Goal: Transaction & Acquisition: Purchase product/service

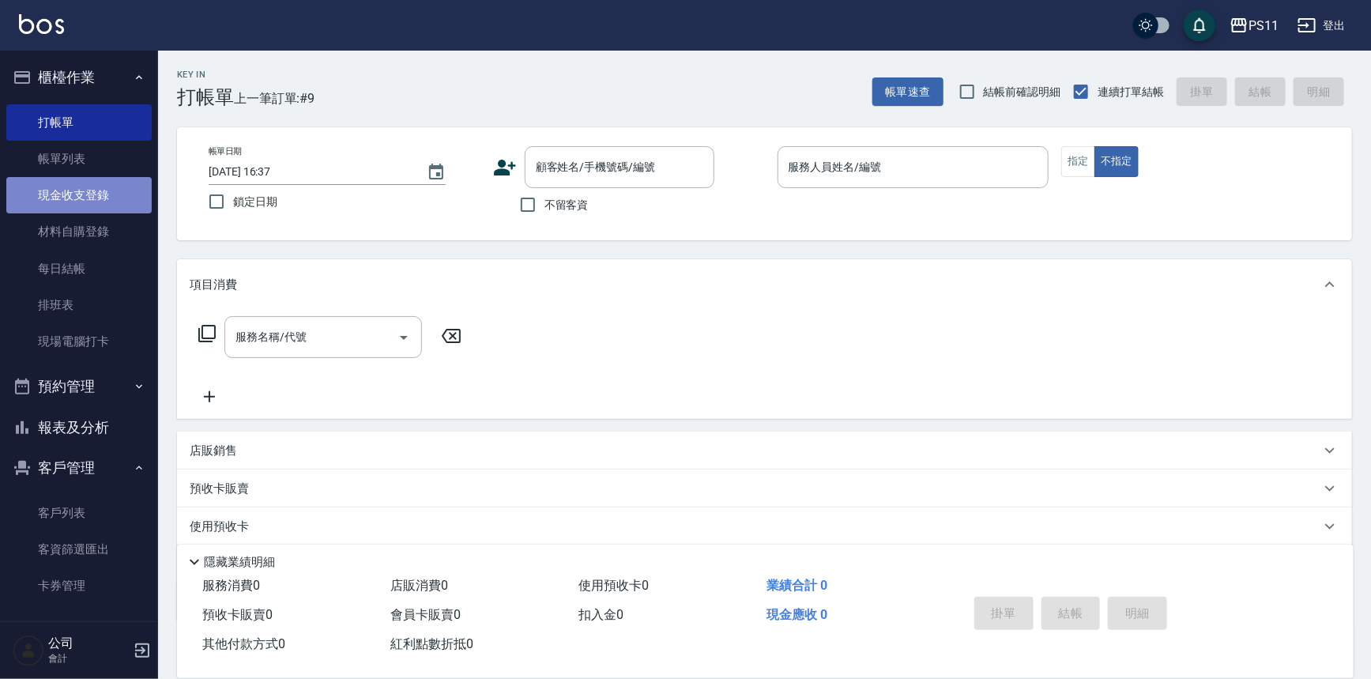
click at [95, 206] on link "現金收支登錄" at bounding box center [78, 195] width 145 height 36
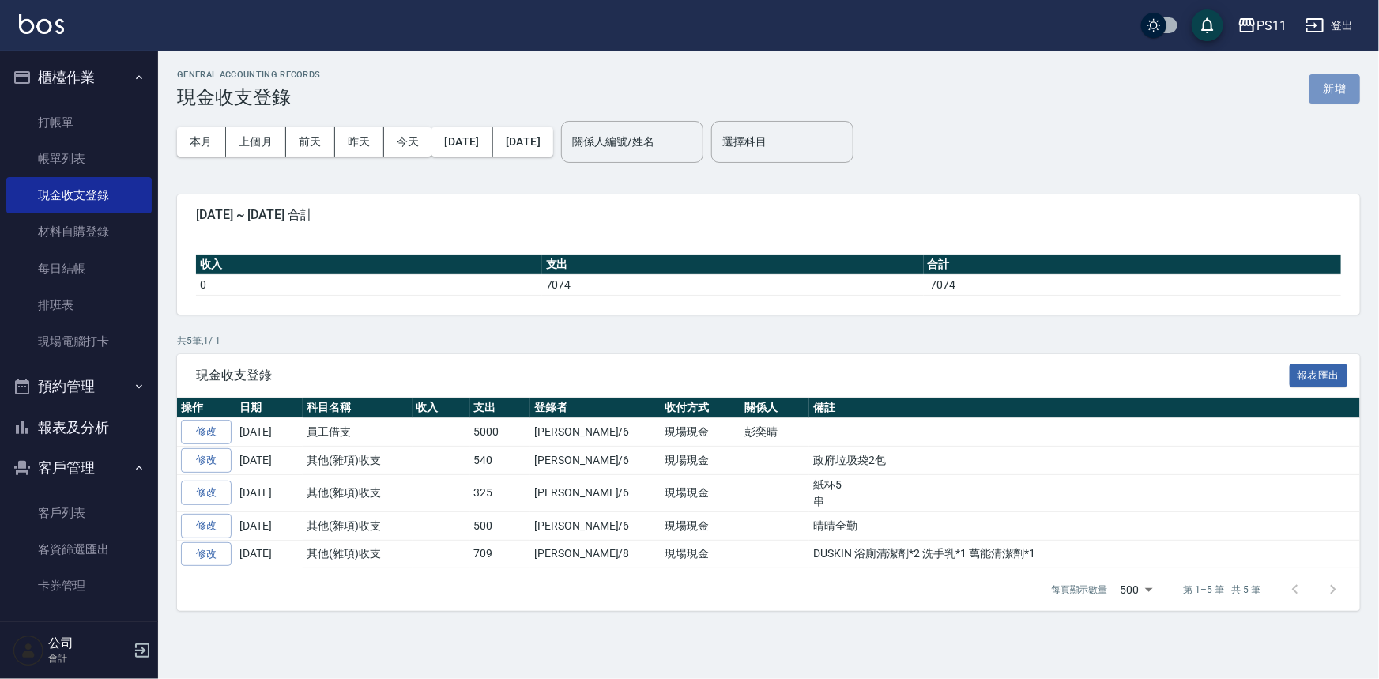
click at [1336, 85] on button "新增" at bounding box center [1335, 88] width 51 height 29
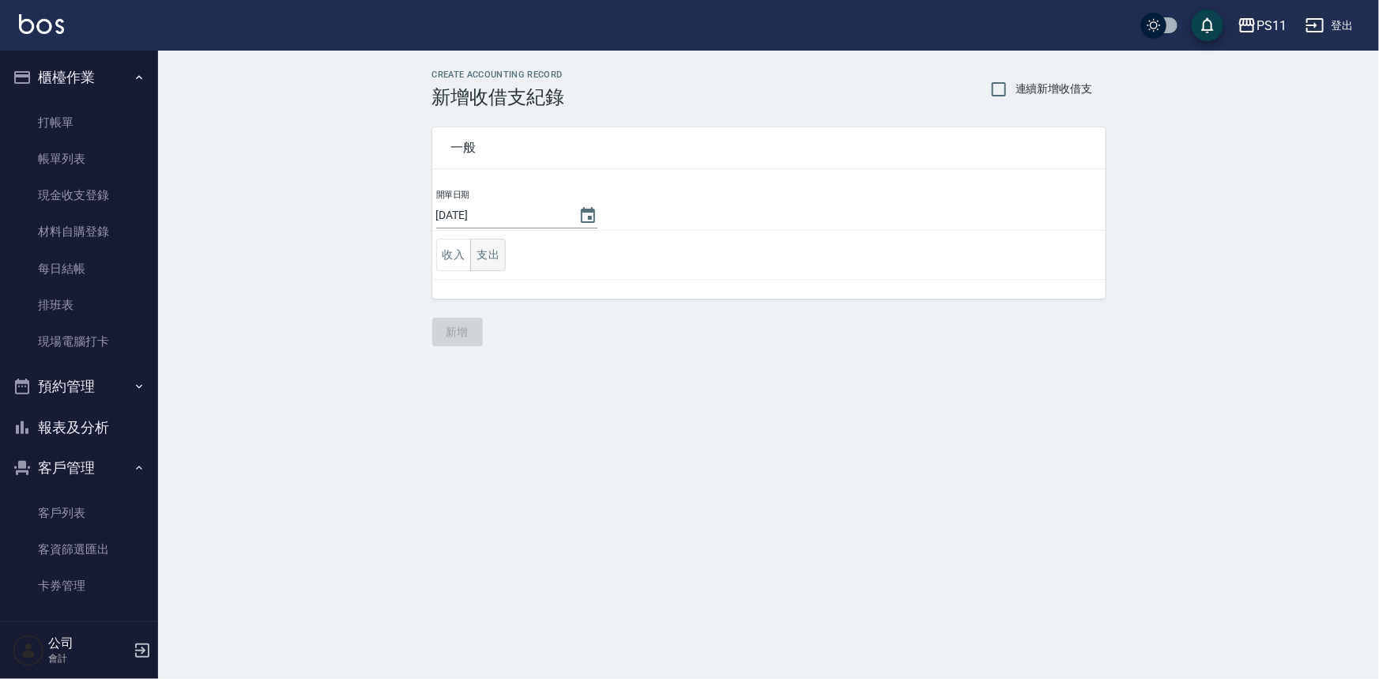
click at [470, 261] on button "支出" at bounding box center [488, 255] width 36 height 32
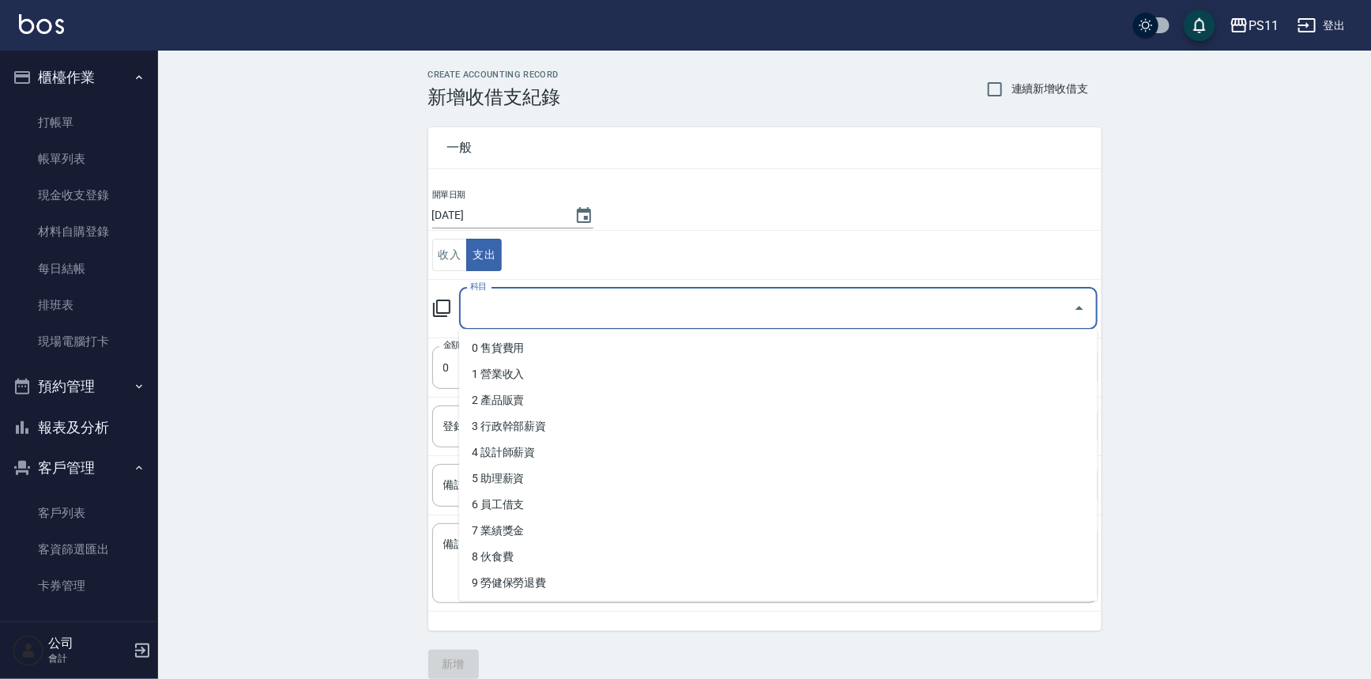
click at [522, 313] on input "科目" at bounding box center [766, 309] width 601 height 28
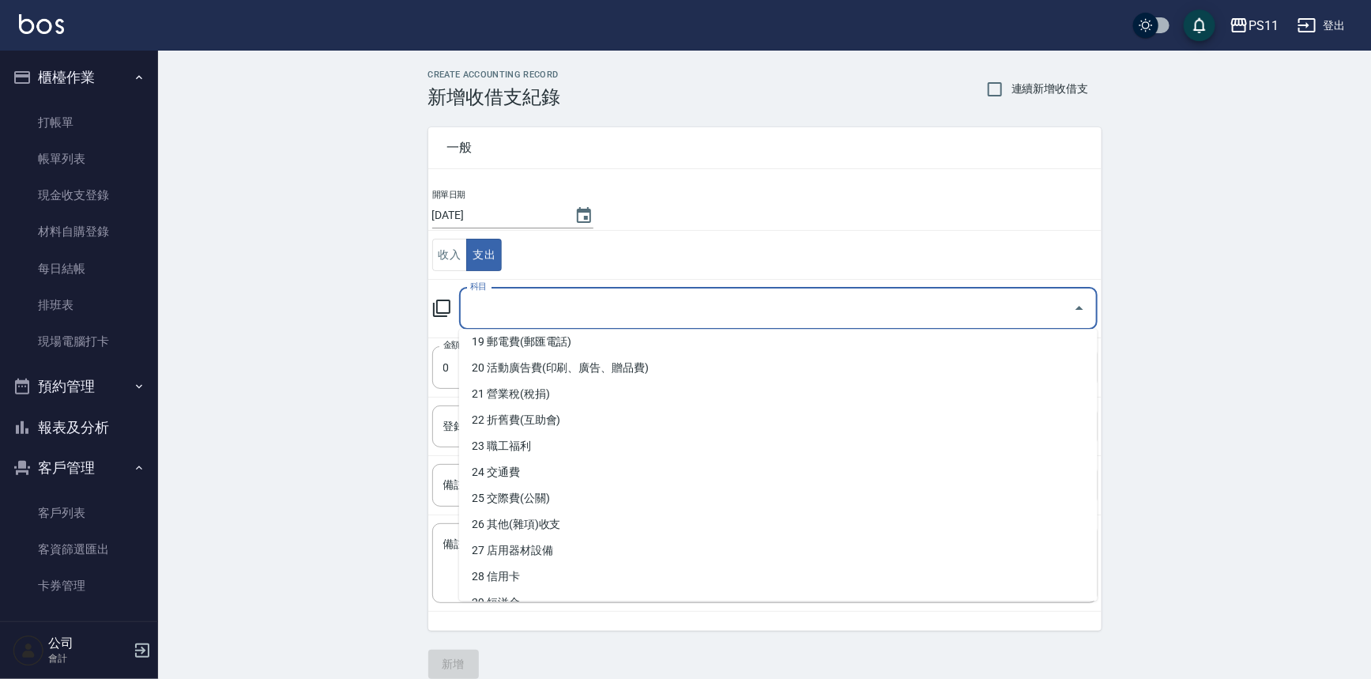
scroll to position [503, 0]
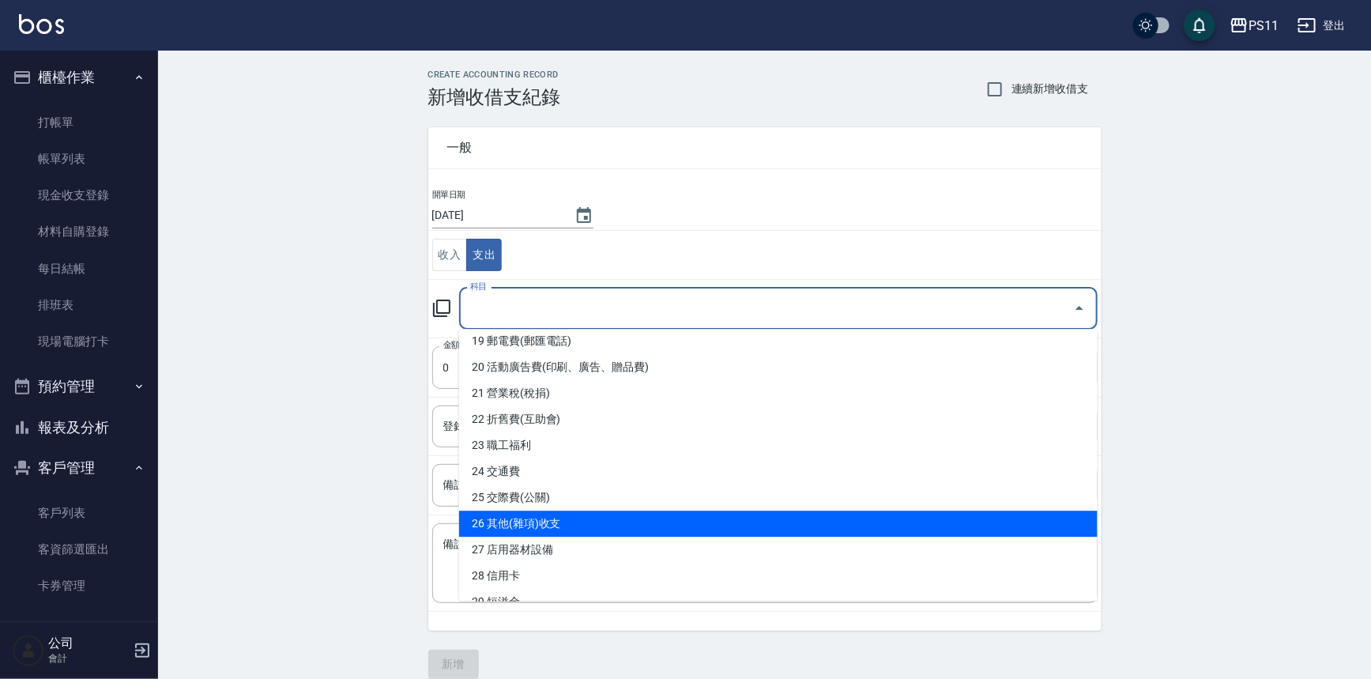
click at [644, 511] on li "26 其他(雜項)收支" at bounding box center [778, 524] width 639 height 26
type input "26 其他(雜項)收支"
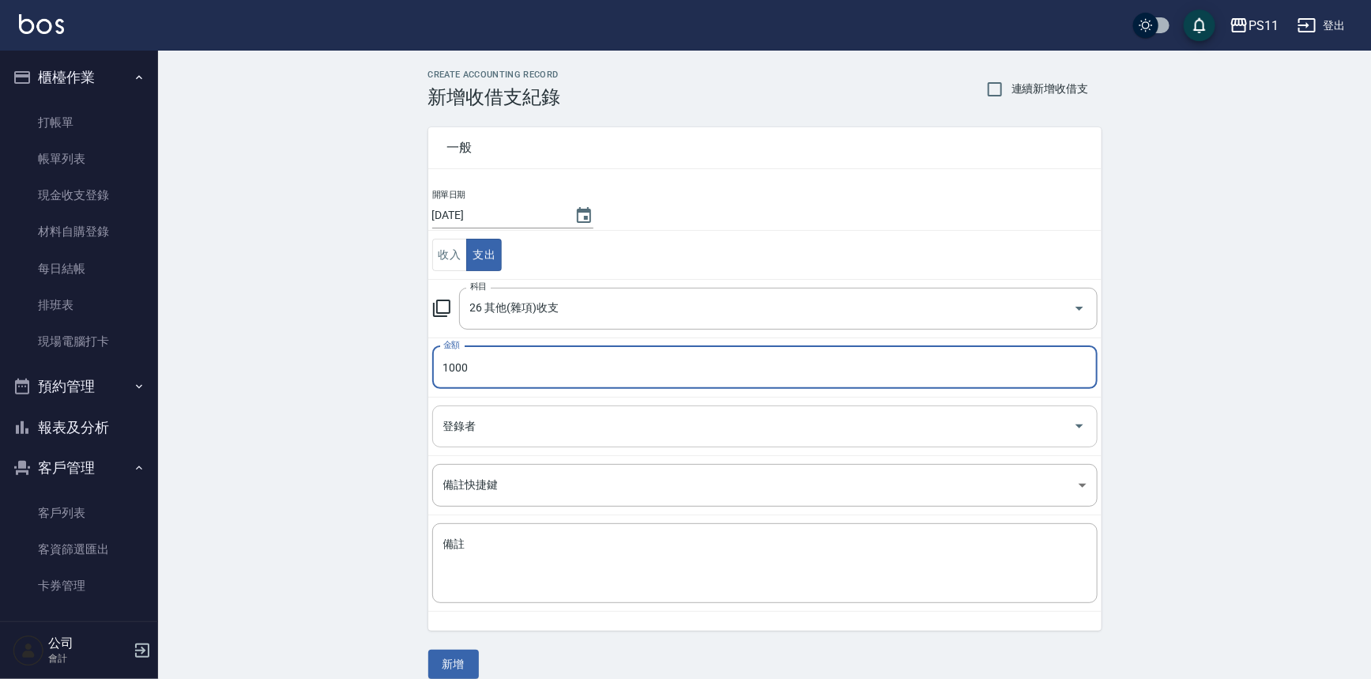
type input "1000"
click at [630, 432] on input "登錄者" at bounding box center [753, 427] width 628 height 28
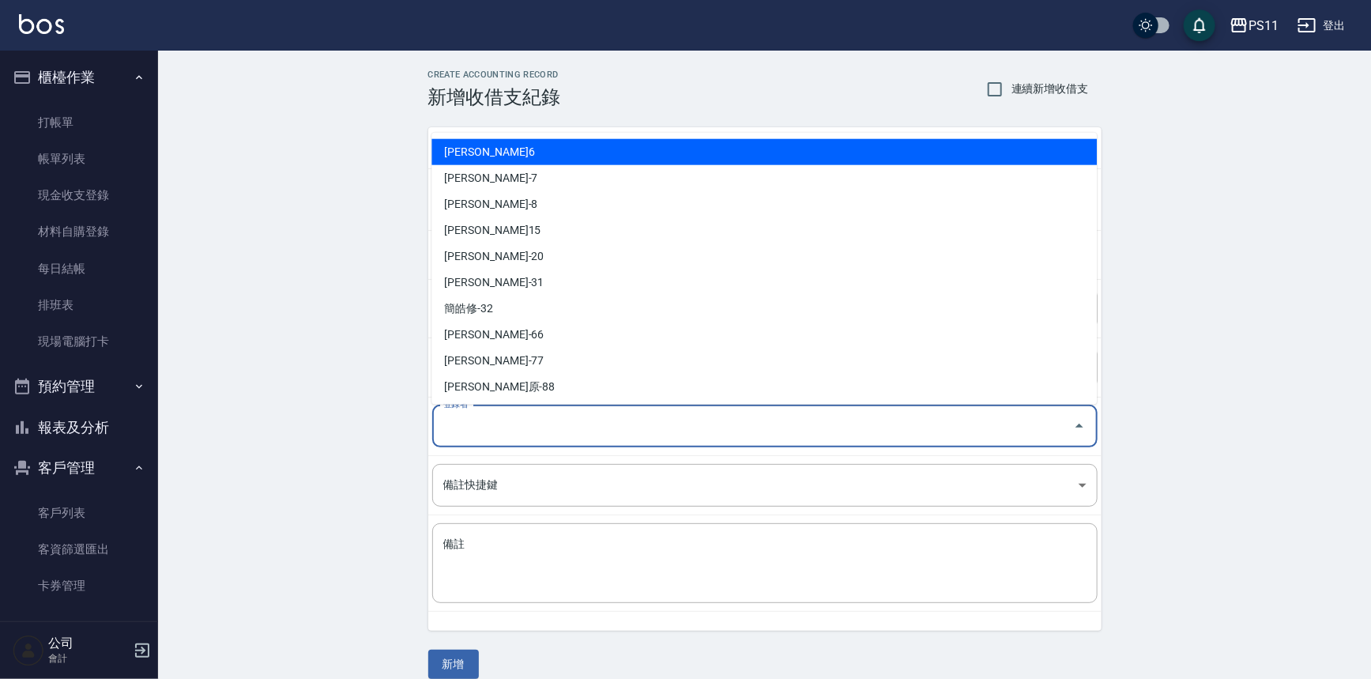
click at [590, 151] on li "[PERSON_NAME]6" at bounding box center [765, 152] width 666 height 26
type input "[PERSON_NAME]6"
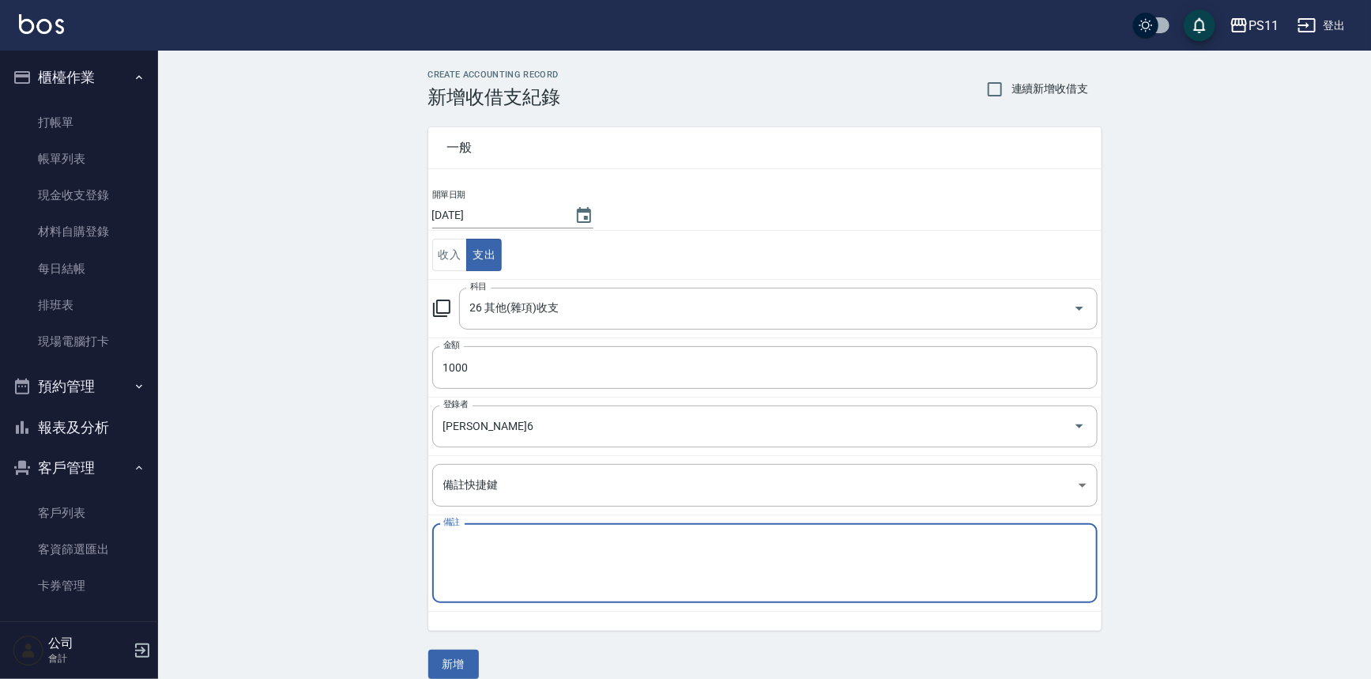
drag, startPoint x: 651, startPoint y: 535, endPoint x: 747, endPoint y: 514, distance: 98.8
click at [652, 537] on textarea "備註" at bounding box center [764, 564] width 643 height 54
type textarea "修鍋爐水管"
click at [466, 654] on button "新增" at bounding box center [453, 664] width 51 height 29
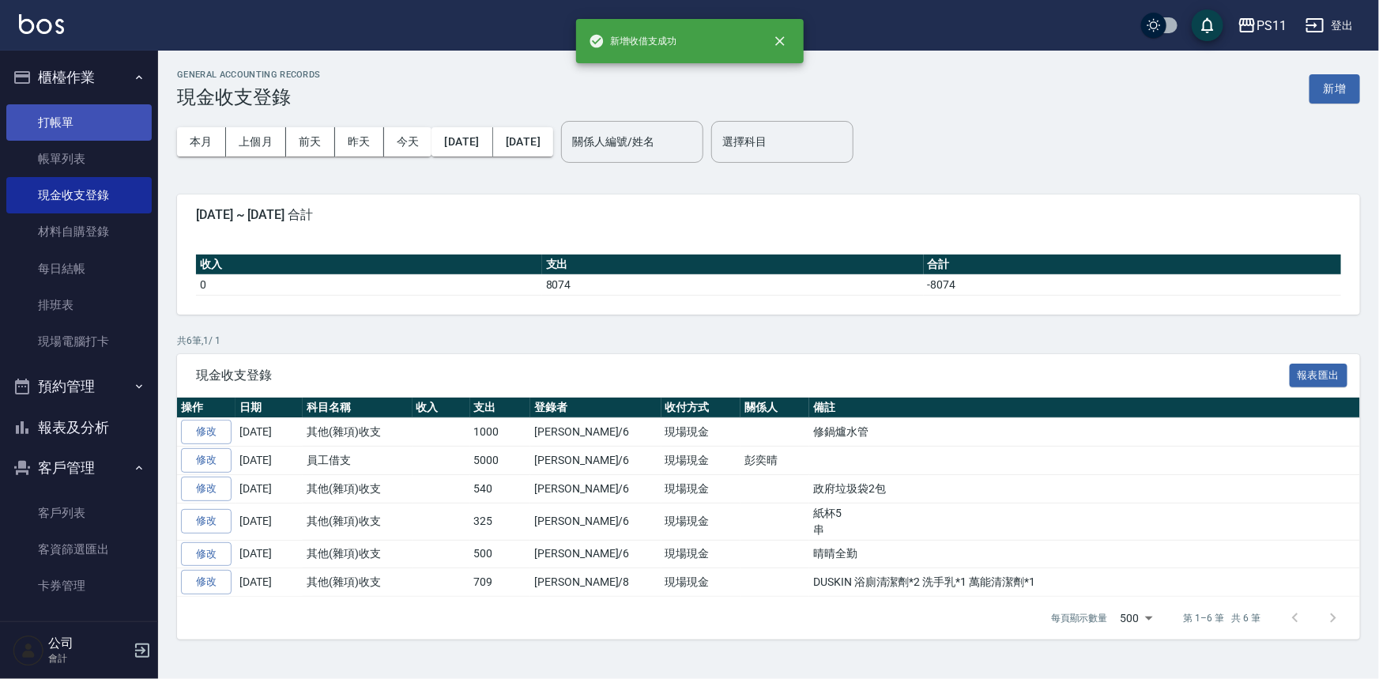
click at [75, 111] on link "打帳單" at bounding box center [78, 122] width 145 height 36
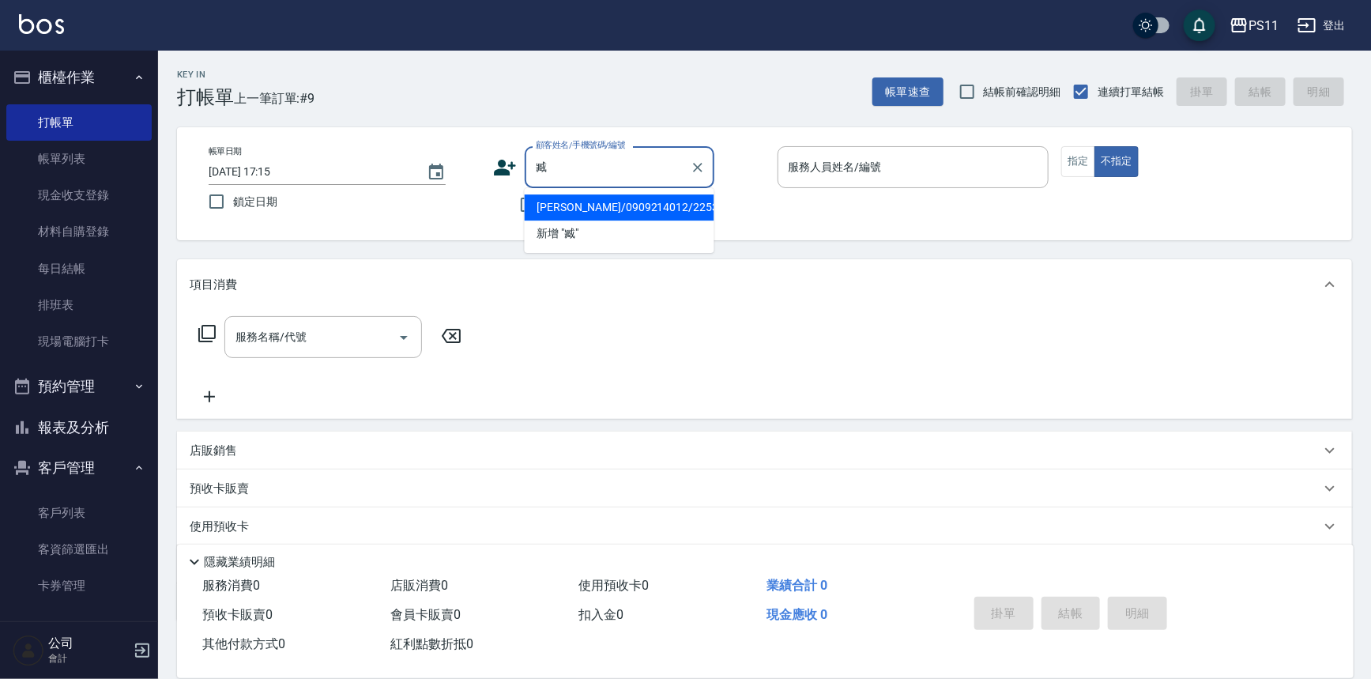
click at [632, 203] on li "[PERSON_NAME]/0909214012/2253" at bounding box center [620, 207] width 190 height 26
type input "[PERSON_NAME]/0909214012/2253"
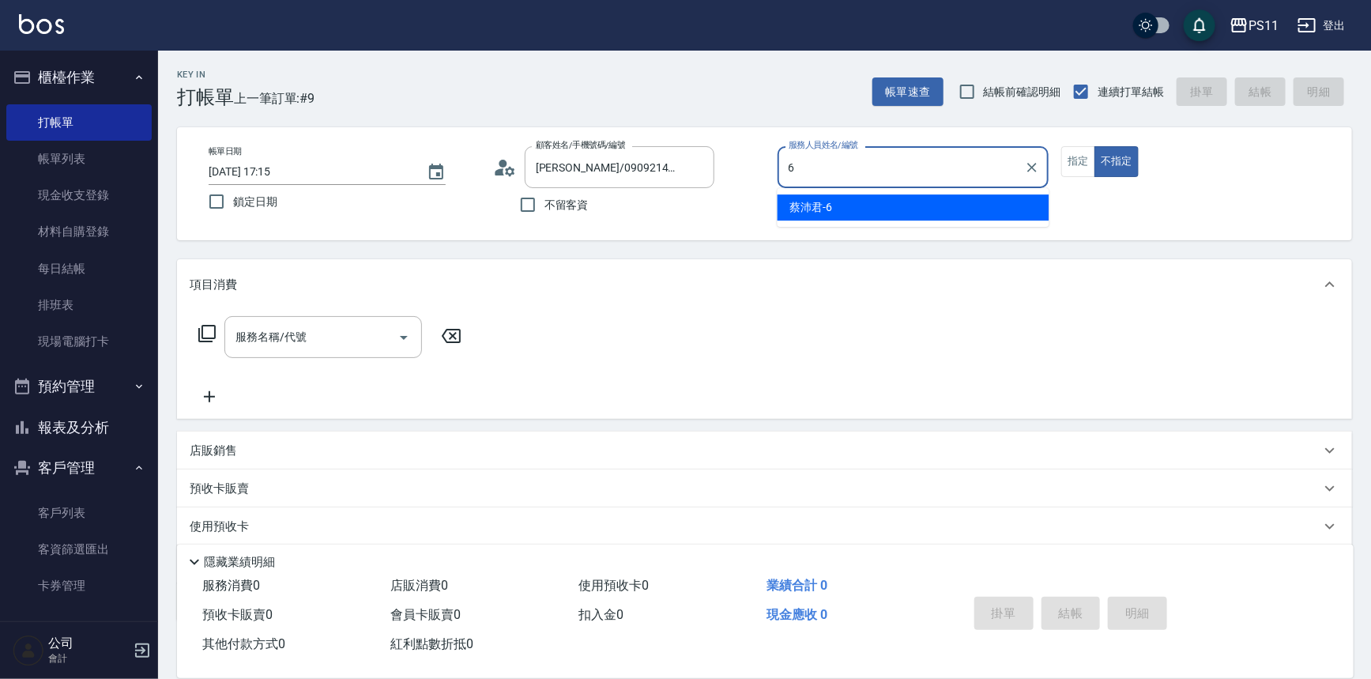
type input "[PERSON_NAME]6"
type button "false"
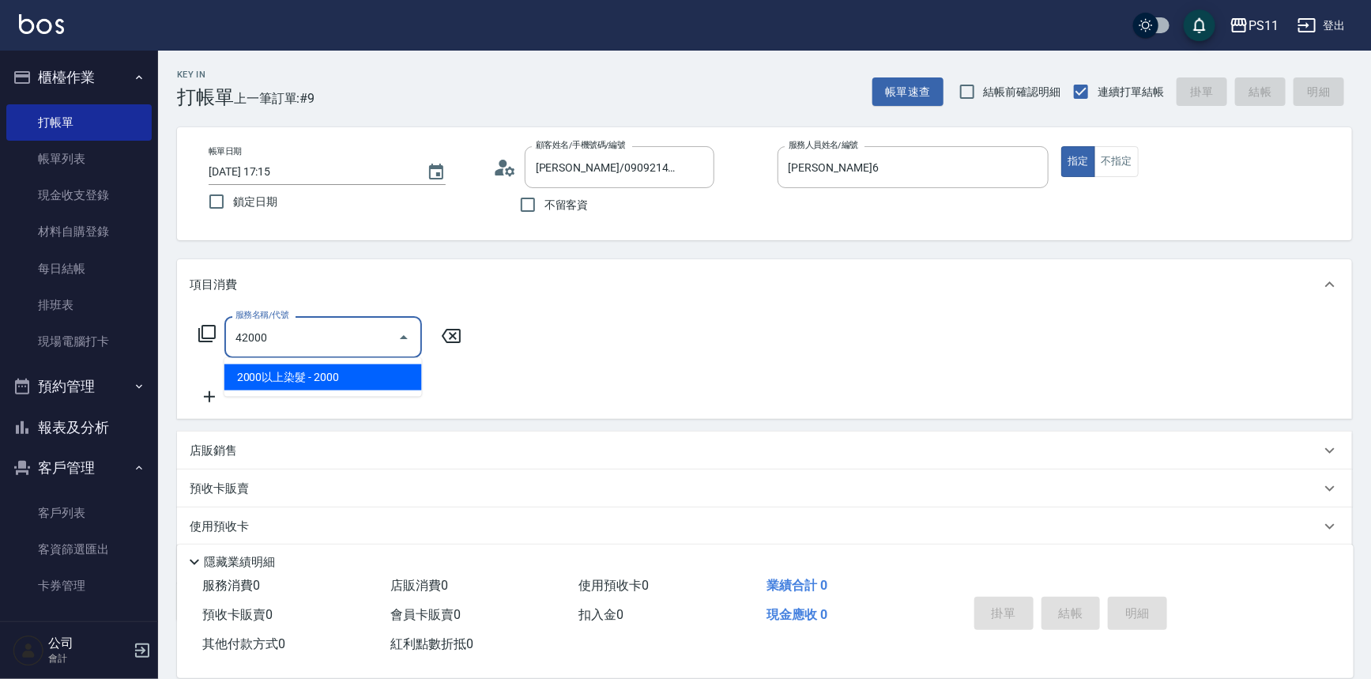
type input "2000以上染髮(42000)"
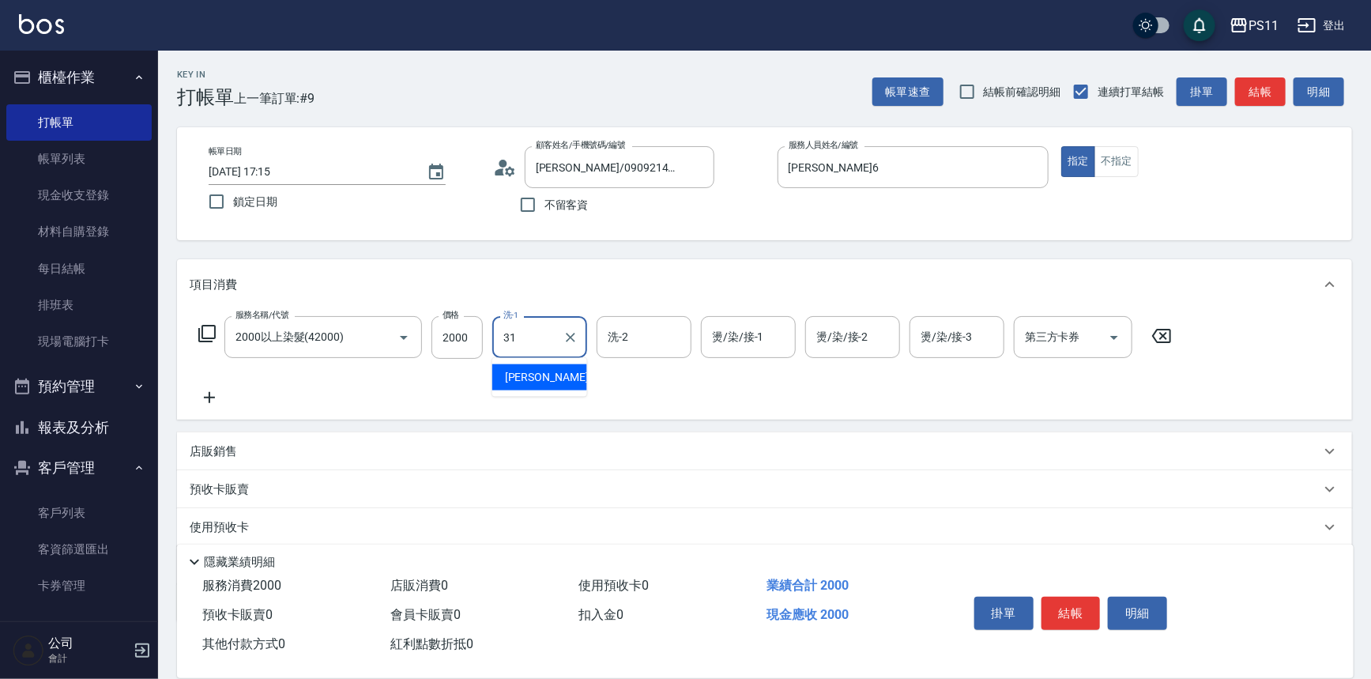
type input "[PERSON_NAME]-31"
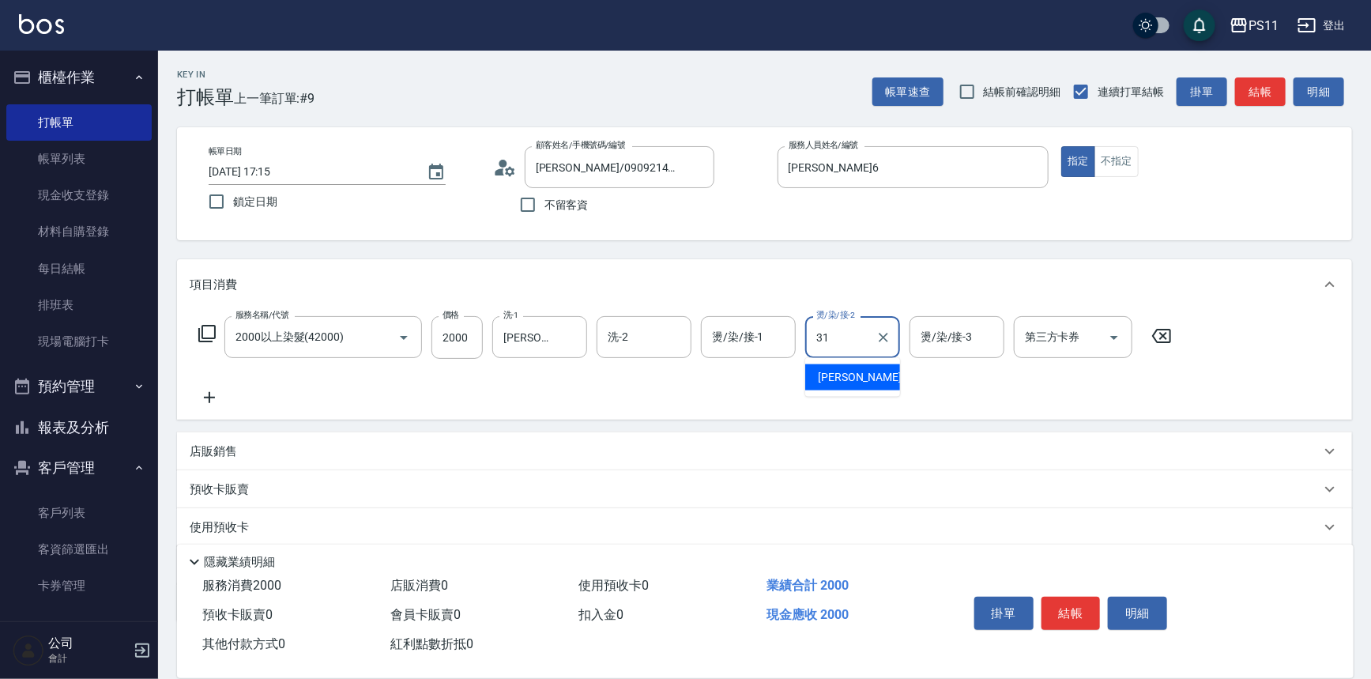
type input "[PERSON_NAME]-31"
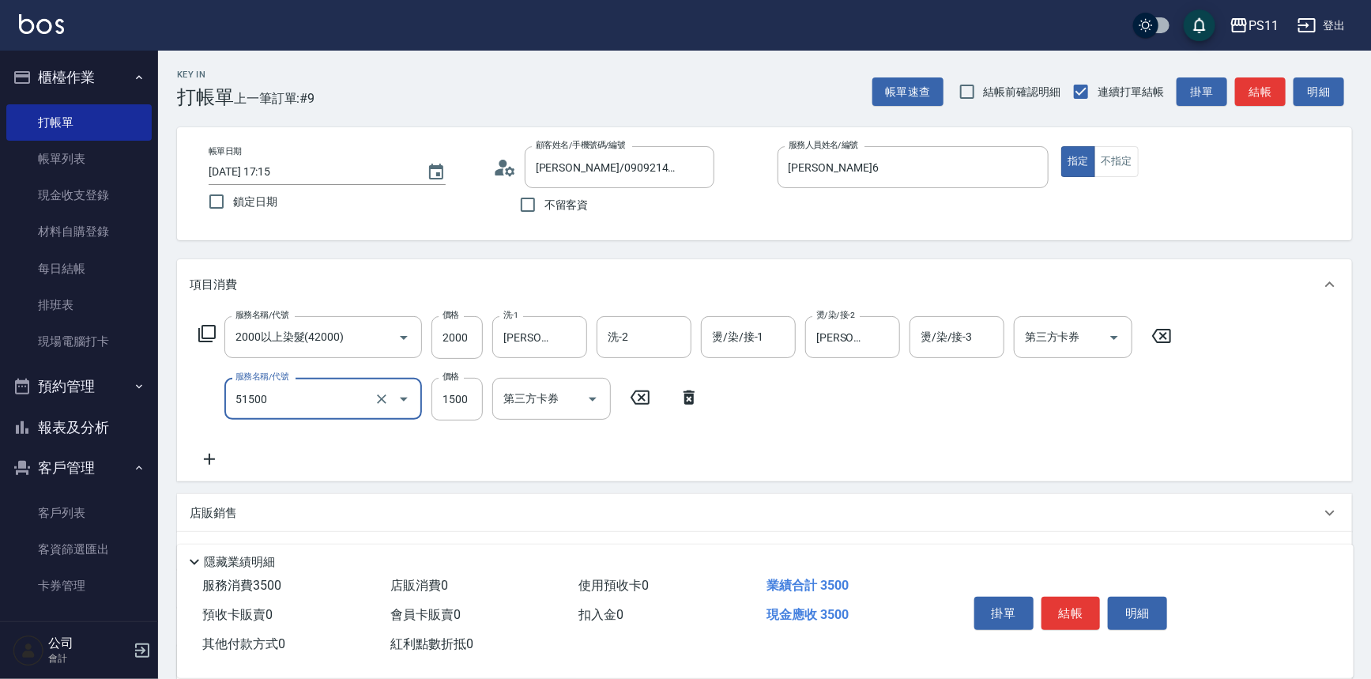
type input "原價1201~1500護髮(51500)"
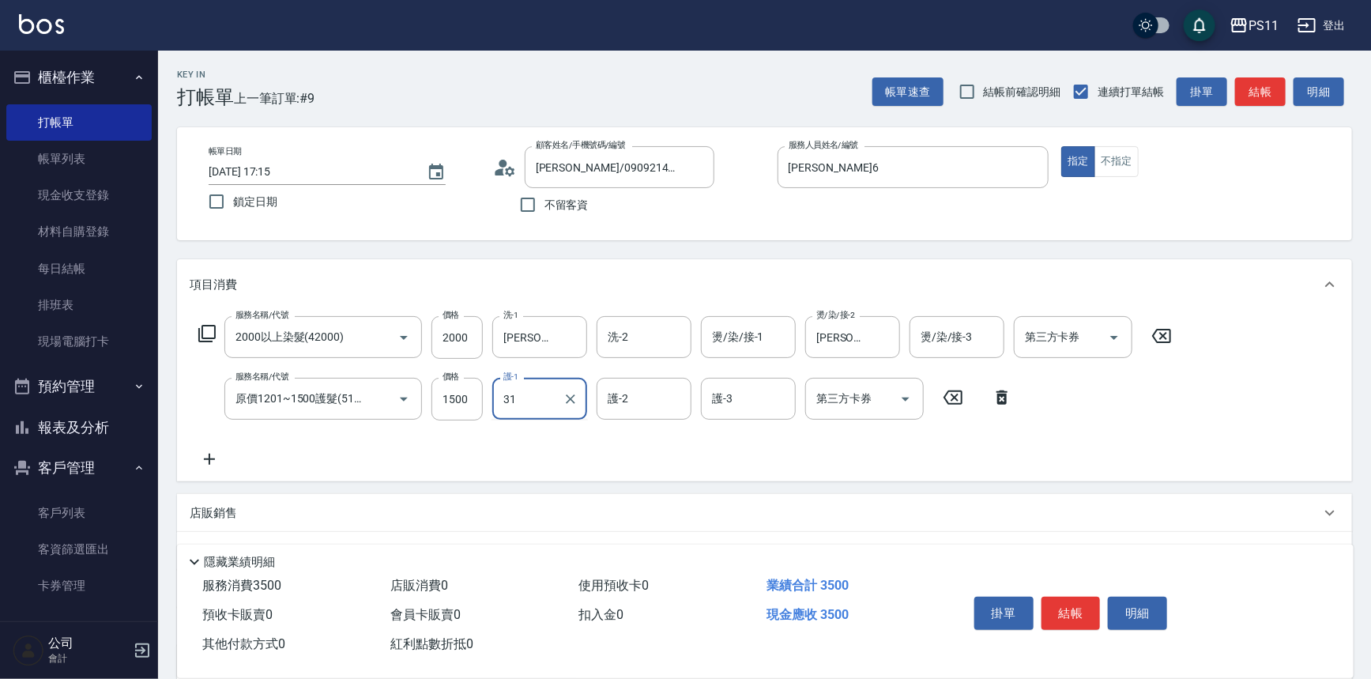
type input "[PERSON_NAME]-31"
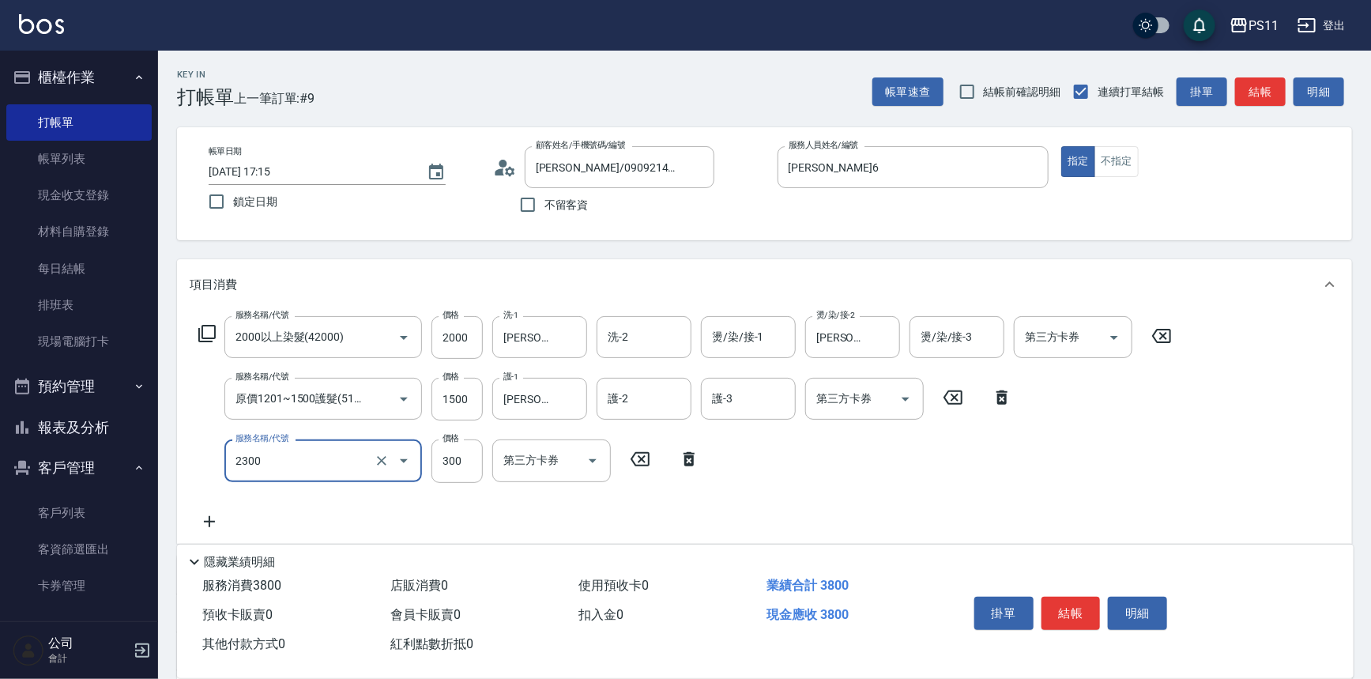
type input "剪髮(2300)"
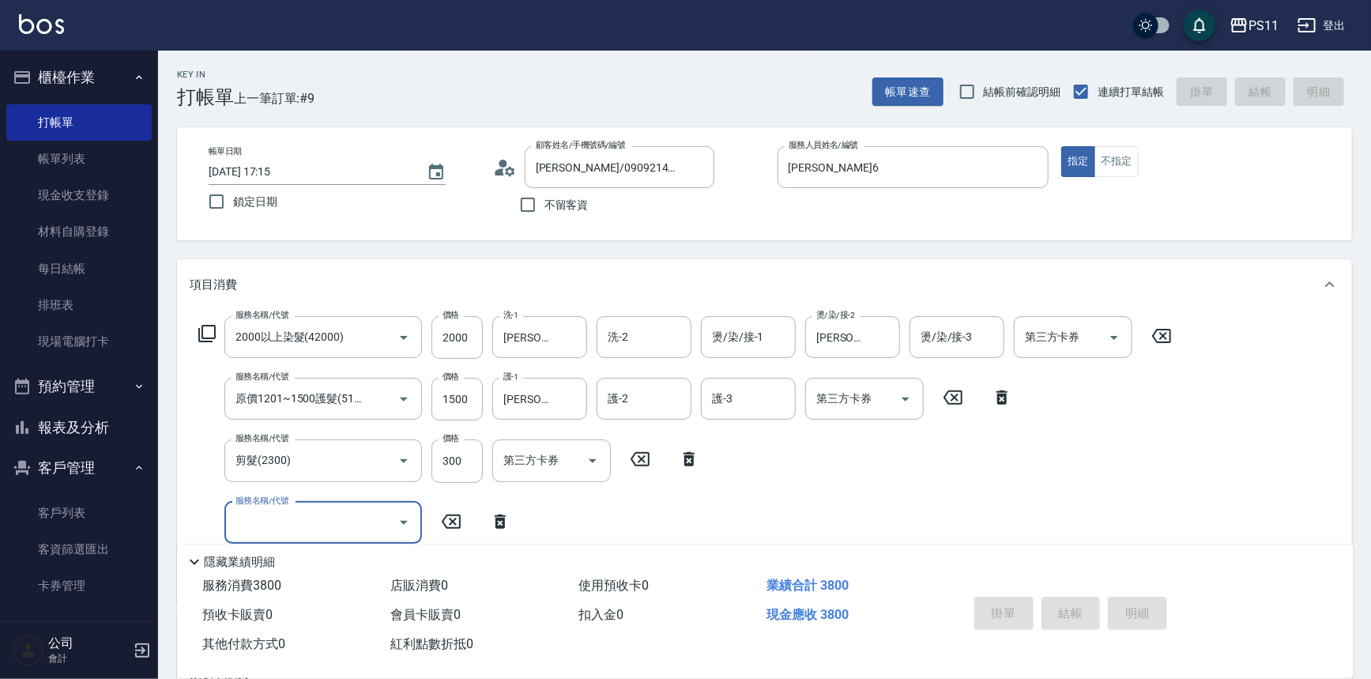
type input "[DATE] 17:16"
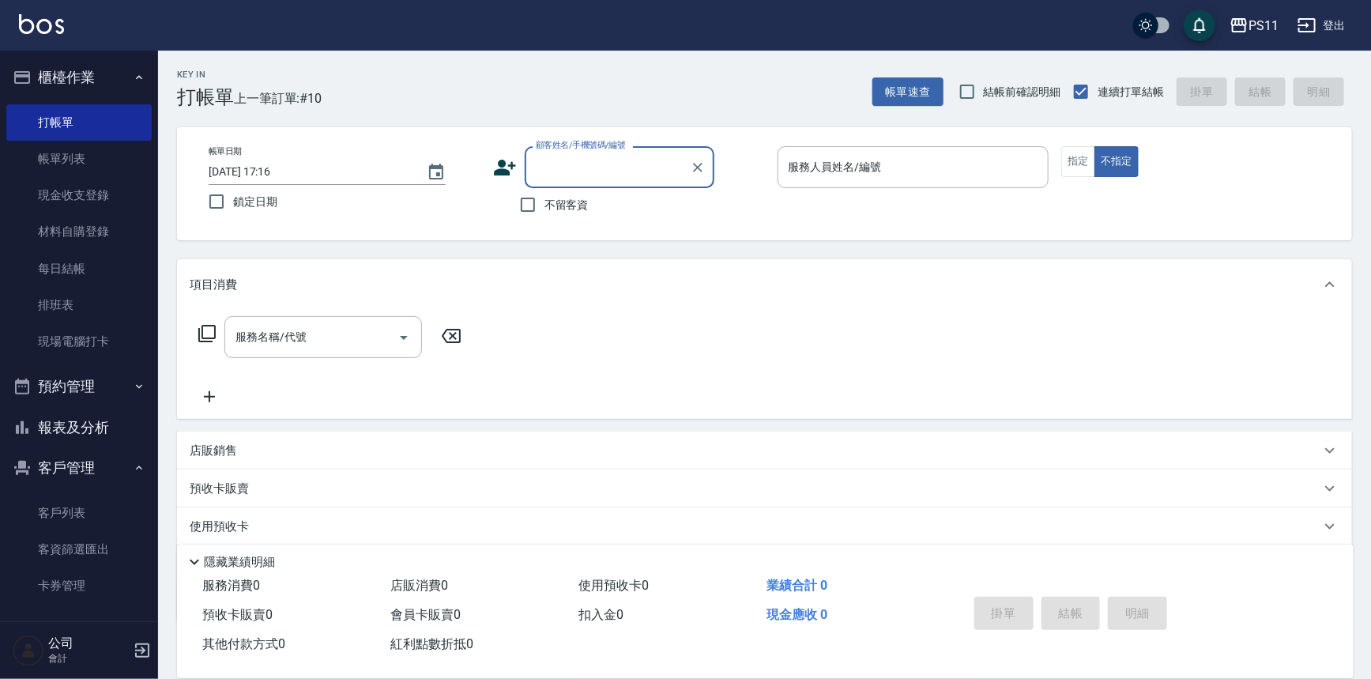
click at [102, 428] on button "報表及分析" at bounding box center [78, 427] width 145 height 41
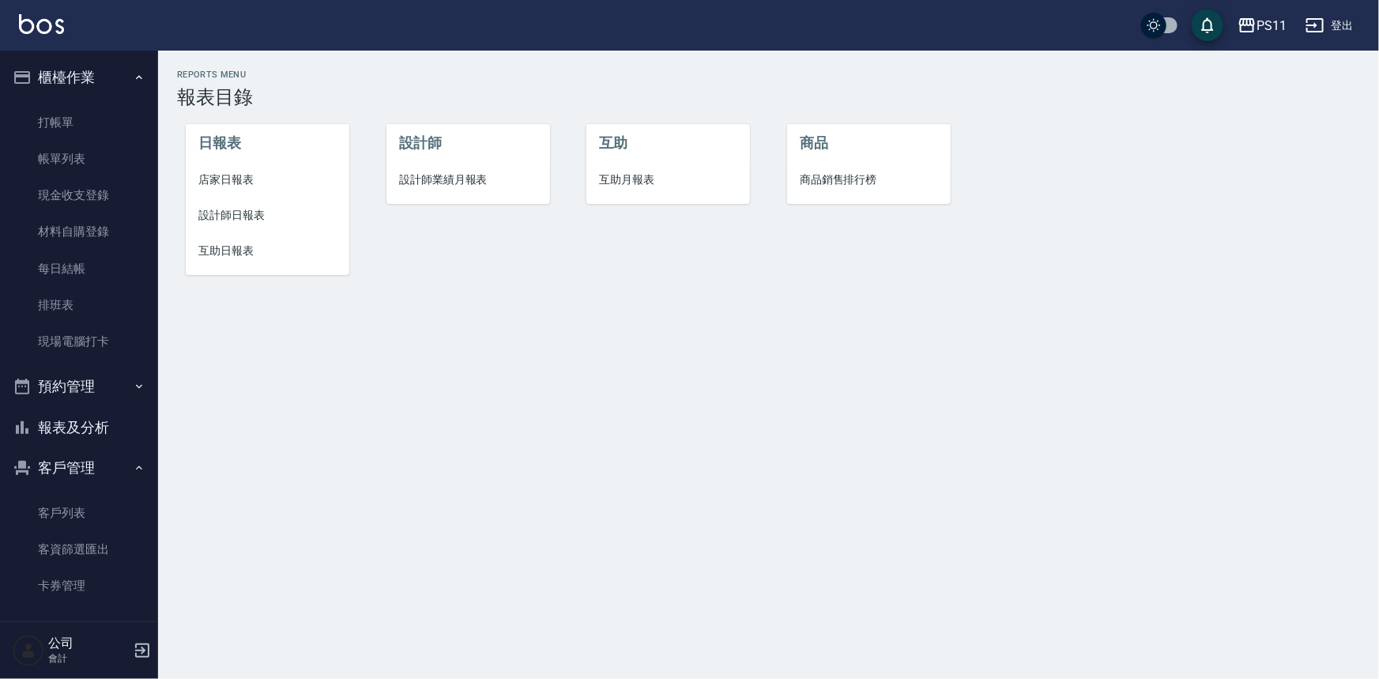
click at [221, 231] on li "設計師日報表" at bounding box center [268, 216] width 164 height 36
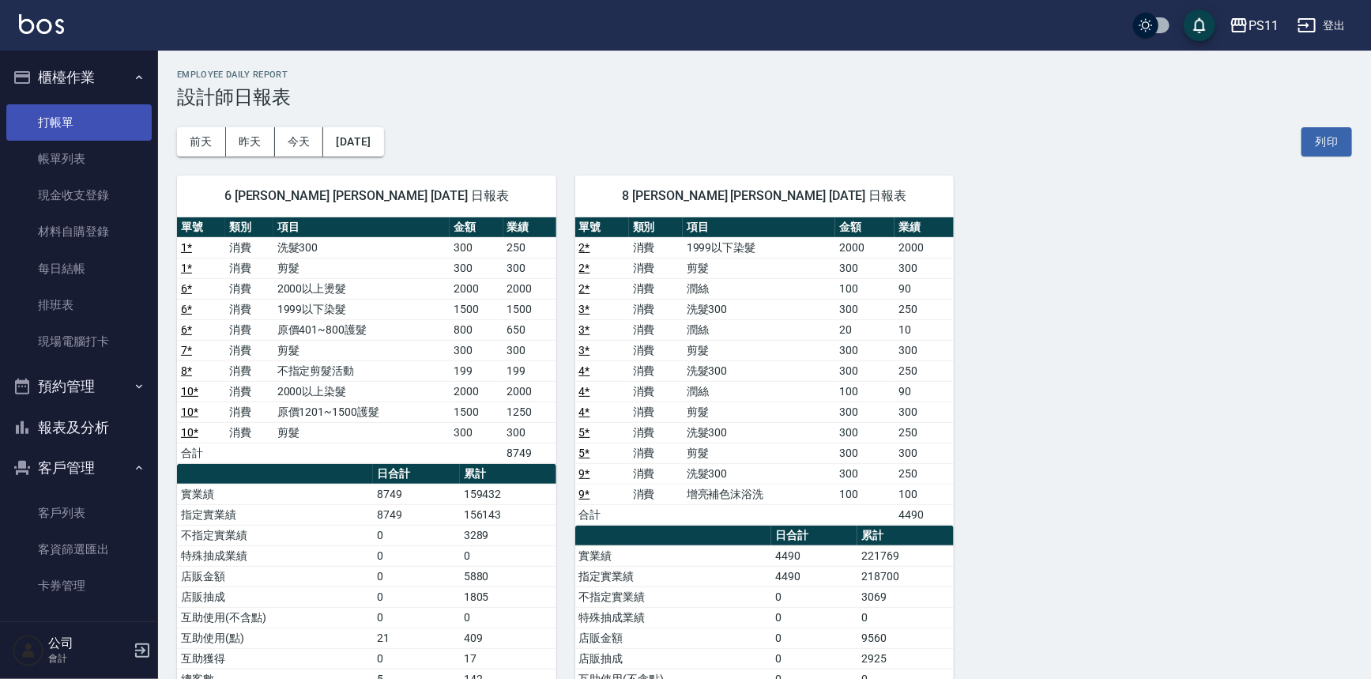
click at [55, 117] on link "打帳單" at bounding box center [78, 122] width 145 height 36
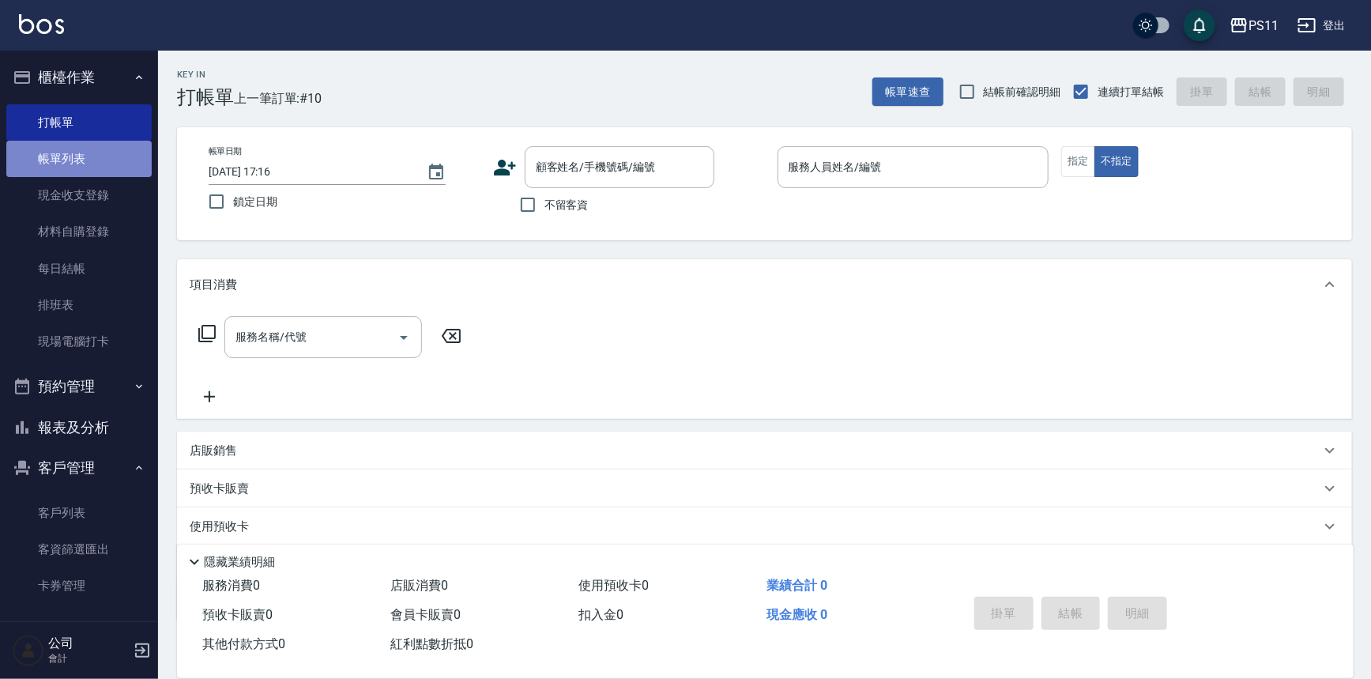
click at [107, 165] on link "帳單列表" at bounding box center [78, 159] width 145 height 36
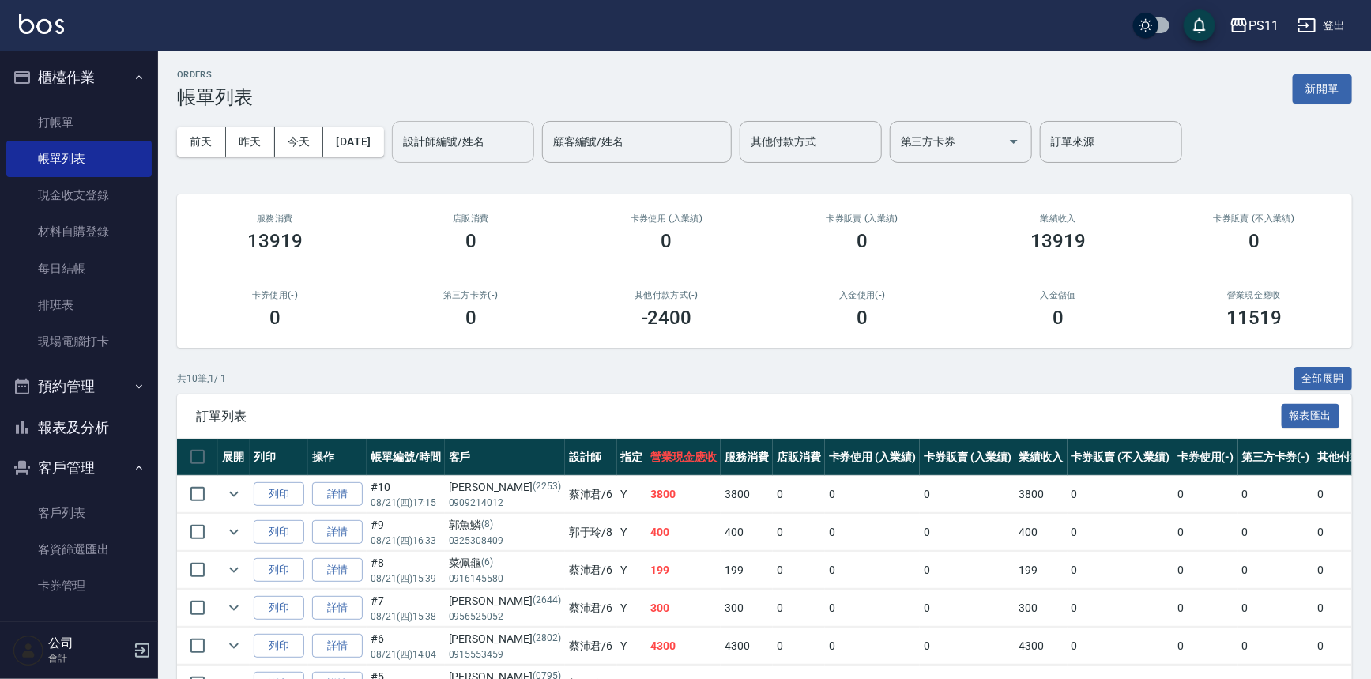
click at [490, 143] on input "設計師編號/姓名" at bounding box center [463, 142] width 128 height 28
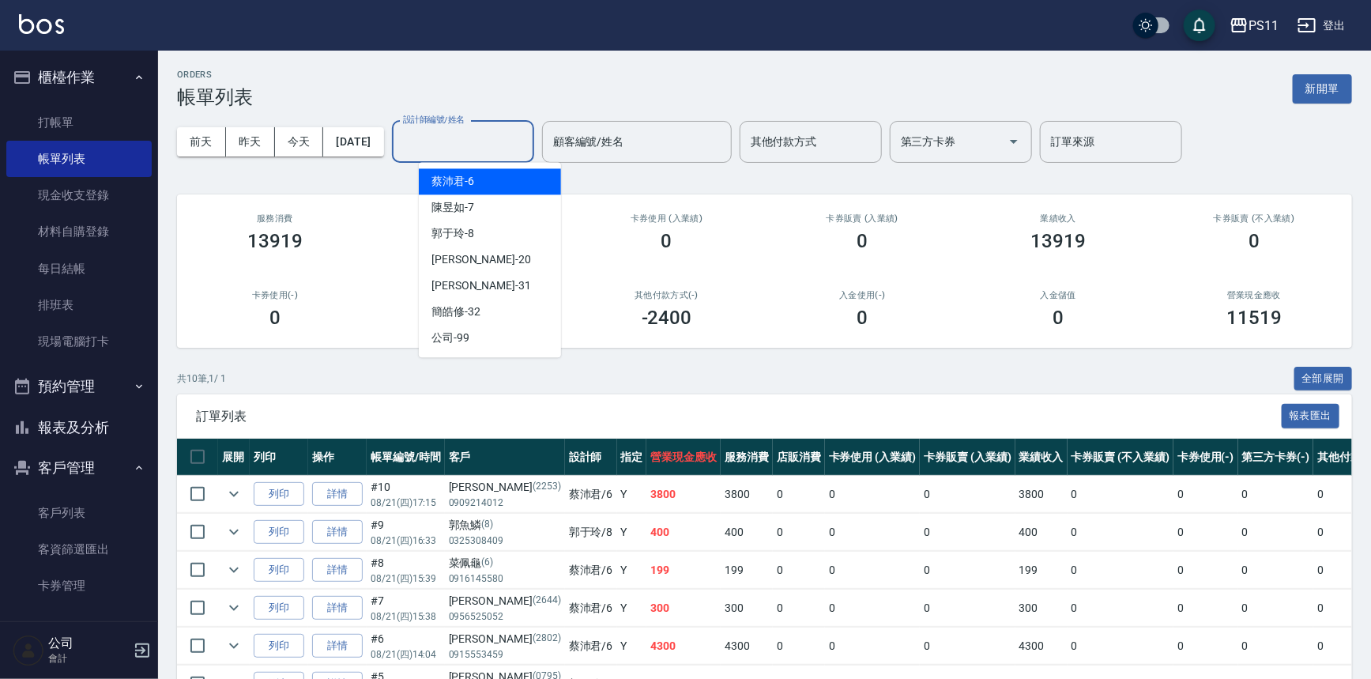
click at [495, 172] on div "[PERSON_NAME]6" at bounding box center [490, 181] width 142 height 26
type input "[PERSON_NAME]6"
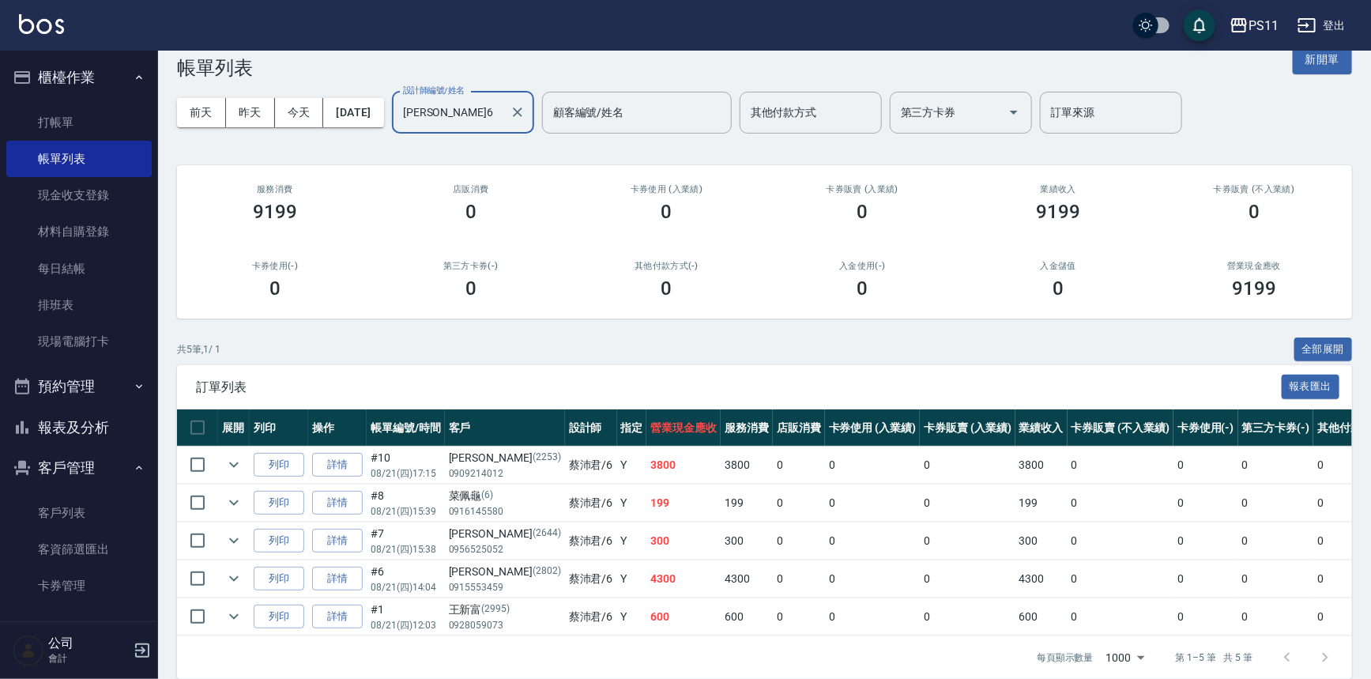
scroll to position [57, 0]
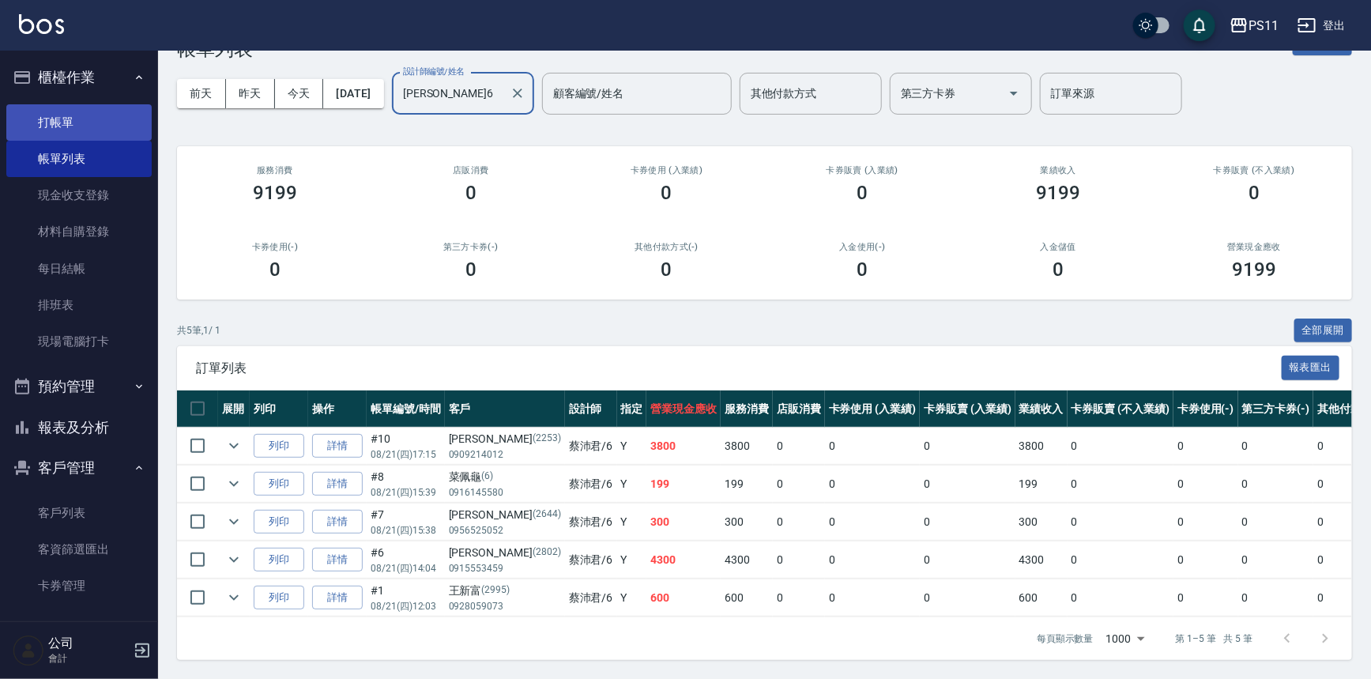
click at [81, 123] on link "打帳單" at bounding box center [78, 122] width 145 height 36
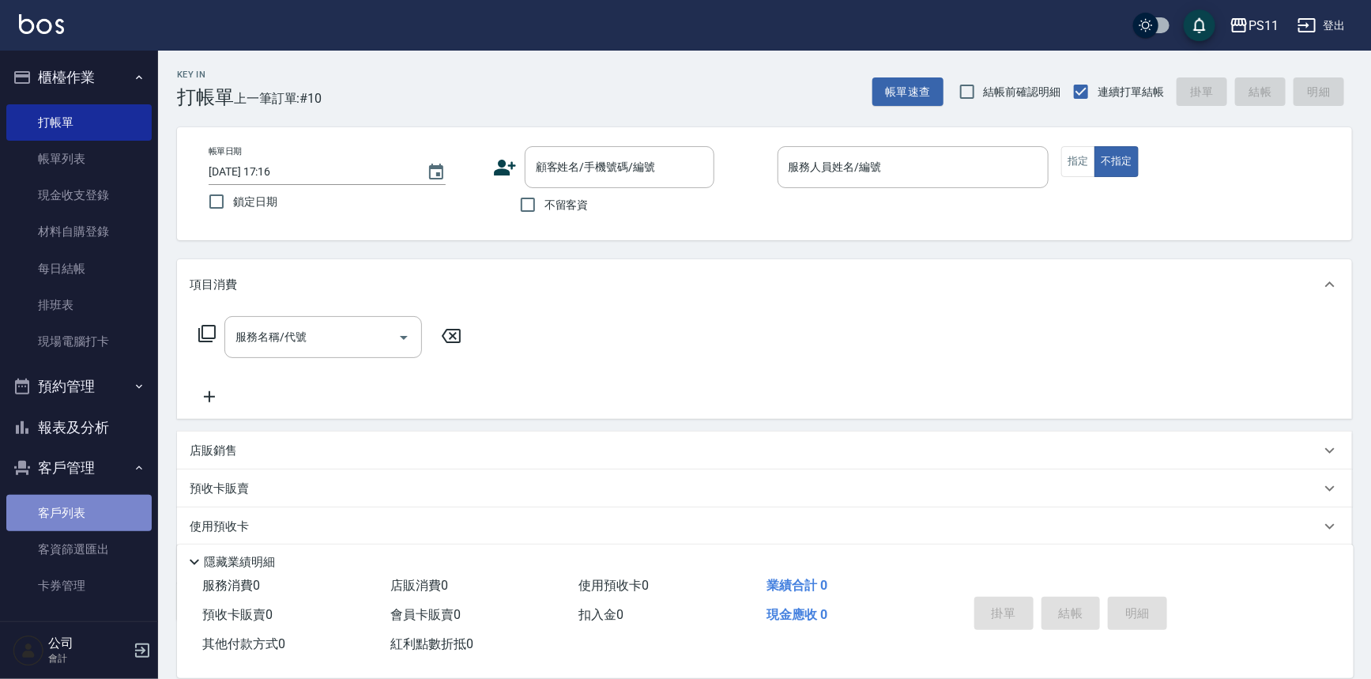
click at [119, 501] on link "客戶列表" at bounding box center [78, 513] width 145 height 36
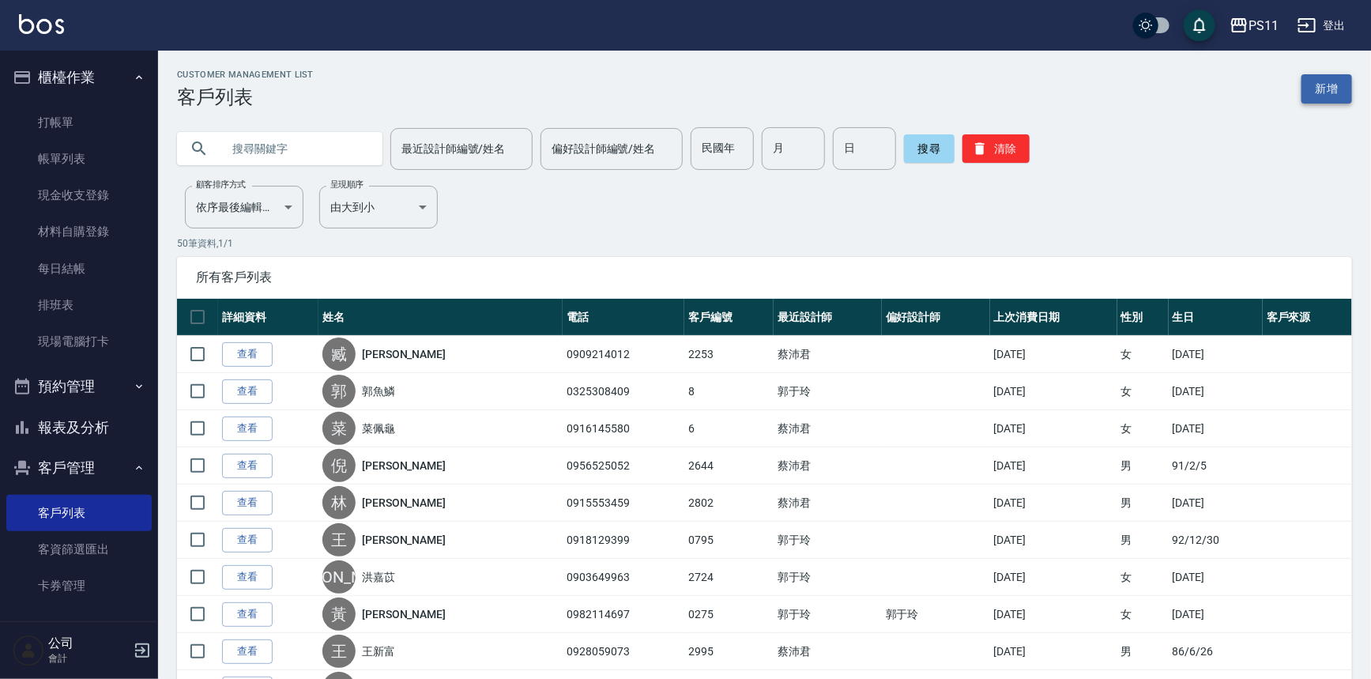
click at [1341, 84] on link "新增" at bounding box center [1327, 88] width 51 height 29
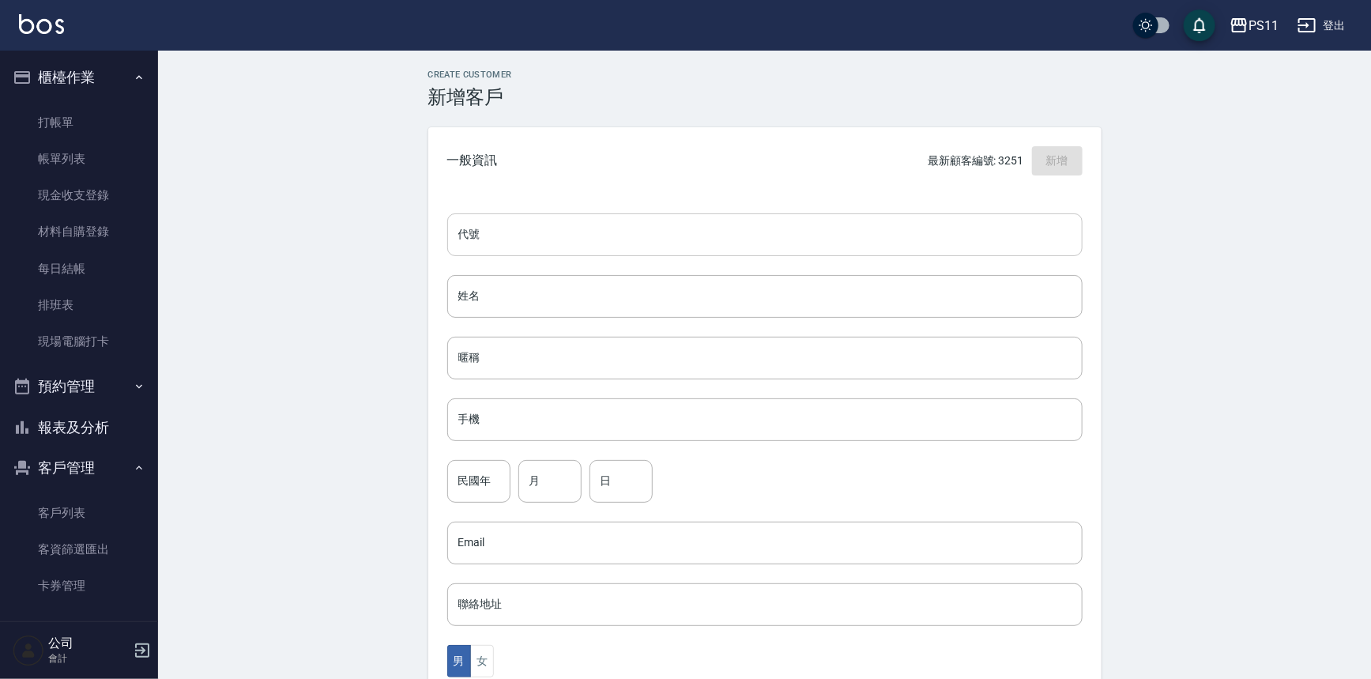
drag, startPoint x: 705, startPoint y: 236, endPoint x: 734, endPoint y: 215, distance: 35.6
click at [705, 236] on input "代號" at bounding box center [765, 234] width 636 height 43
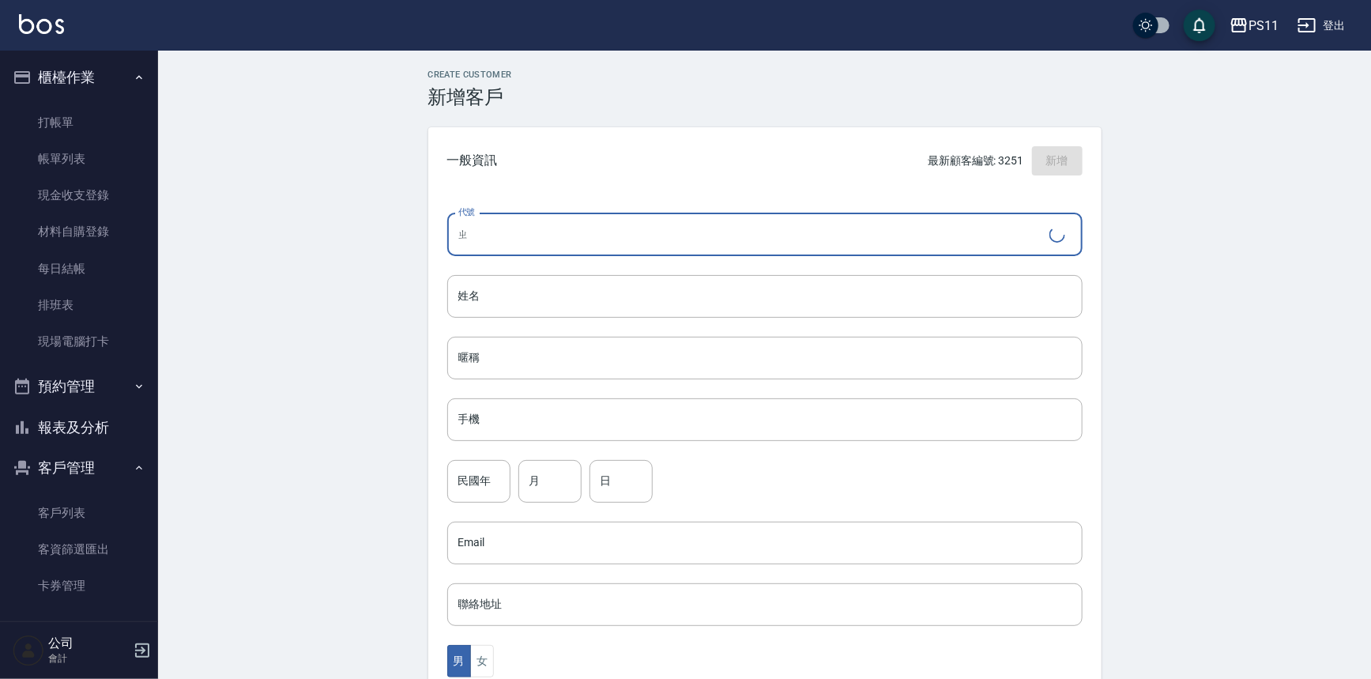
type input "'"
type input "張"
type input "3252"
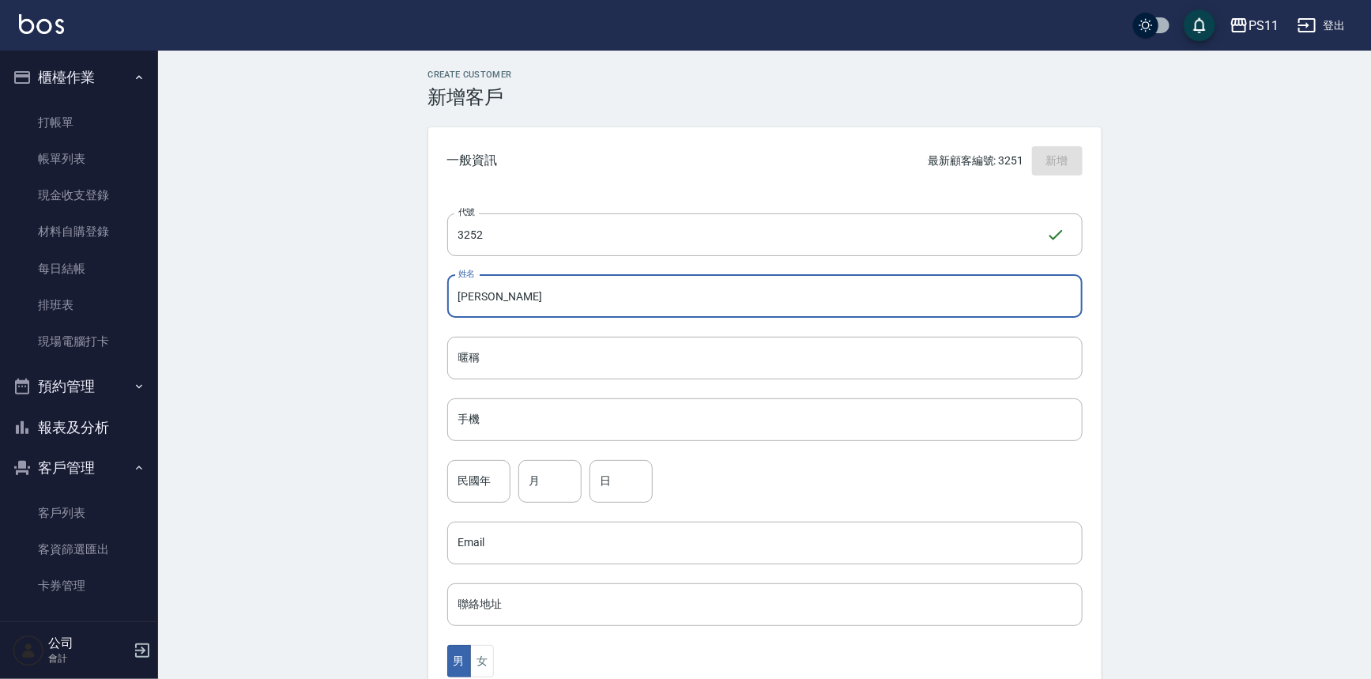
type input "[PERSON_NAME]"
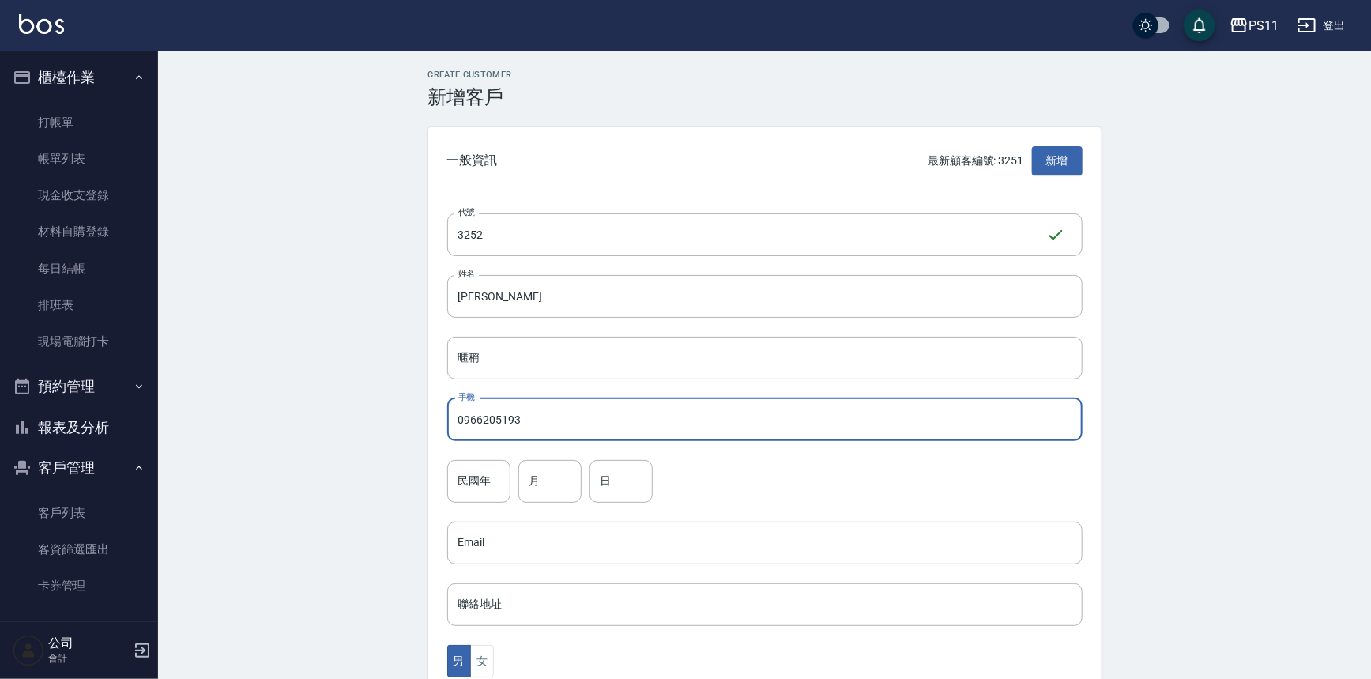
type input "0966205193"
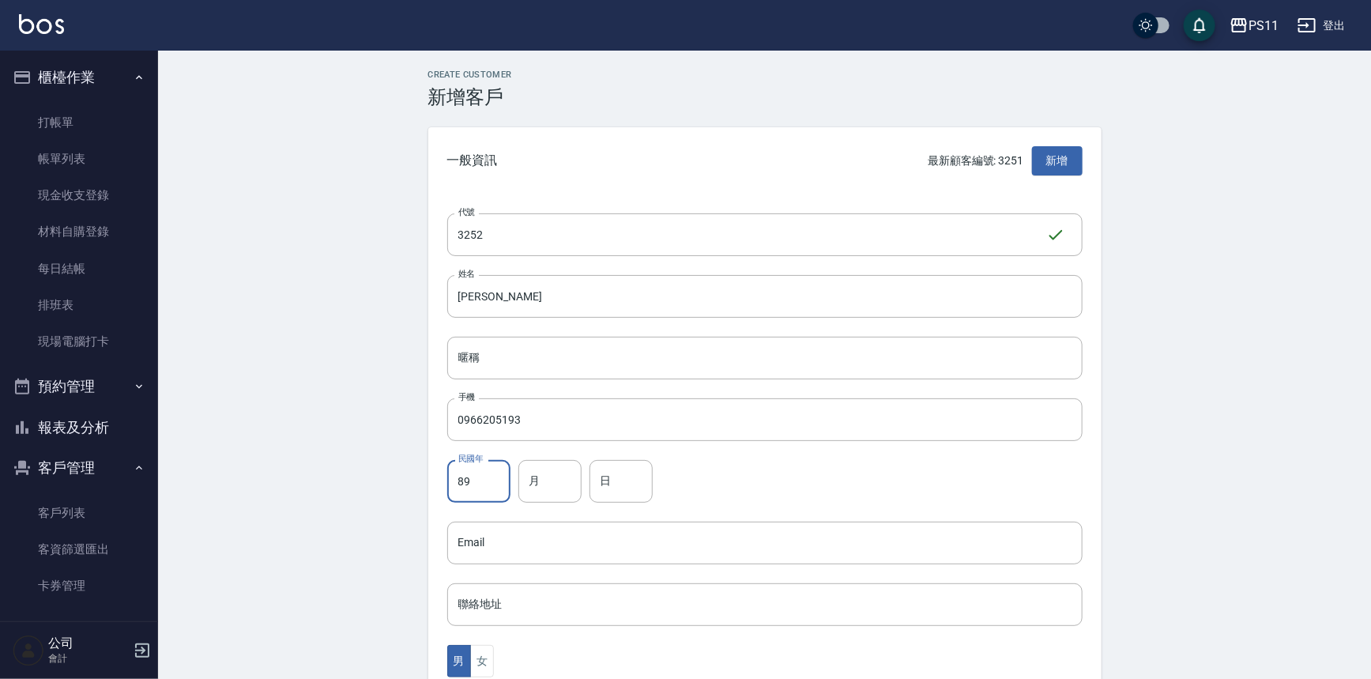
type input "89"
type input "4"
type input "22"
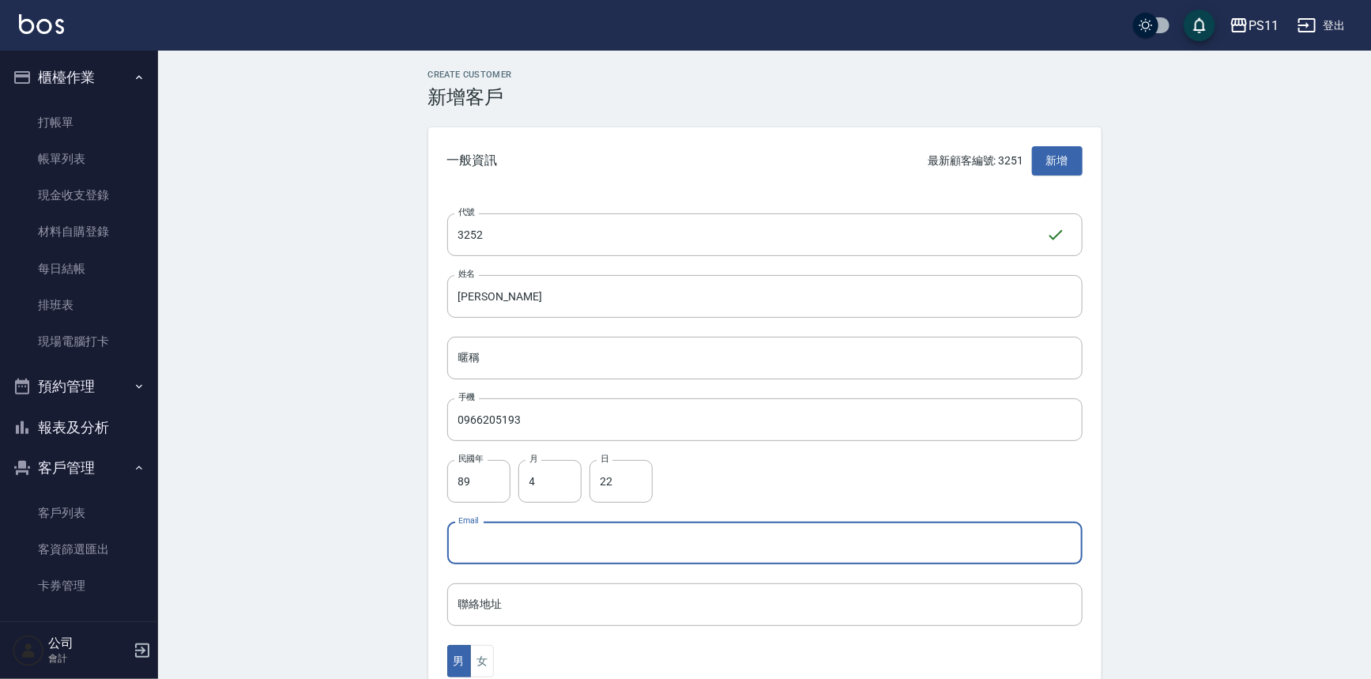
scroll to position [143, 0]
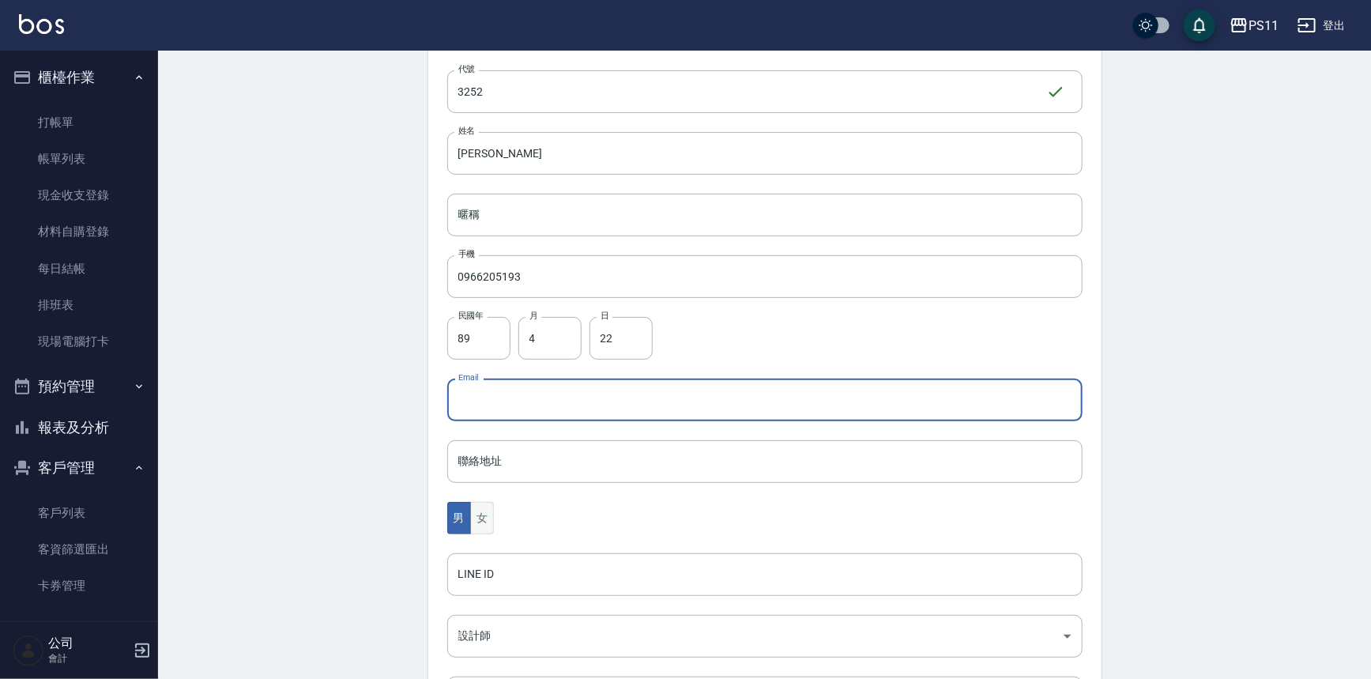
click at [478, 519] on button "女" at bounding box center [482, 518] width 24 height 32
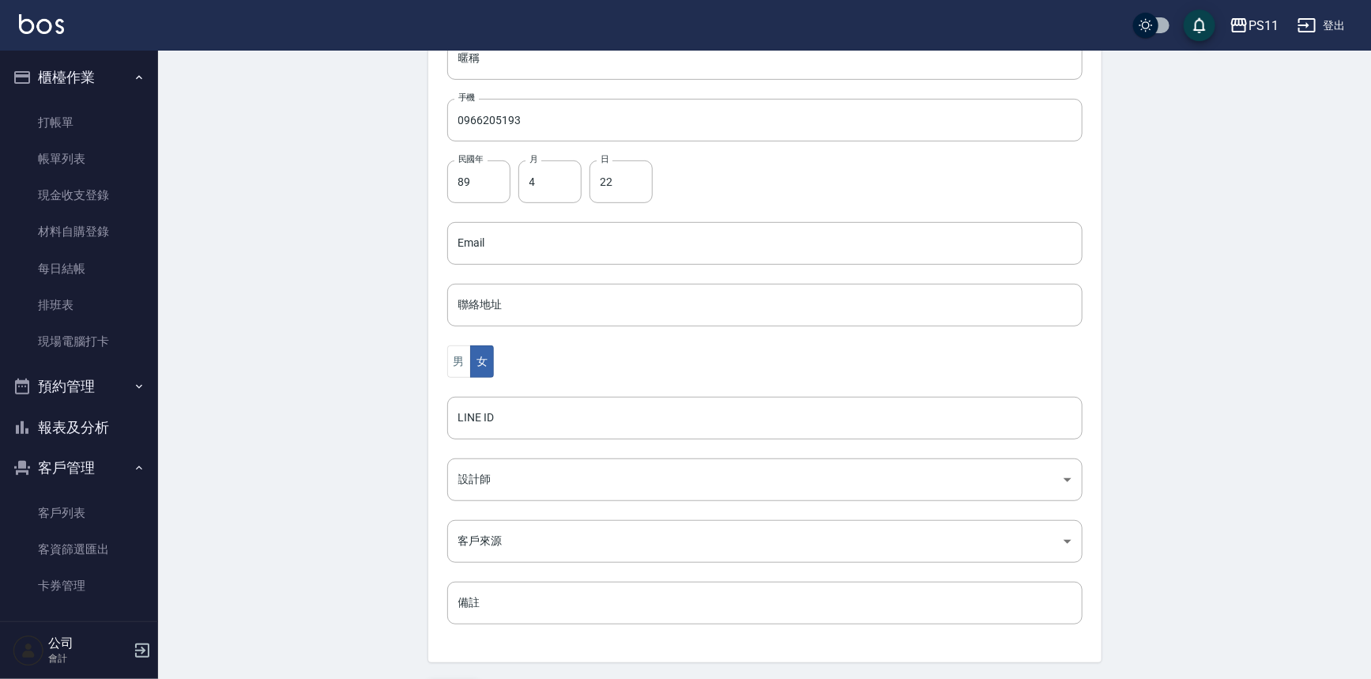
scroll to position [349, 0]
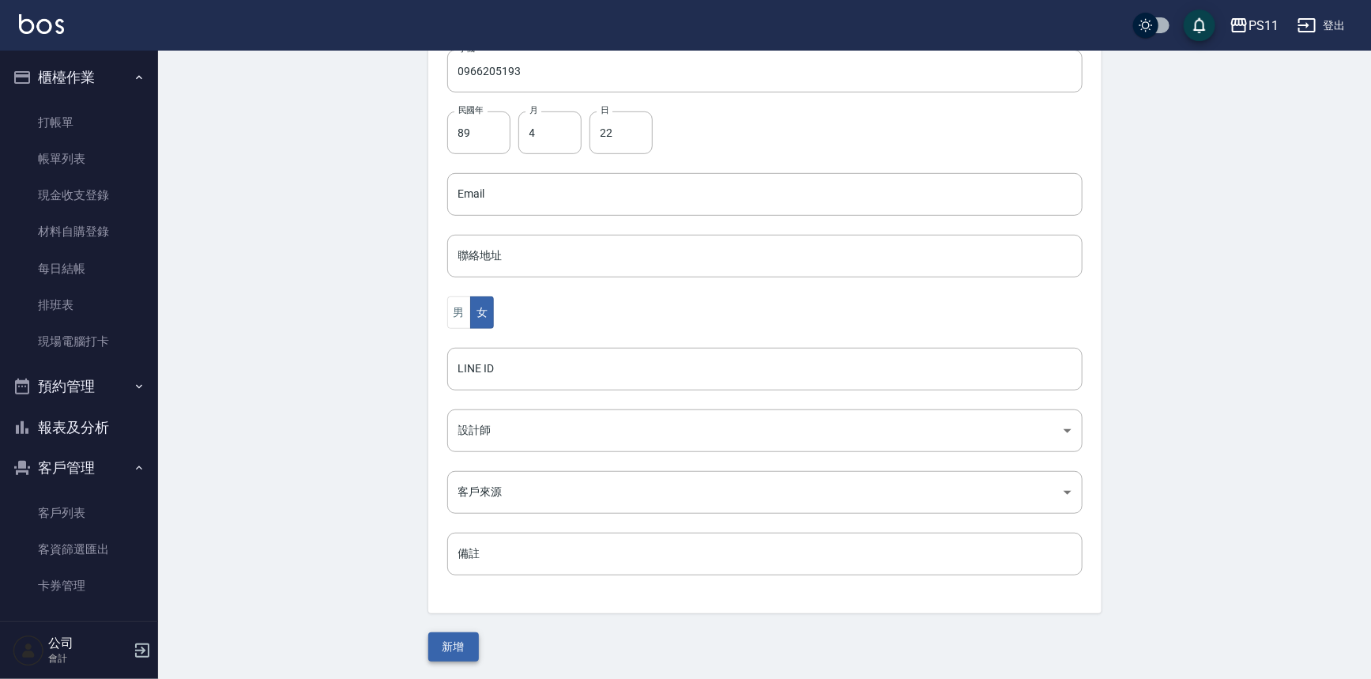
click at [458, 654] on button "新增" at bounding box center [453, 646] width 51 height 29
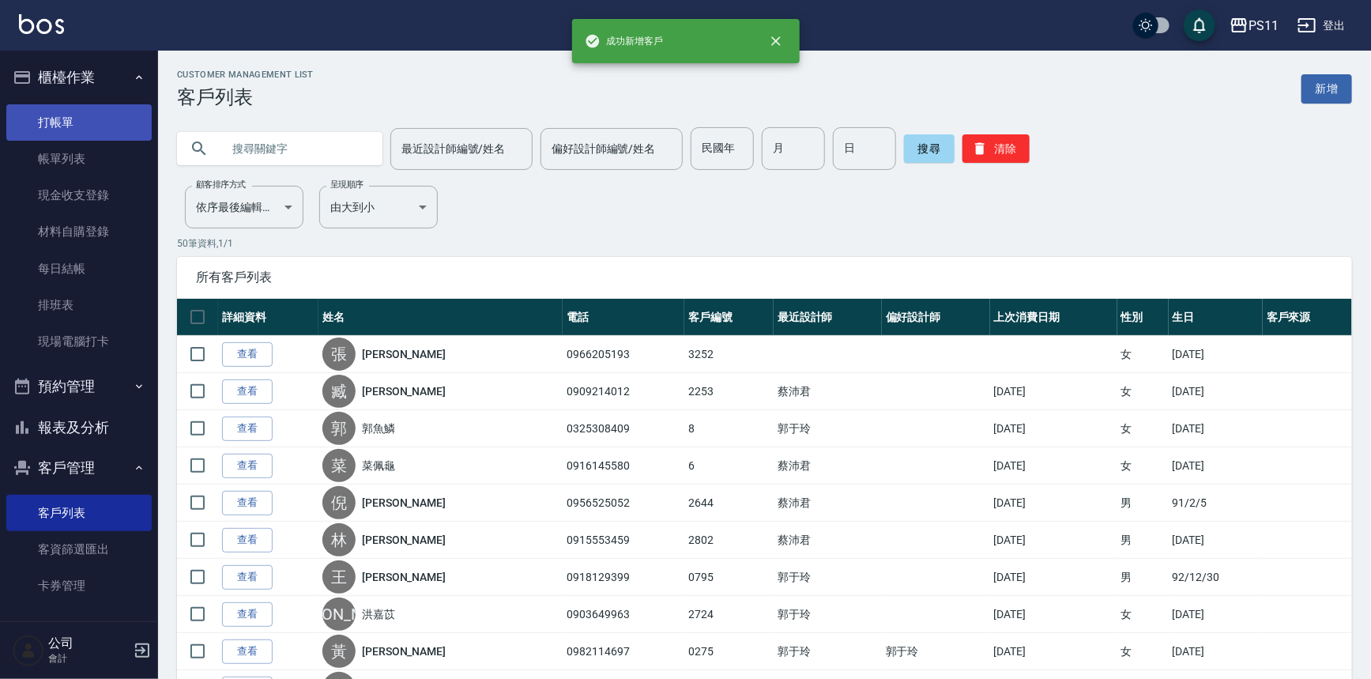
click at [82, 118] on link "打帳單" at bounding box center [78, 122] width 145 height 36
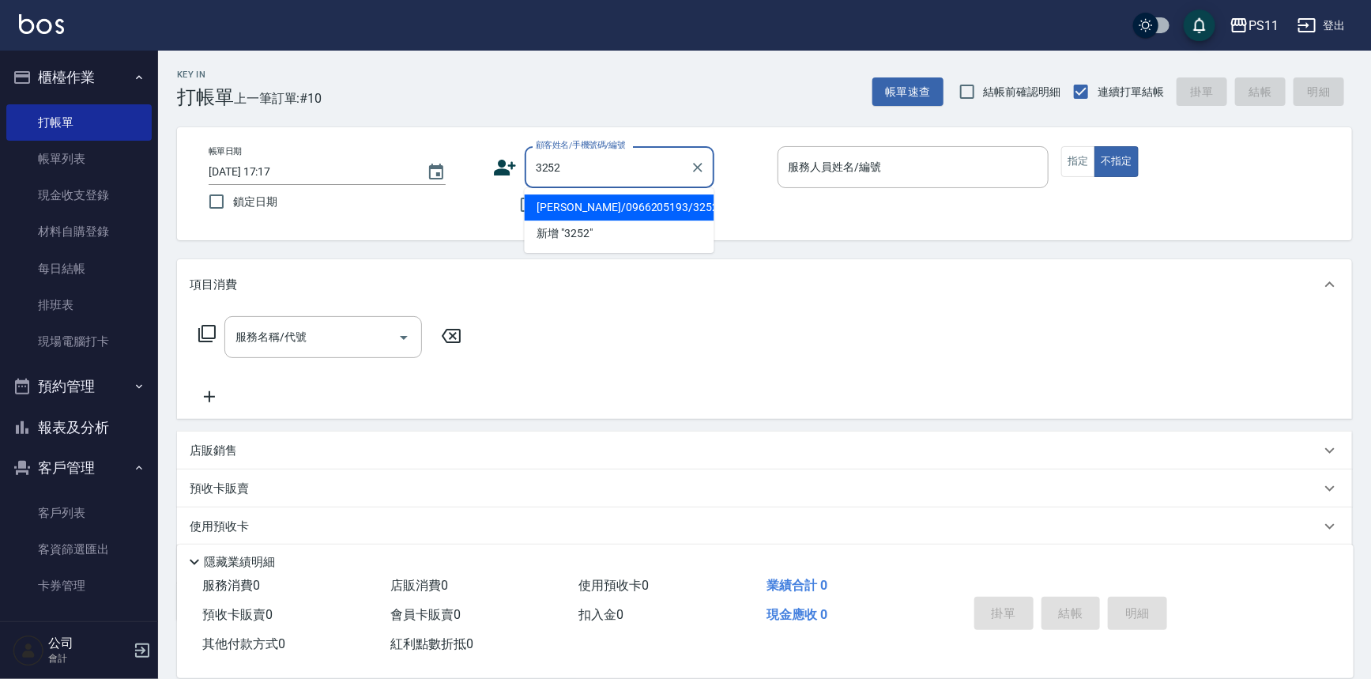
type input "[PERSON_NAME]/0966205193/3252"
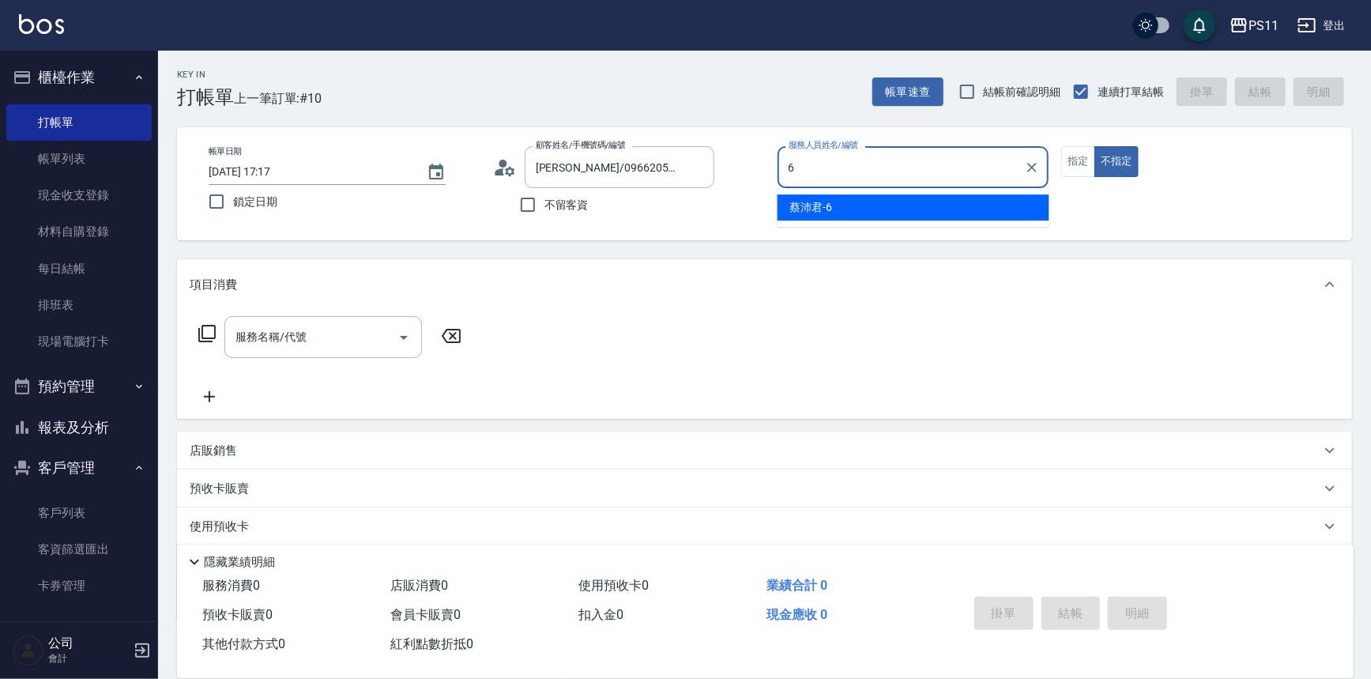
type input "[PERSON_NAME]6"
type button "false"
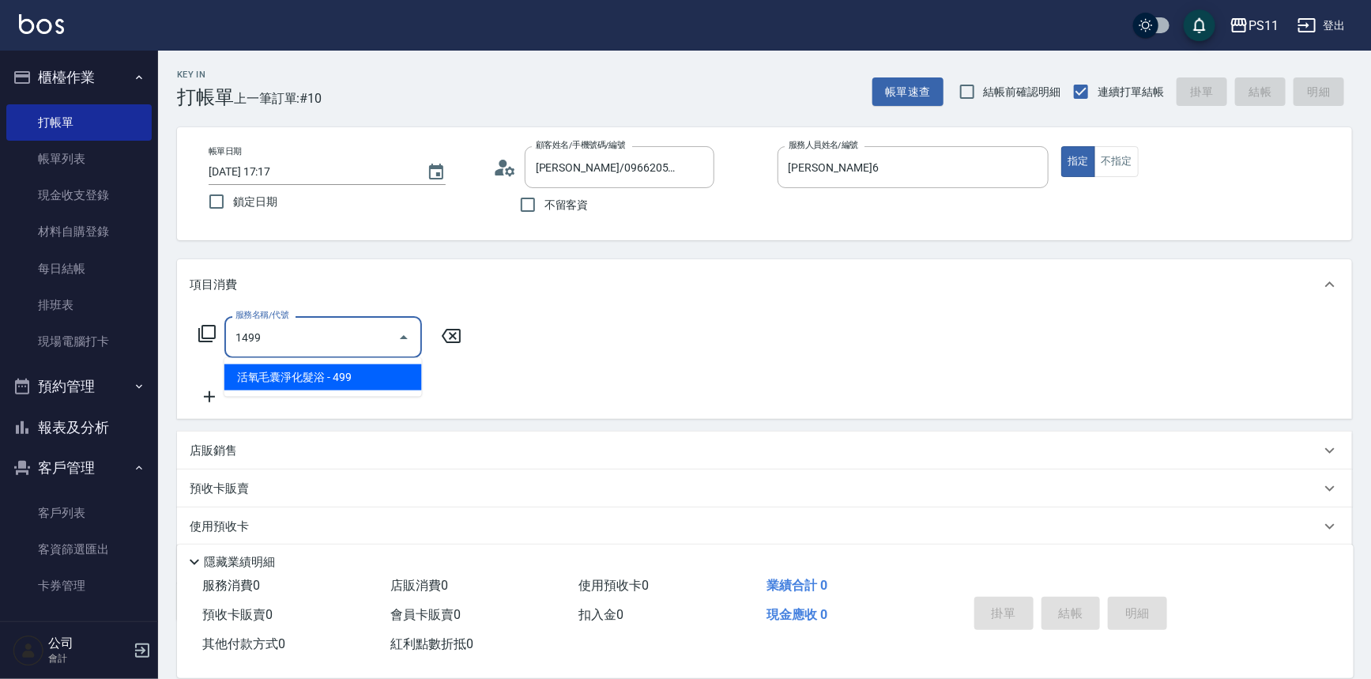
type input "活氧毛囊淨化髮浴(1499)"
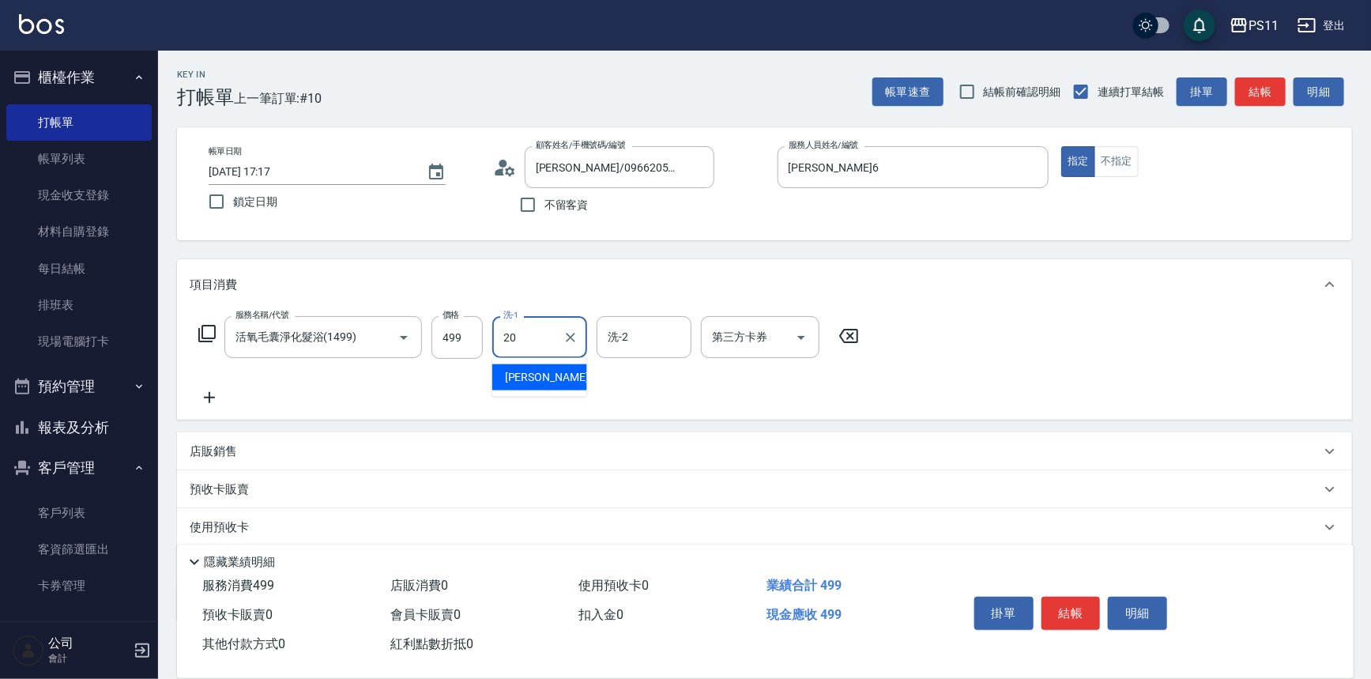
type input "[PERSON_NAME]-20"
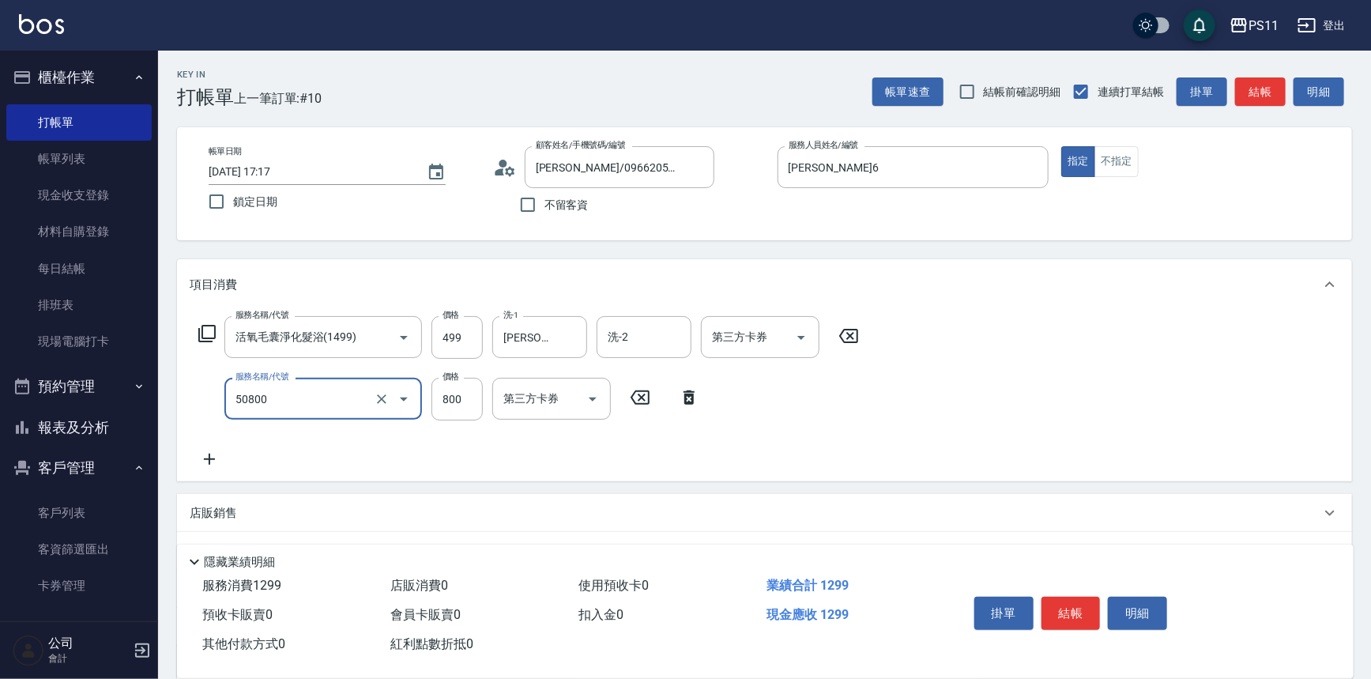
type input "原價401~800護髮(50800)"
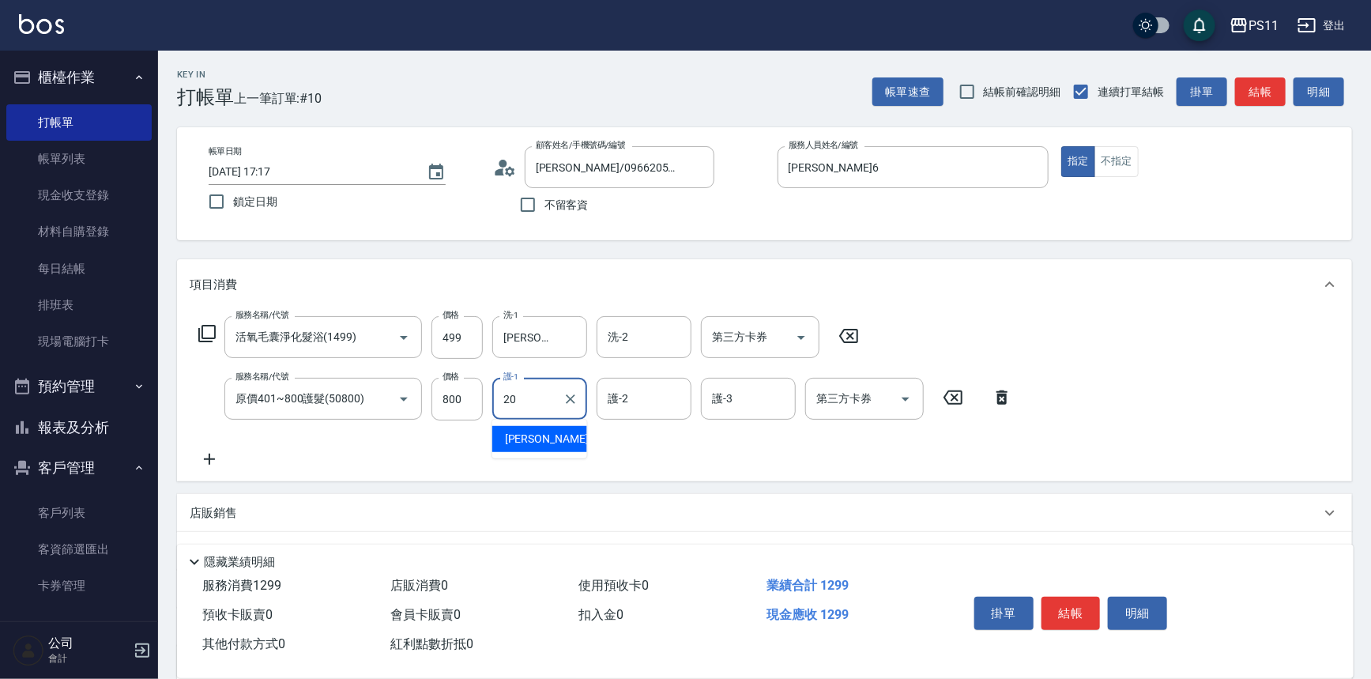
type input "[PERSON_NAME]-20"
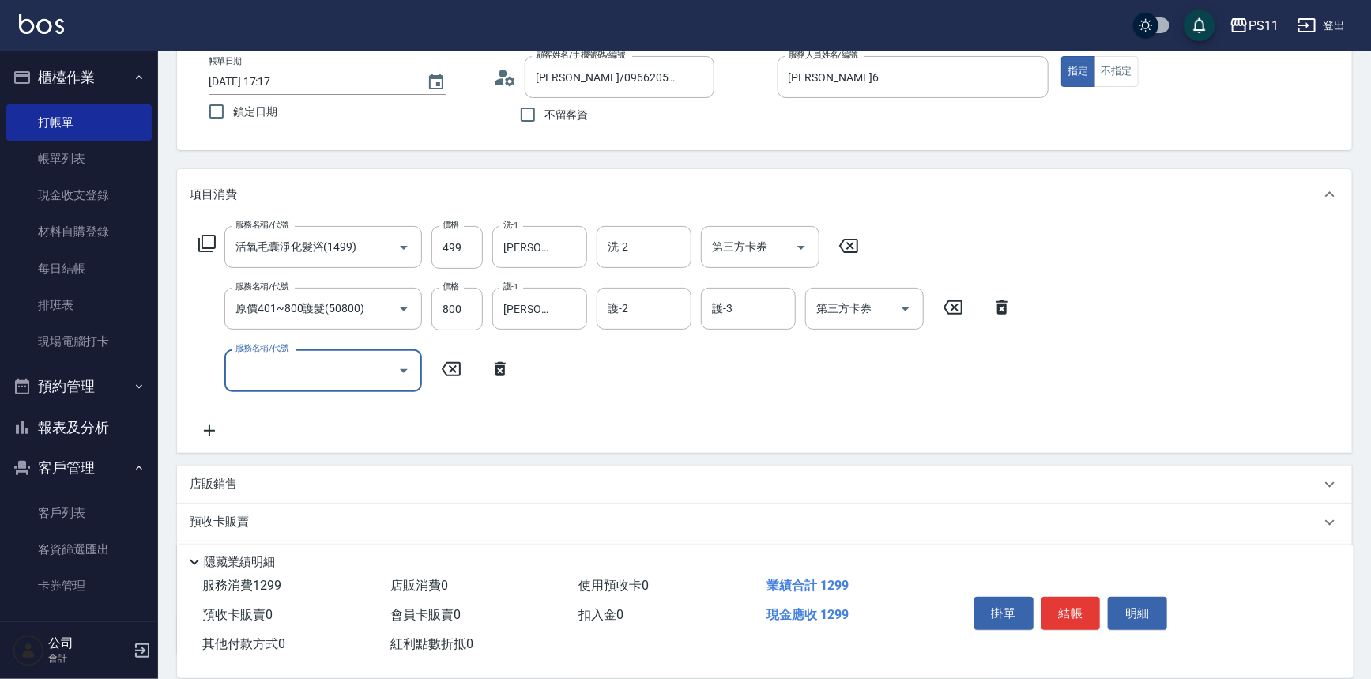
scroll to position [213, 0]
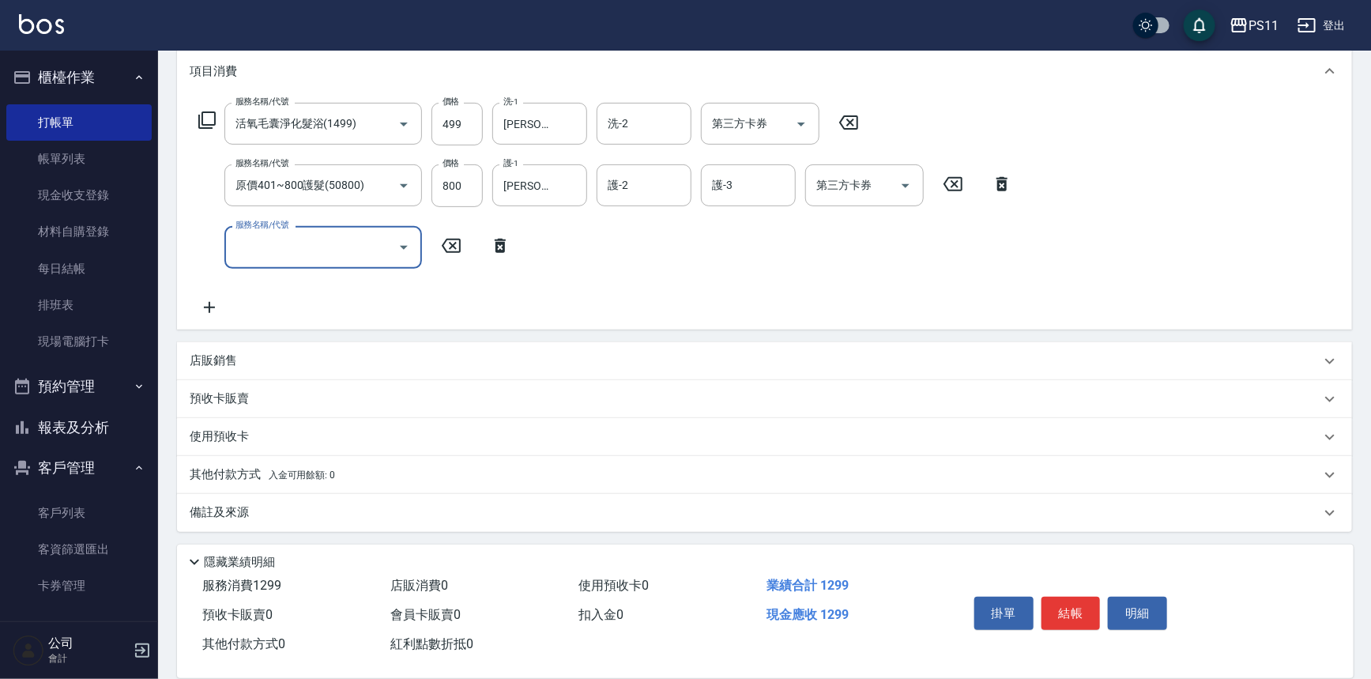
click at [229, 462] on div "其他付款方式 入金可用餘額: 0" at bounding box center [764, 475] width 1175 height 38
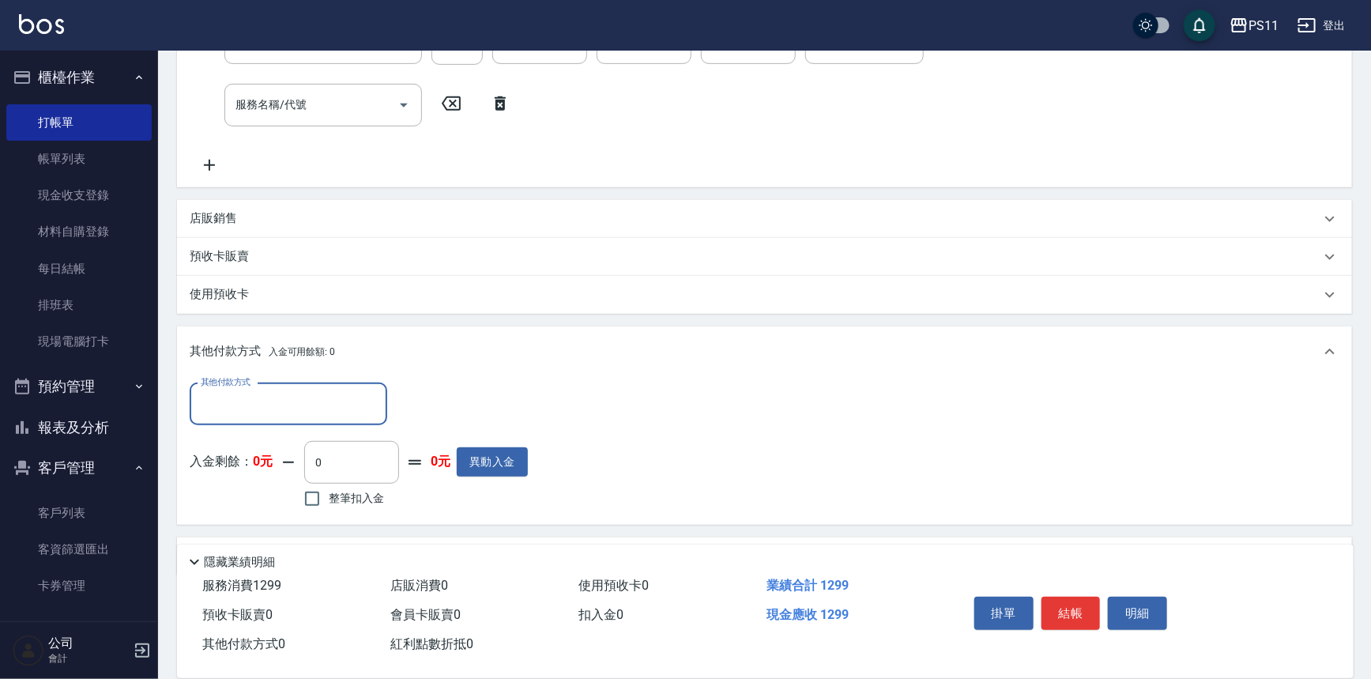
scroll to position [357, 0]
click at [322, 405] on input "其他付款方式" at bounding box center [288, 403] width 183 height 28
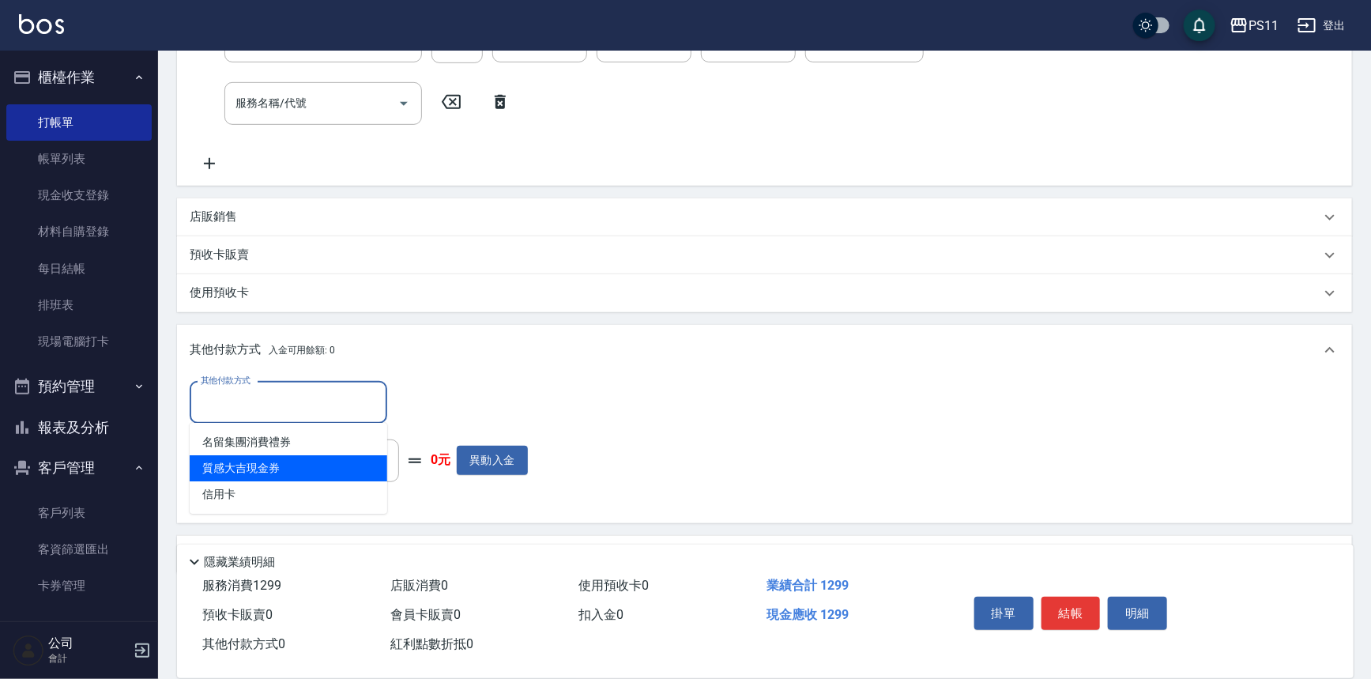
click at [326, 474] on span "質感大吉現金券" at bounding box center [289, 468] width 198 height 26
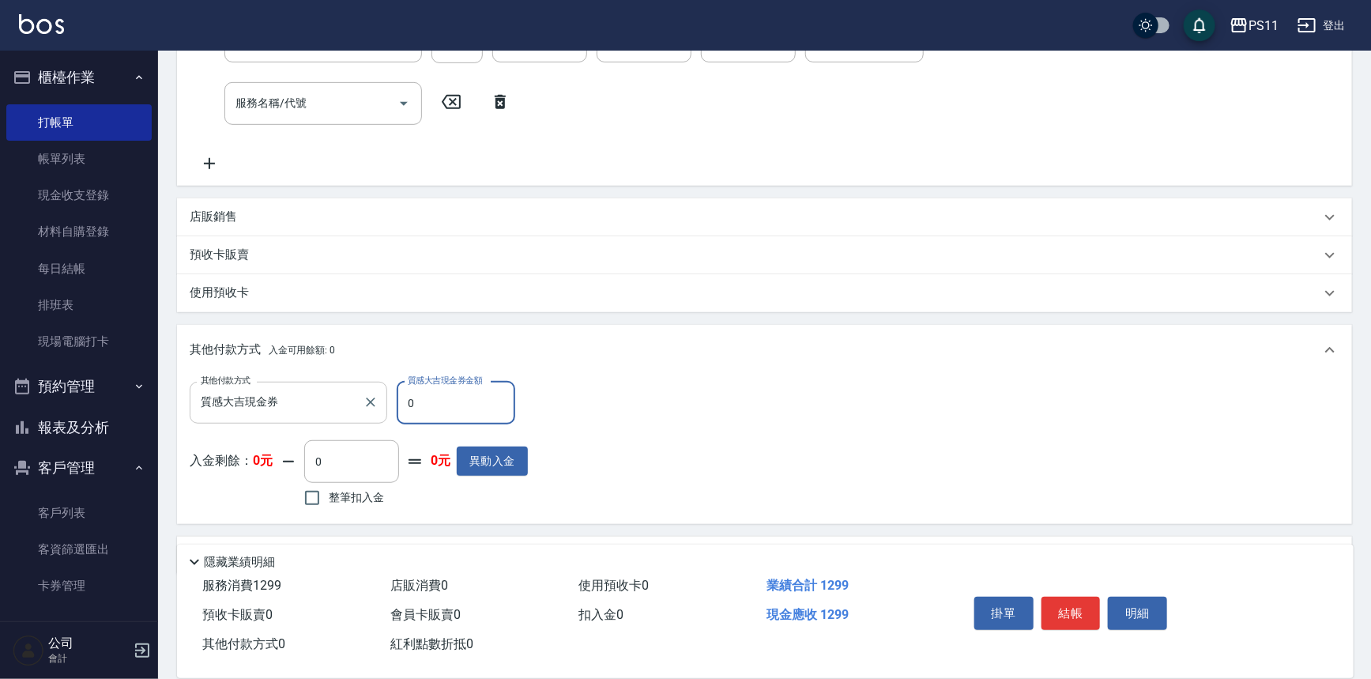
click at [312, 389] on input "質感大吉現金券" at bounding box center [277, 403] width 160 height 28
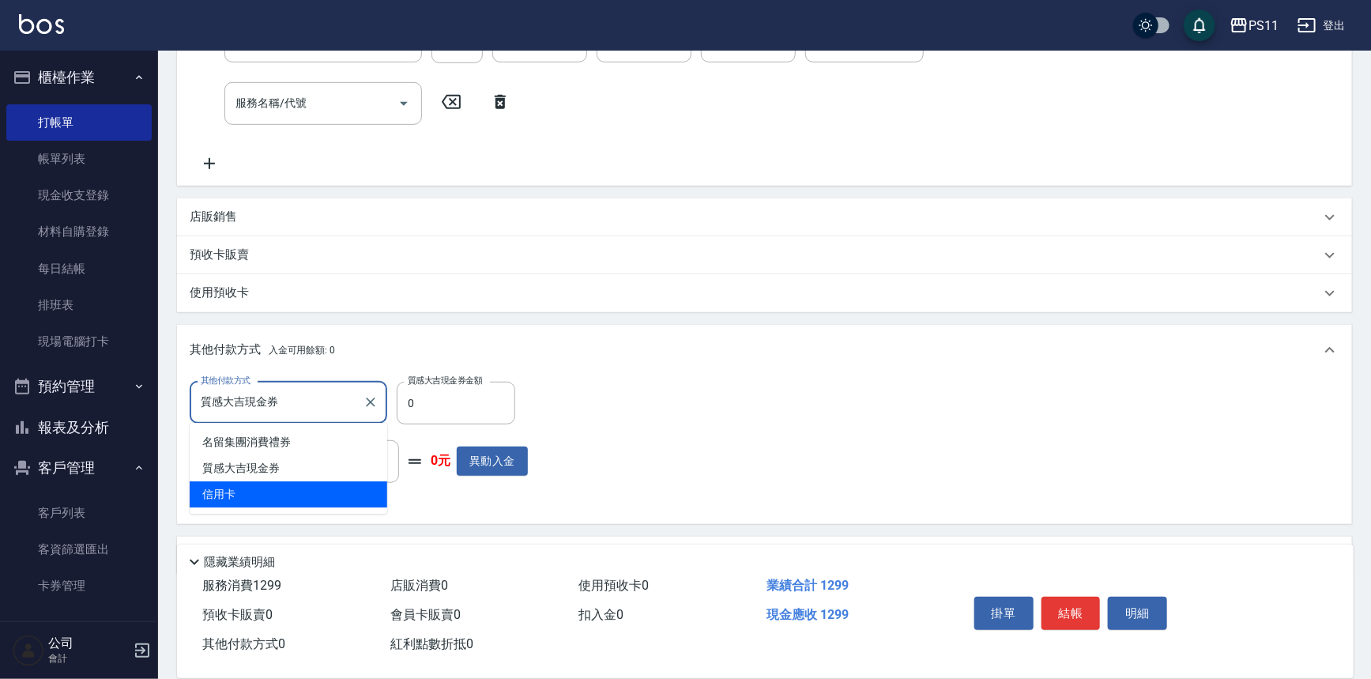
click at [319, 486] on span "信用卡" at bounding box center [289, 494] width 198 height 26
type input "信用卡"
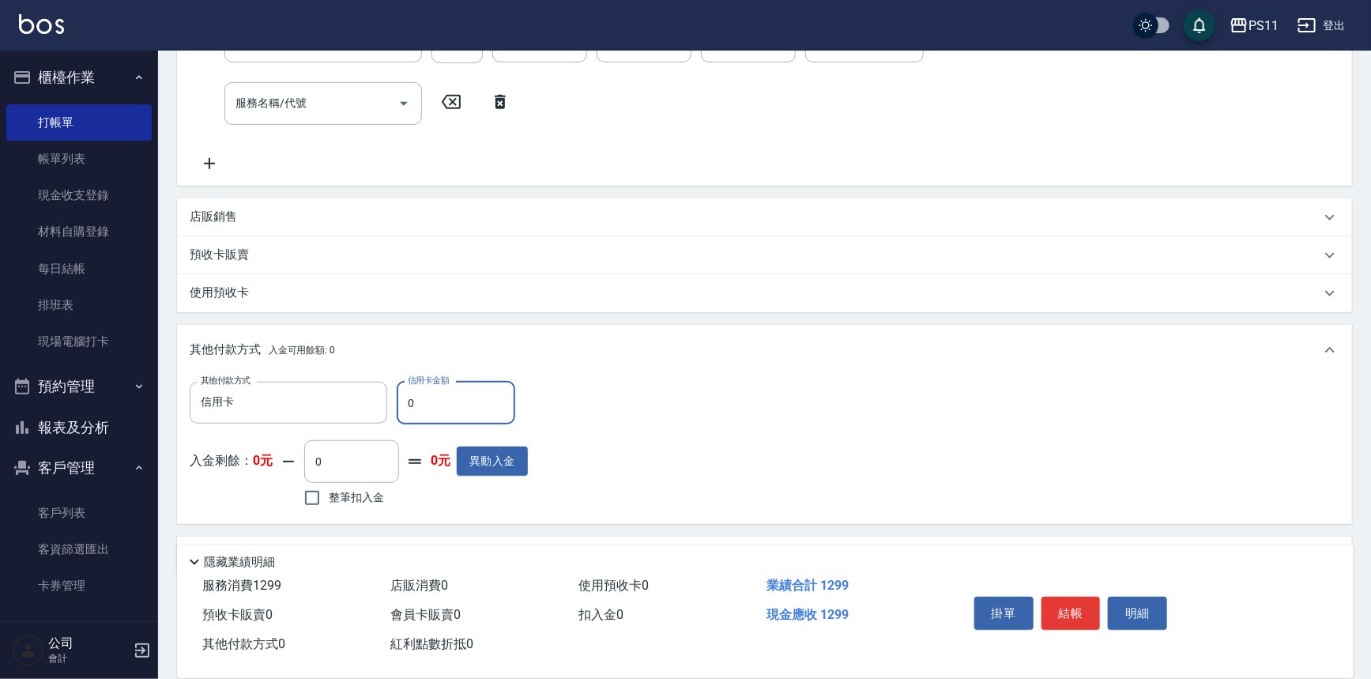
drag, startPoint x: 443, startPoint y: 400, endPoint x: 396, endPoint y: 407, distance: 48.0
click at [397, 407] on input "0" at bounding box center [456, 403] width 119 height 43
type input "1299"
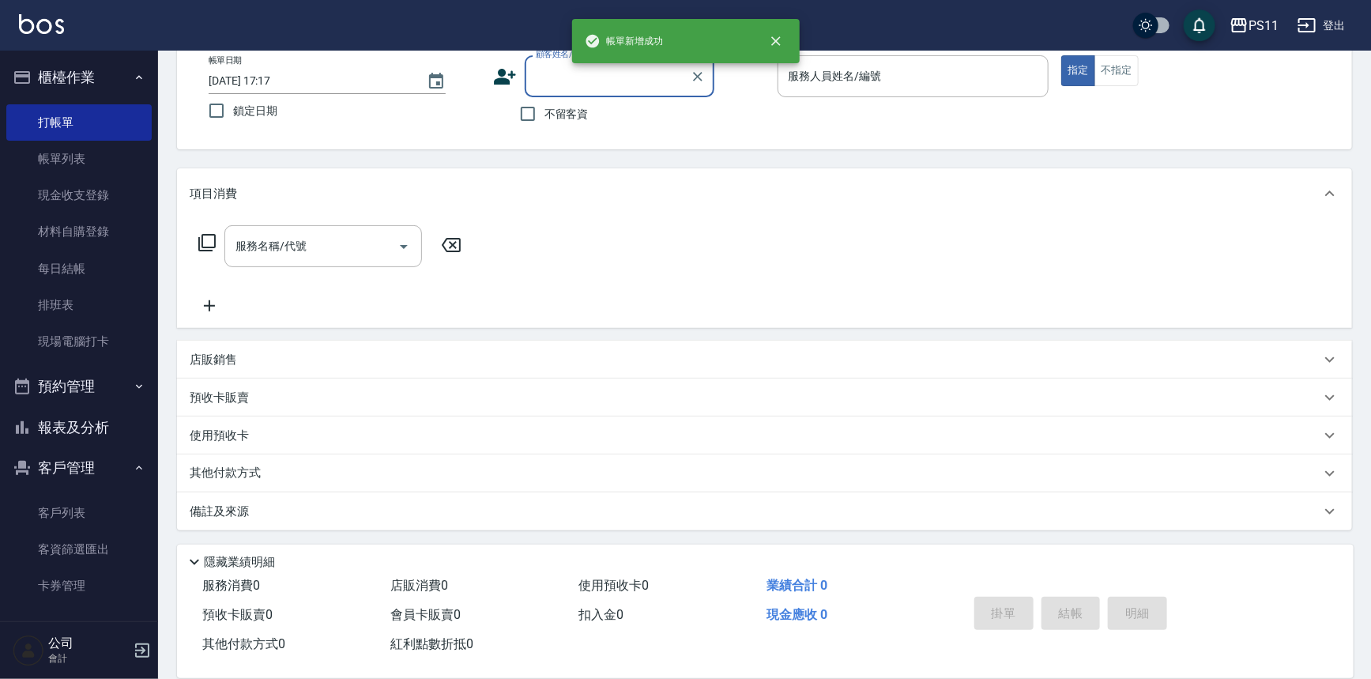
scroll to position [0, 0]
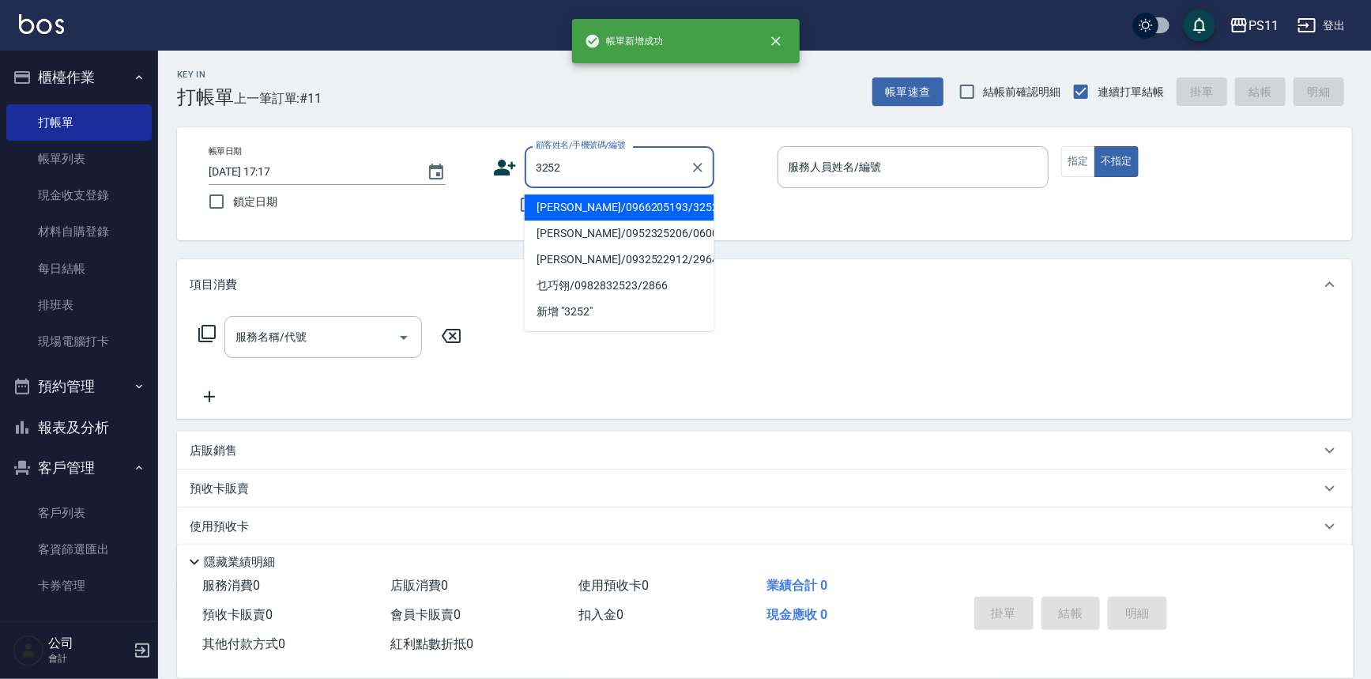
type input "[PERSON_NAME]/0966205193/3252"
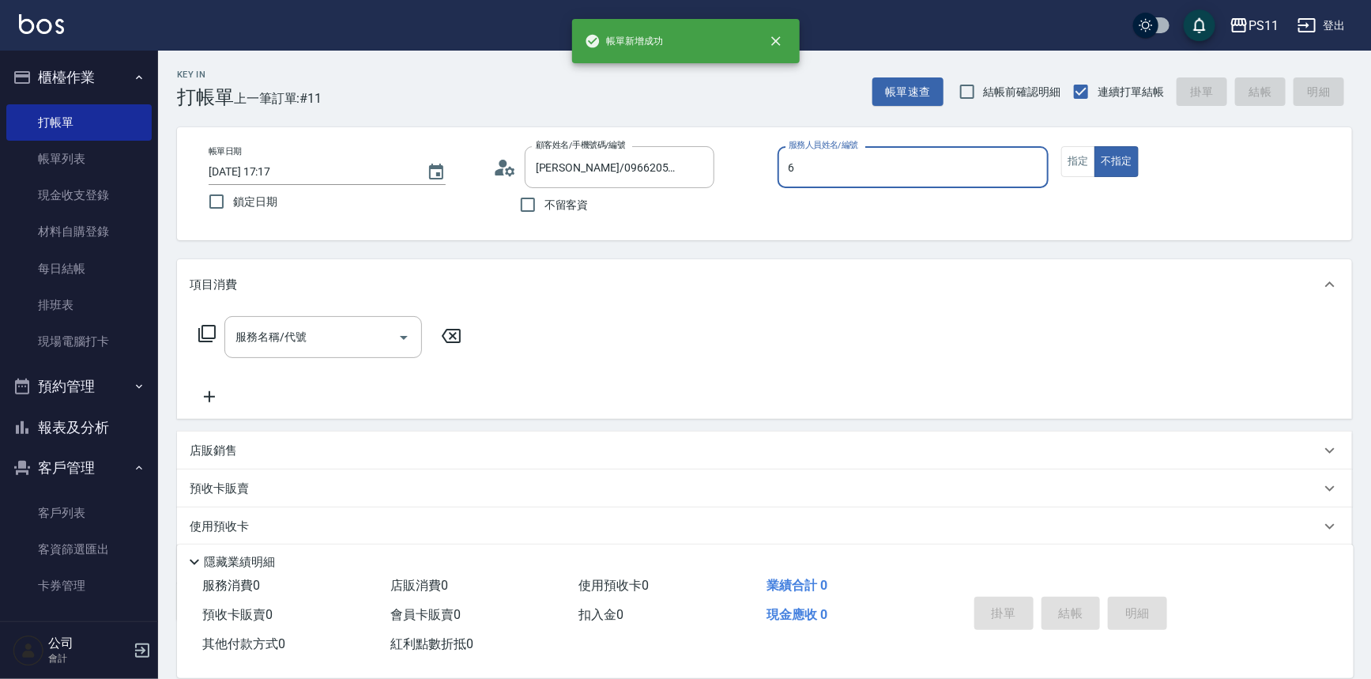
type input "[PERSON_NAME]6"
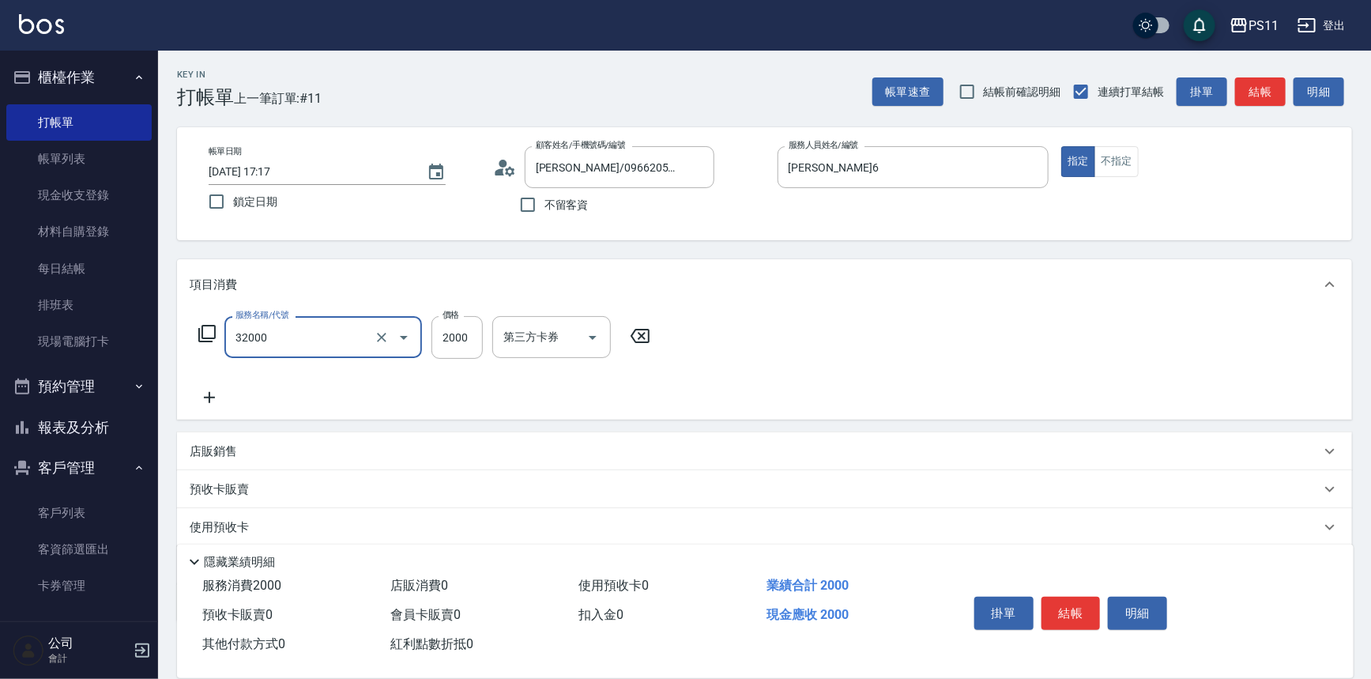
type input "2000以上燙髮(32000)"
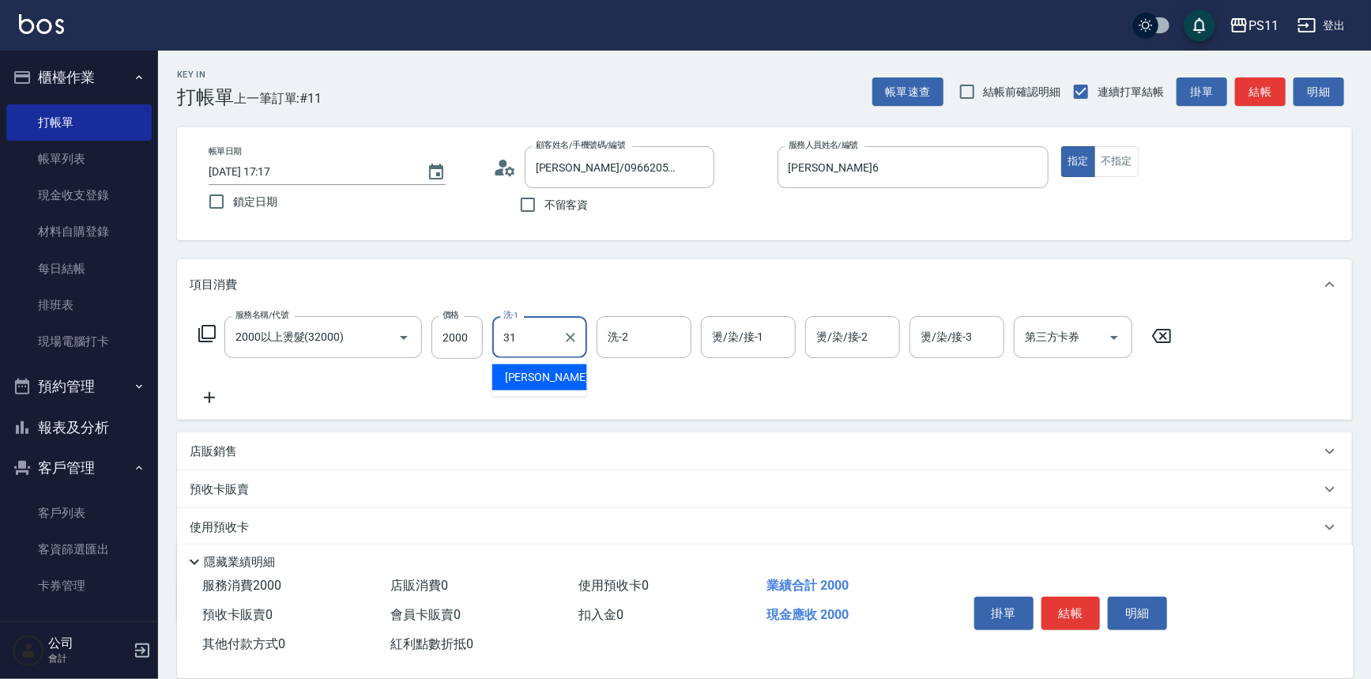
type input "[PERSON_NAME]-31"
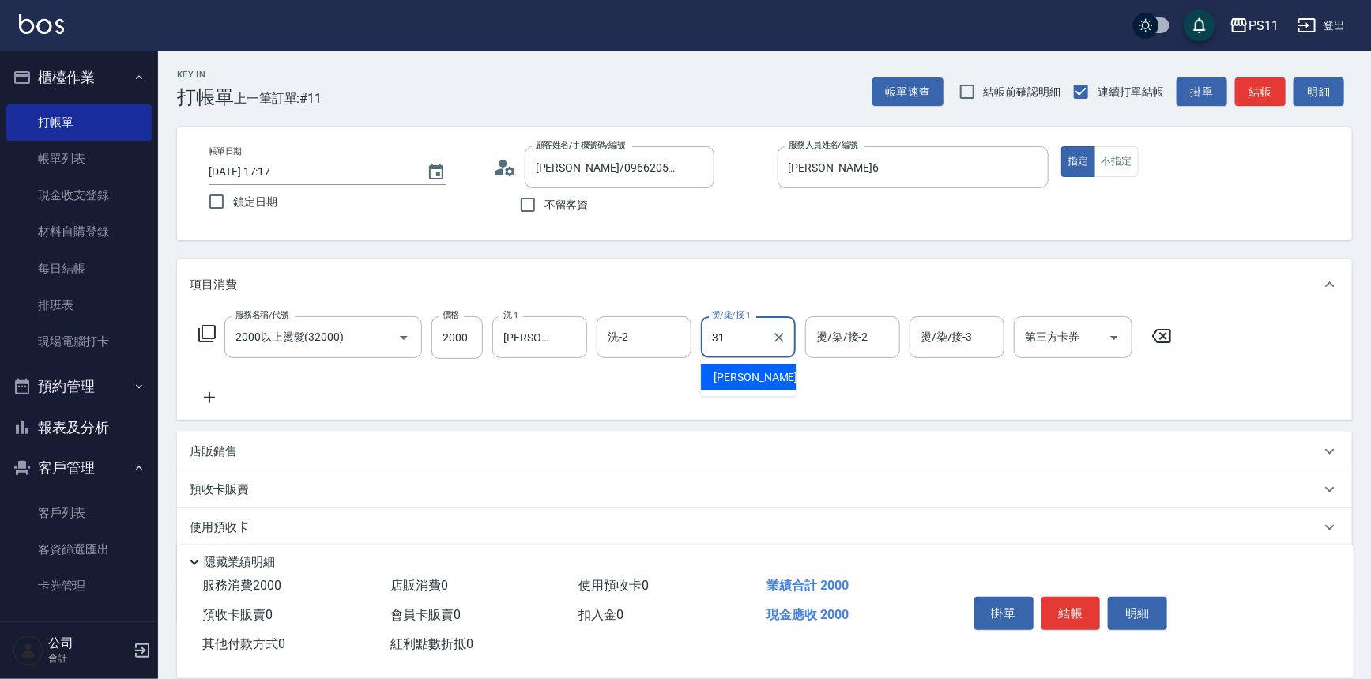
type input "[PERSON_NAME]-31"
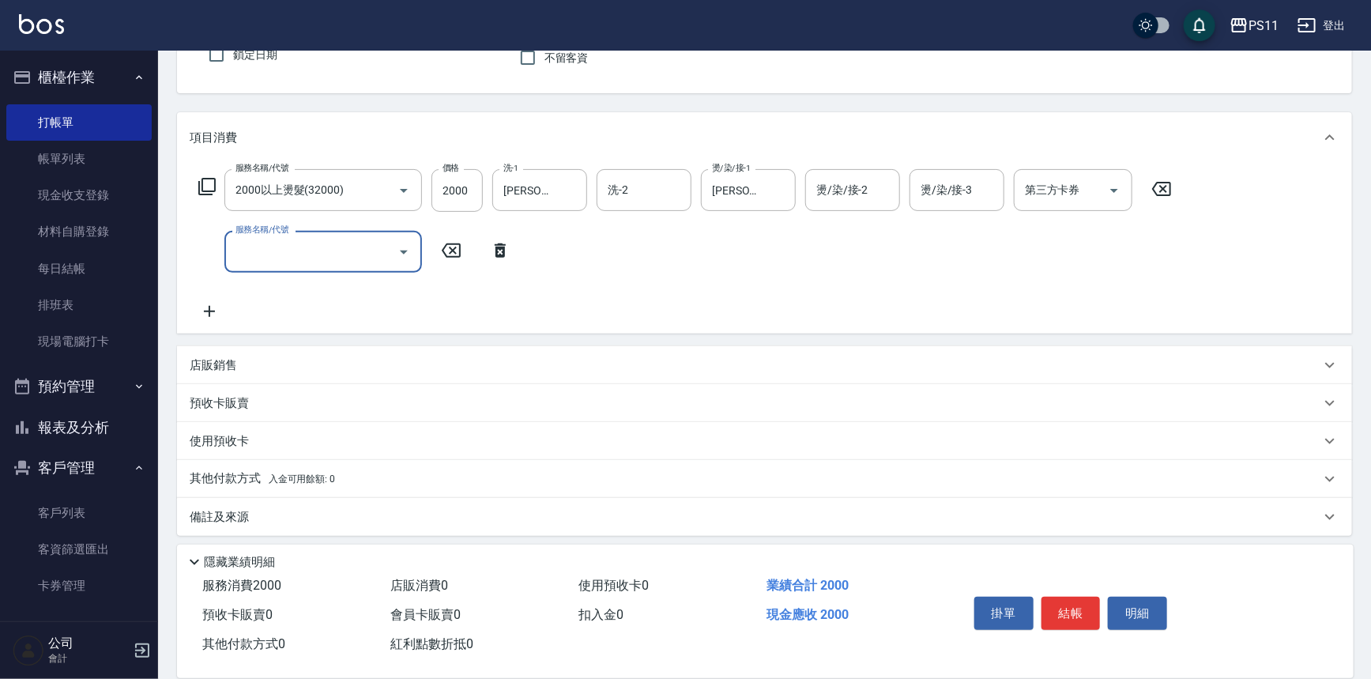
scroll to position [152, 0]
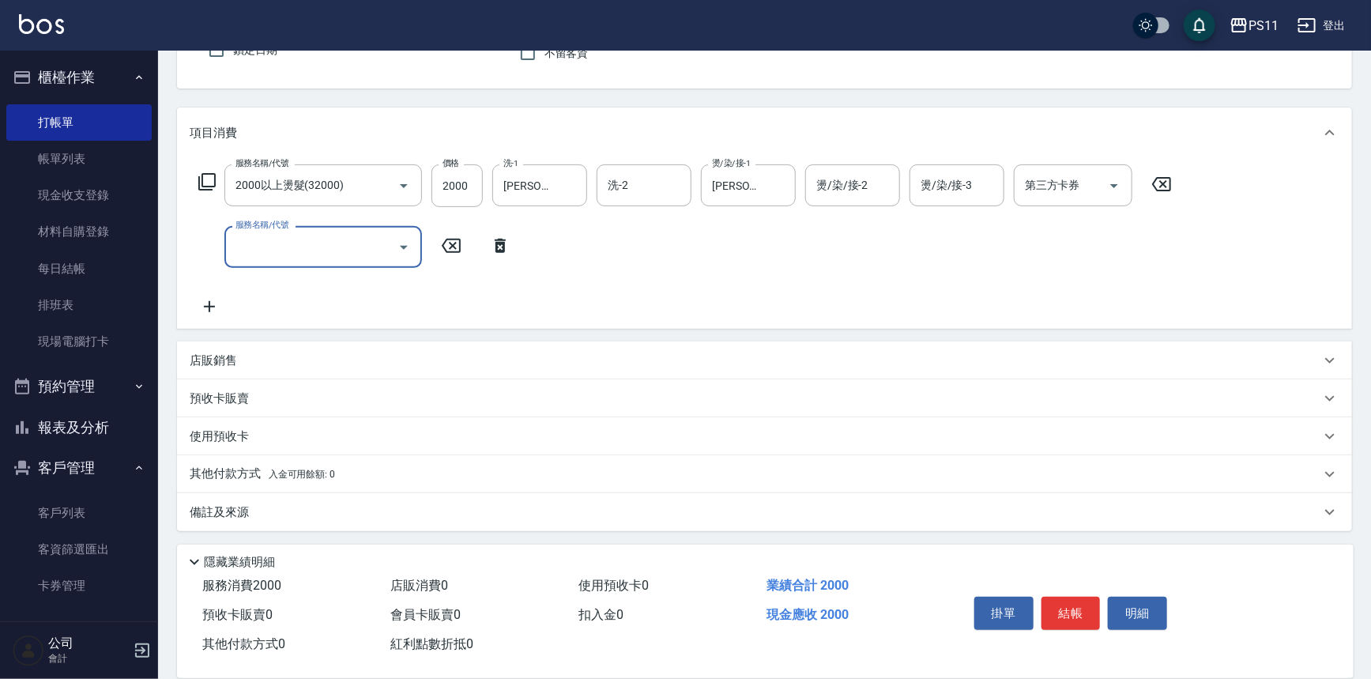
click at [215, 469] on p "其他付款方式 入金可用餘額: 0" at bounding box center [262, 474] width 145 height 17
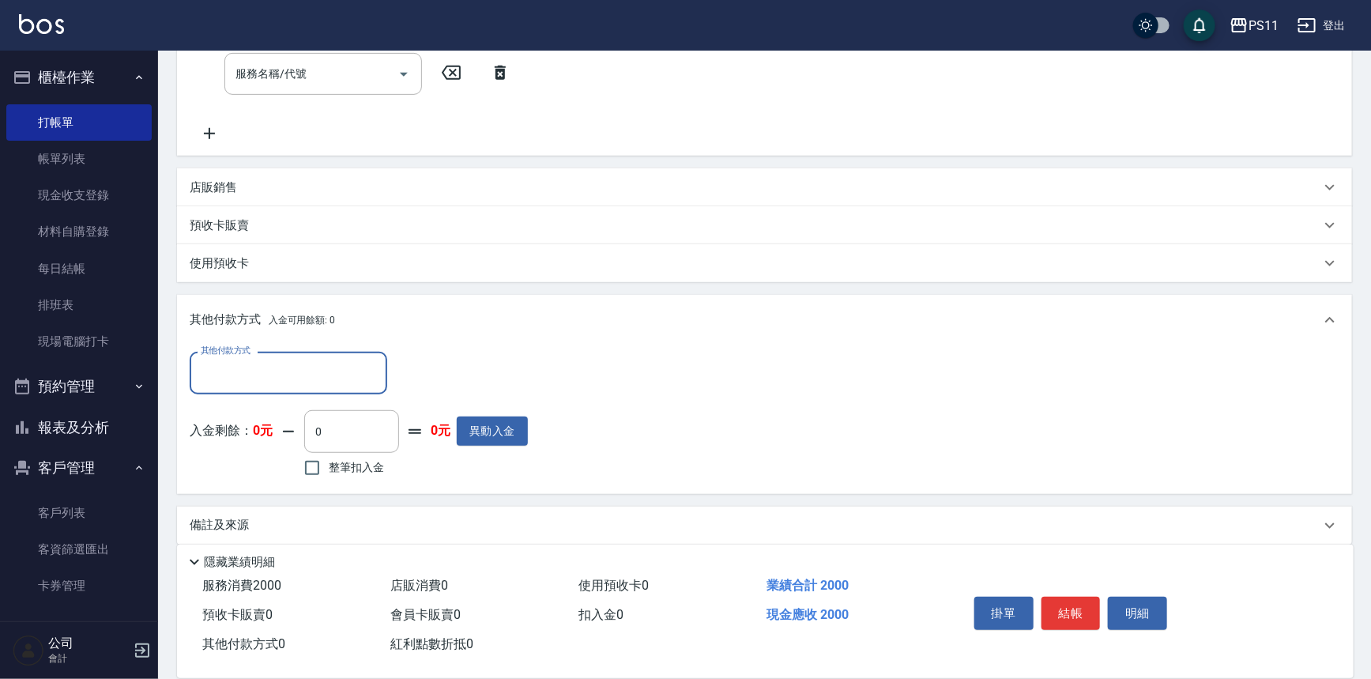
scroll to position [334, 0]
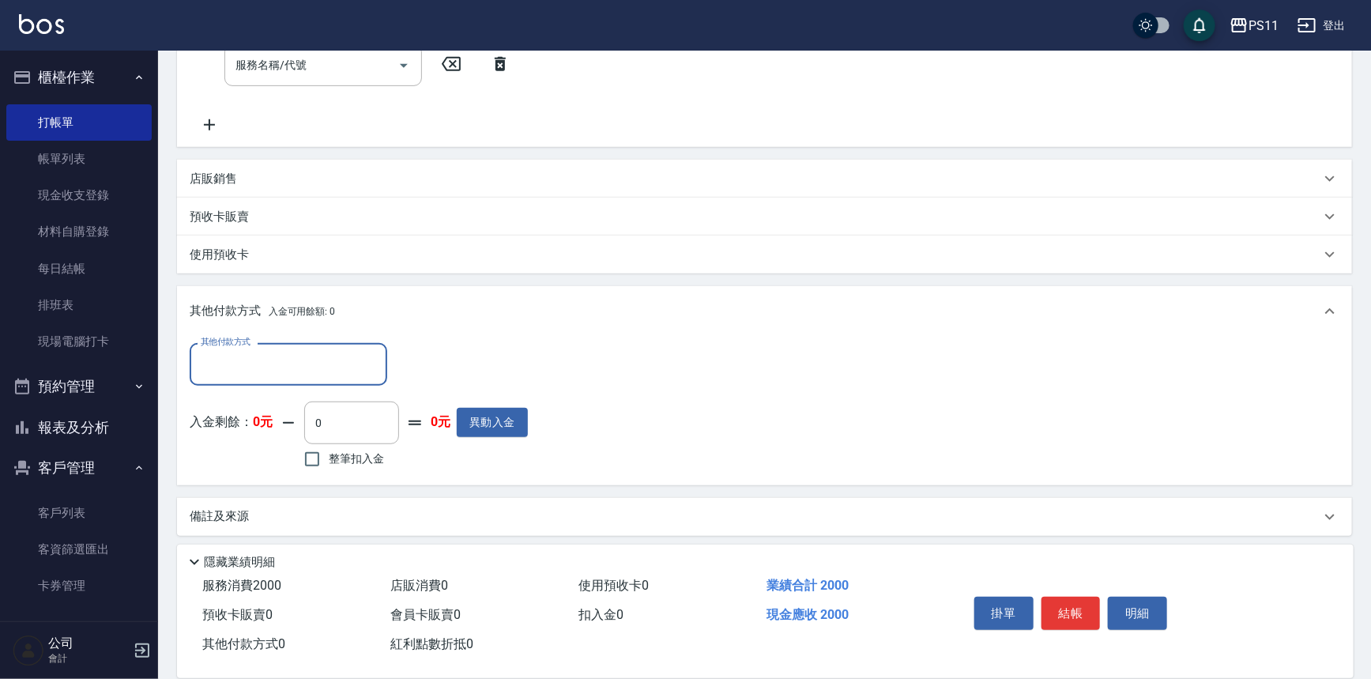
click at [276, 359] on input "其他付款方式" at bounding box center [288, 364] width 183 height 28
click at [275, 447] on span "信用卡" at bounding box center [289, 456] width 198 height 26
type input "信用卡"
drag, startPoint x: 423, startPoint y: 360, endPoint x: 407, endPoint y: 364, distance: 16.3
click at [407, 364] on input "0" at bounding box center [456, 364] width 119 height 43
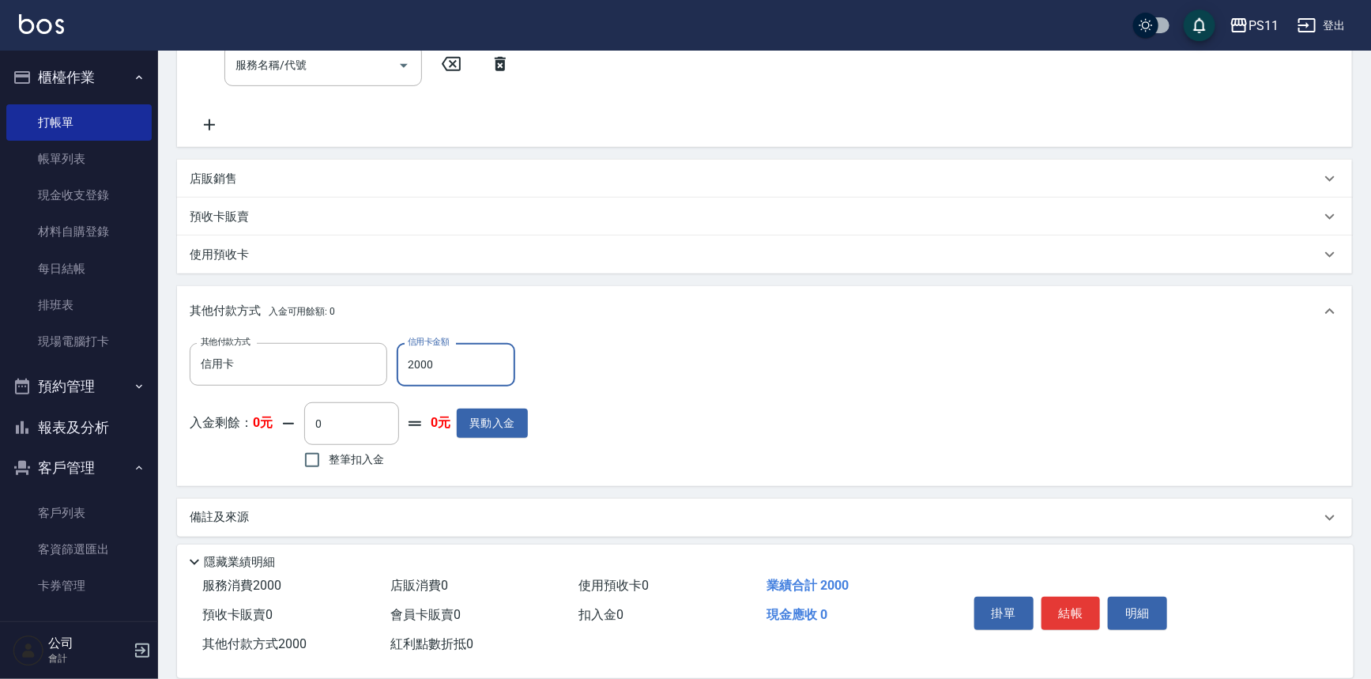
type input "2000"
type input "[DATE] 17:18"
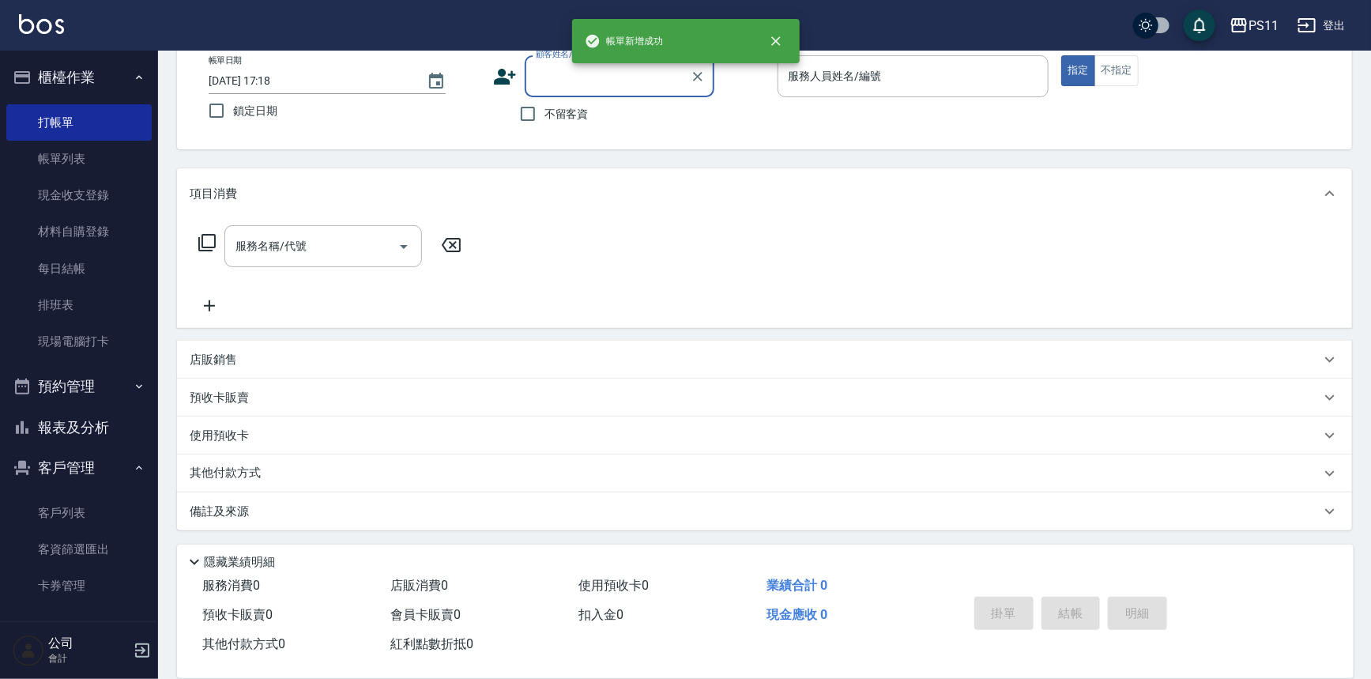
scroll to position [0, 0]
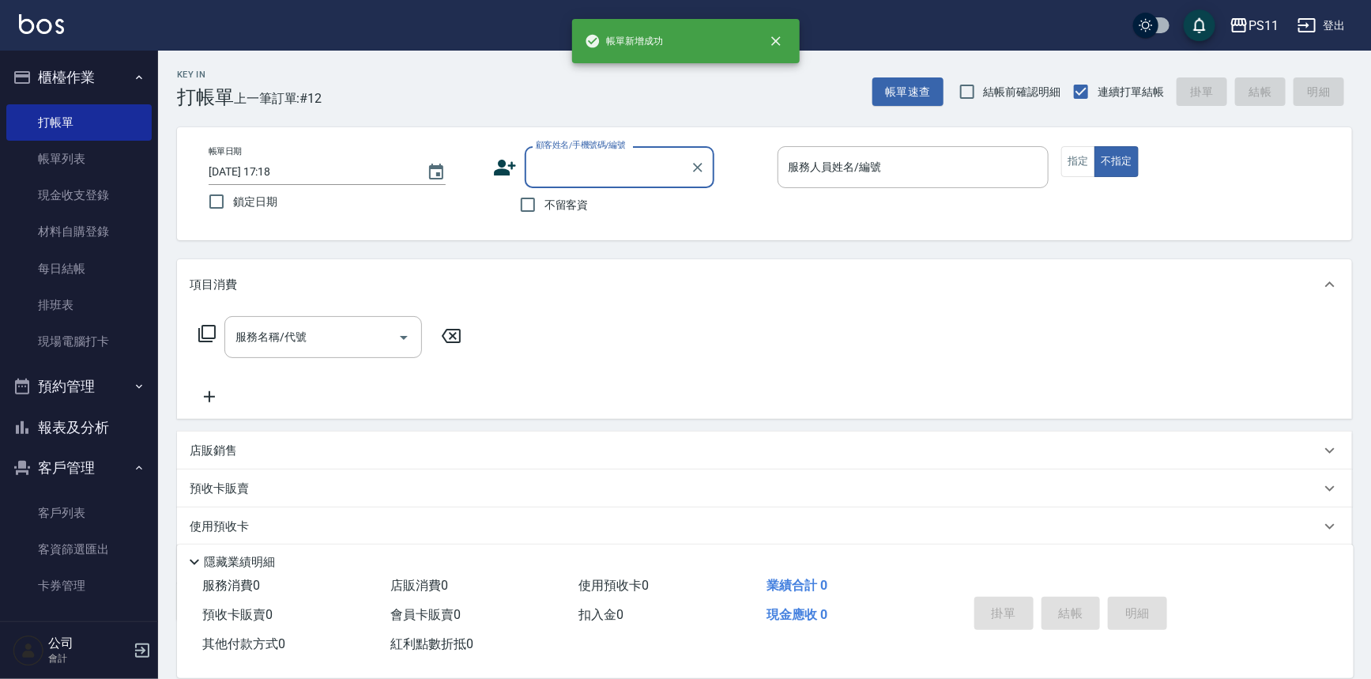
click at [107, 443] on button "報表及分析" at bounding box center [78, 427] width 145 height 41
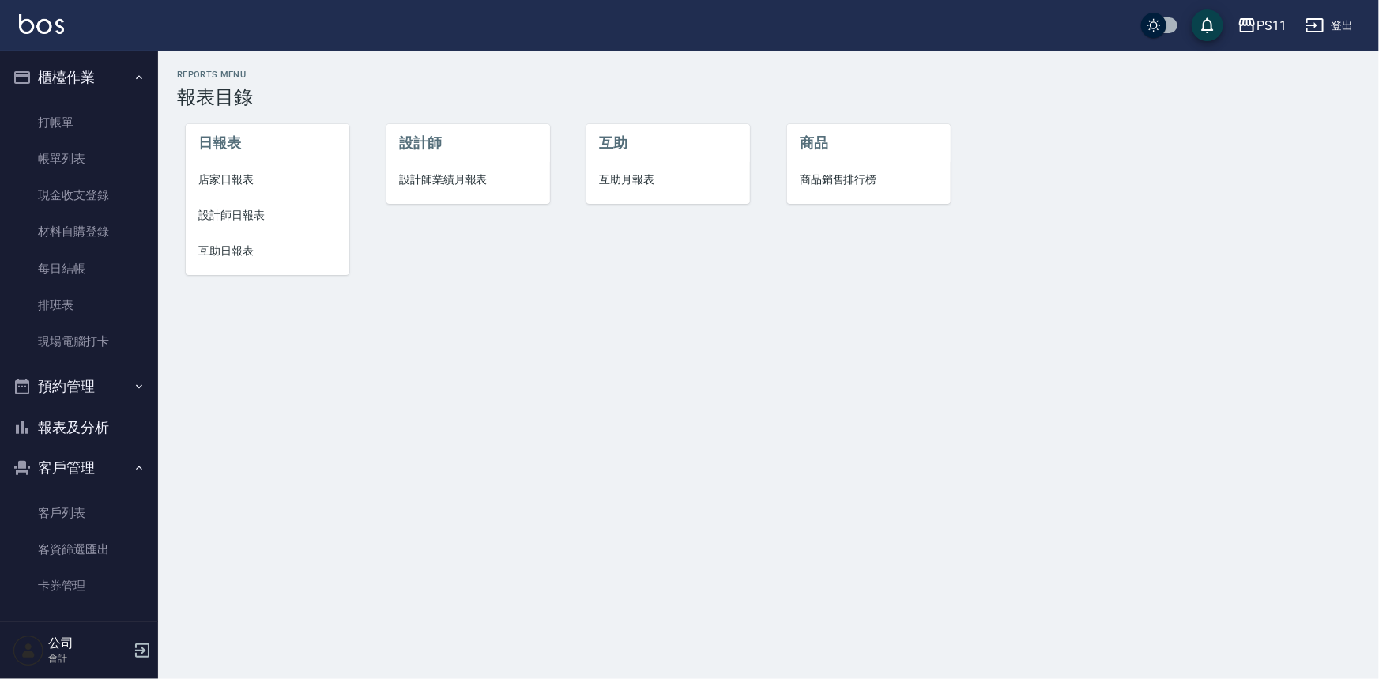
click at [245, 217] on span "設計師日報表" at bounding box center [267, 215] width 138 height 17
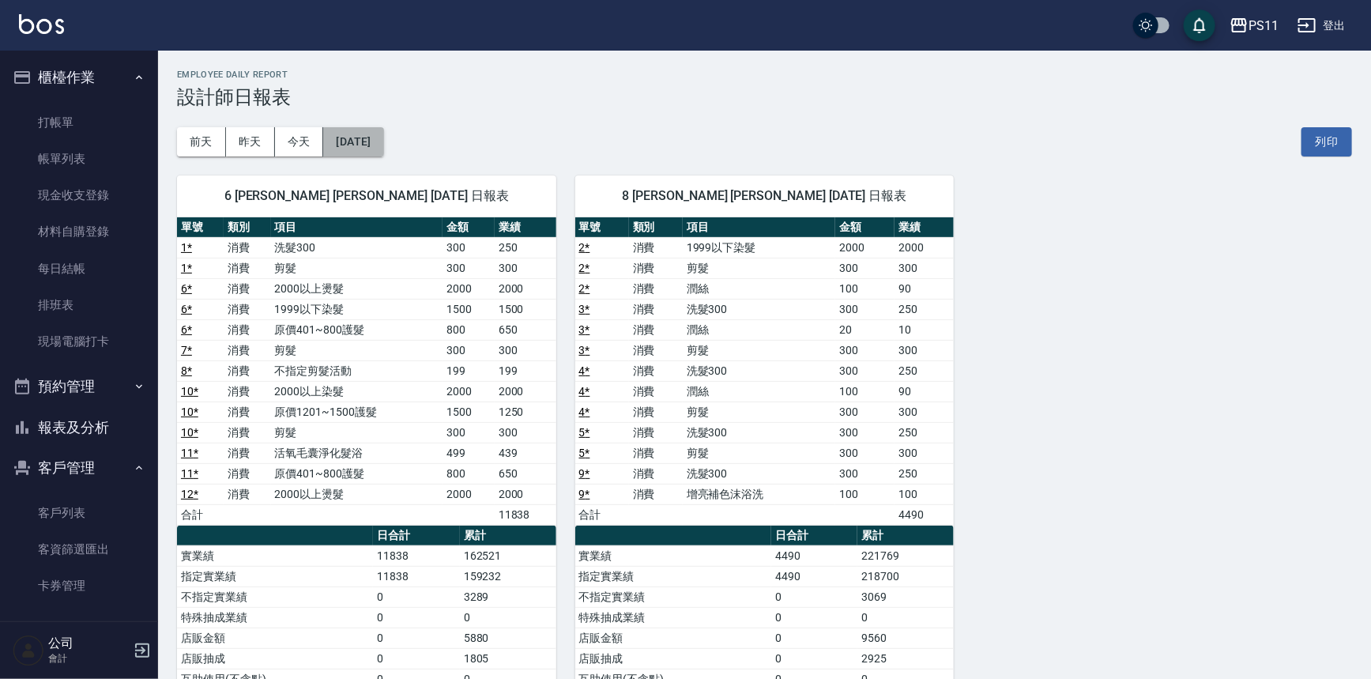
click at [383, 139] on button "[DATE]" at bounding box center [353, 141] width 60 height 29
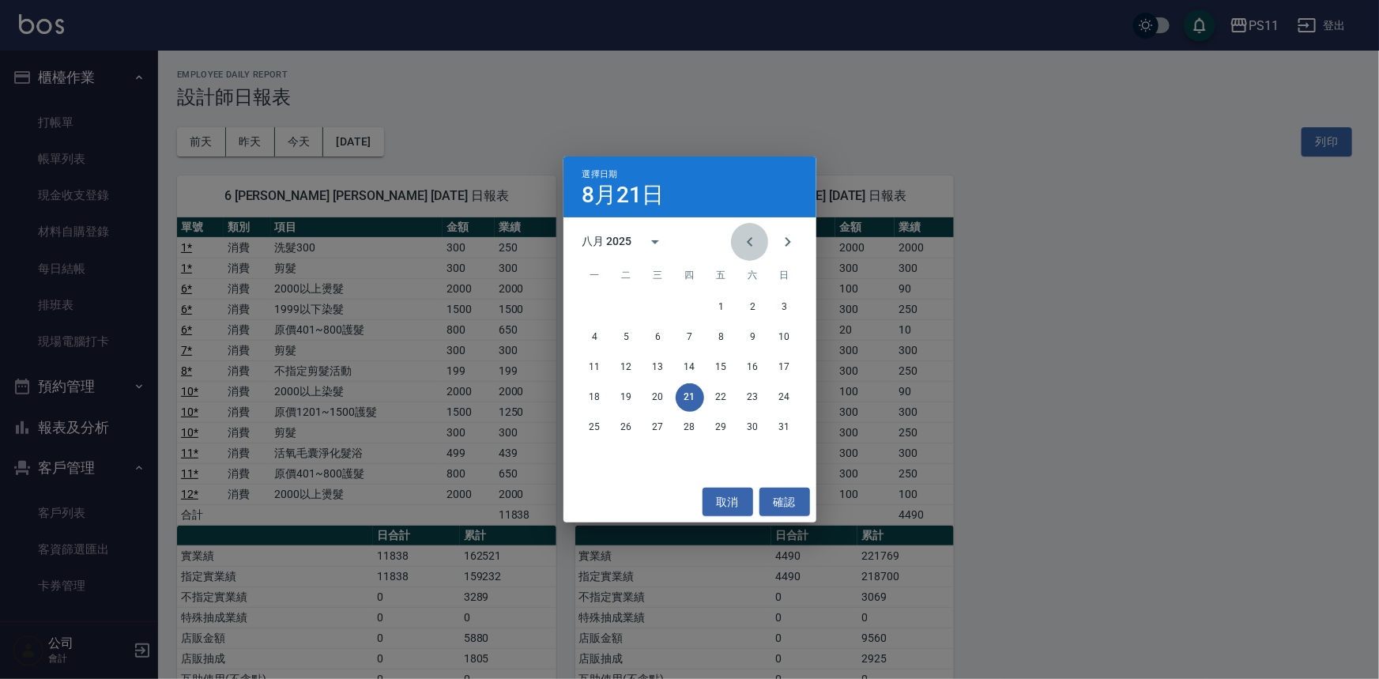
click at [753, 233] on icon "Previous month" at bounding box center [750, 241] width 19 height 19
click at [596, 402] on button "21" at bounding box center [595, 397] width 28 height 28
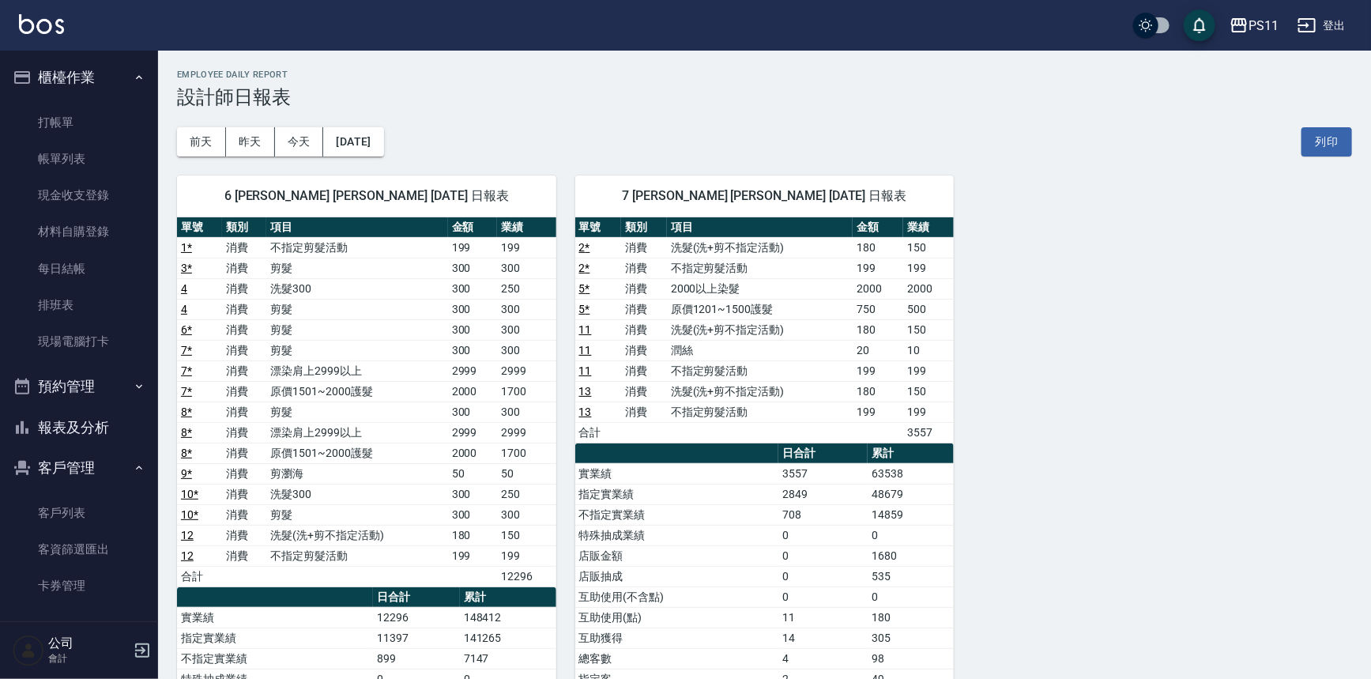
drag, startPoint x: 98, startPoint y: 426, endPoint x: 97, endPoint y: 413, distance: 12.7
click at [98, 426] on button "報表及分析" at bounding box center [78, 427] width 145 height 41
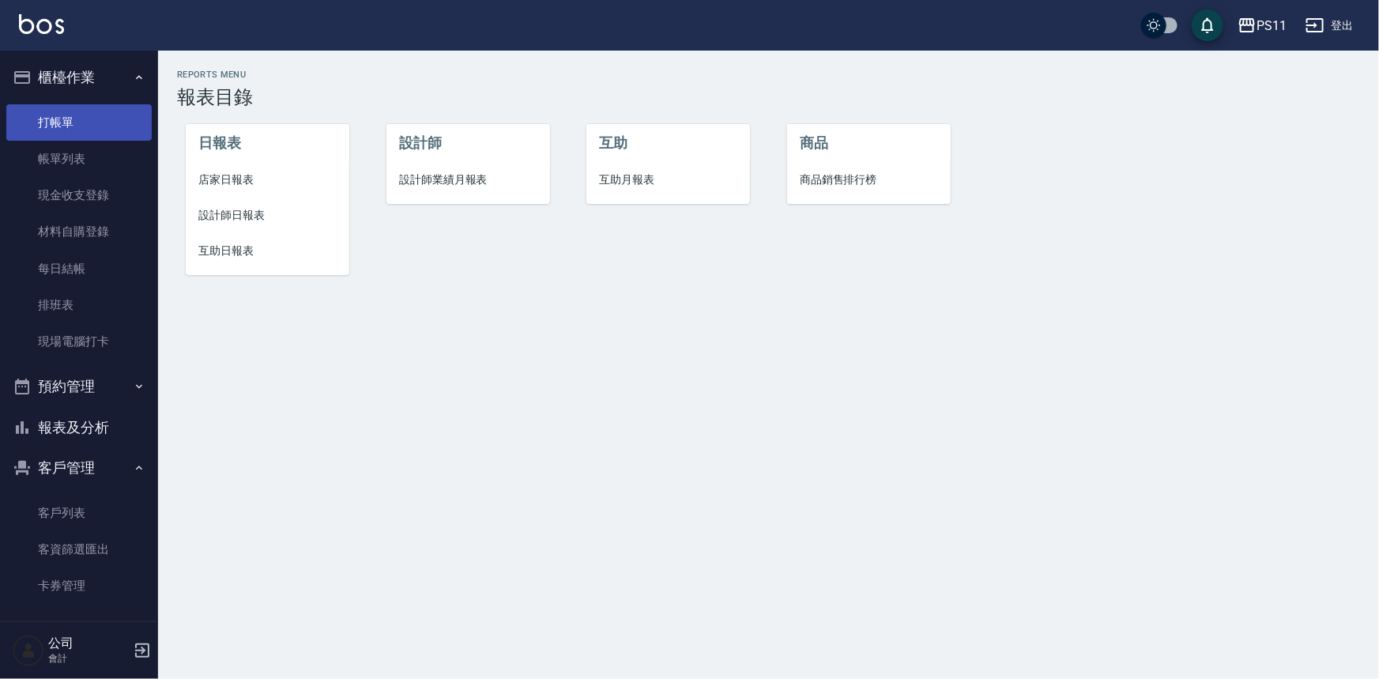
click at [66, 124] on link "打帳單" at bounding box center [78, 122] width 145 height 36
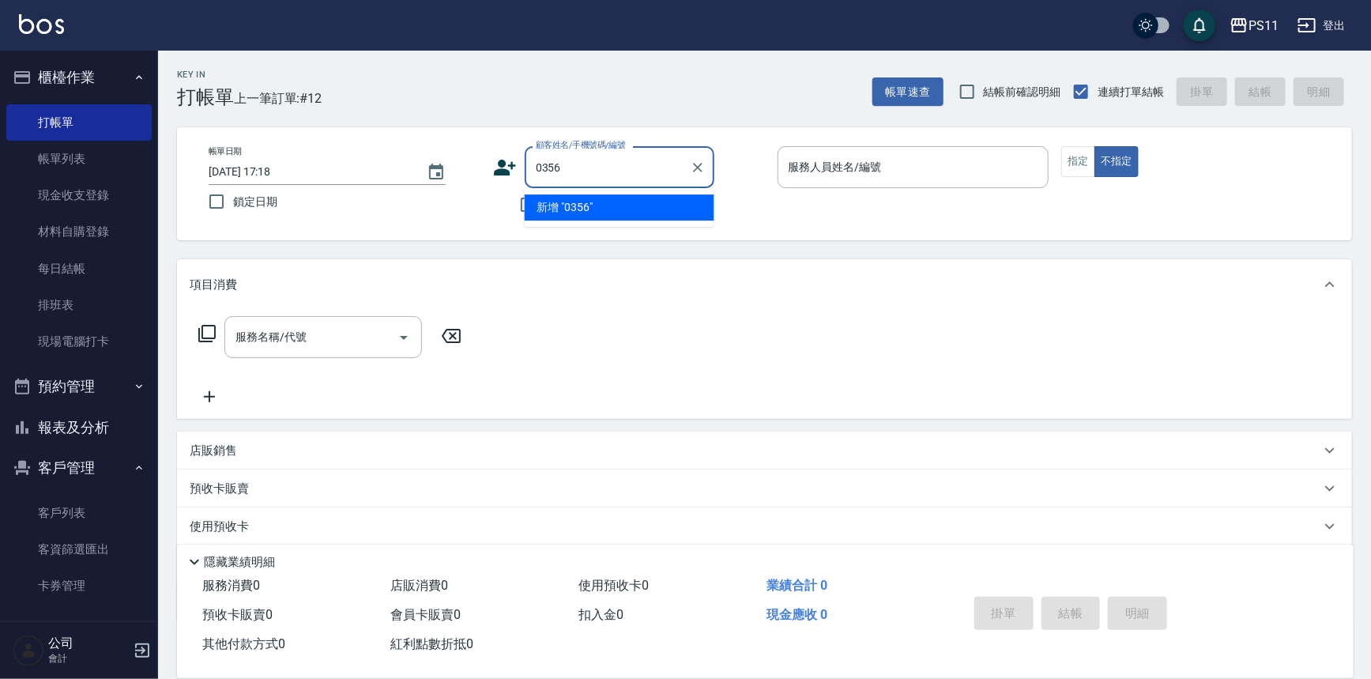
type input "0356"
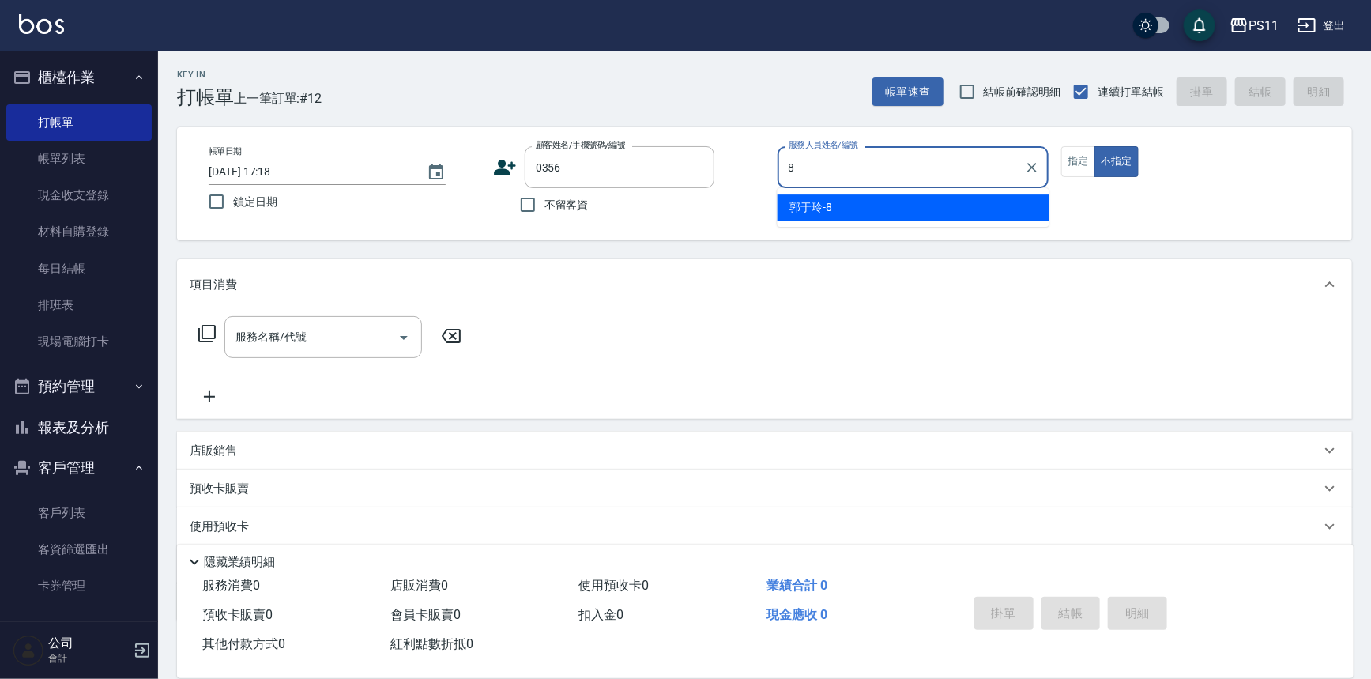
type input "[PERSON_NAME]-8"
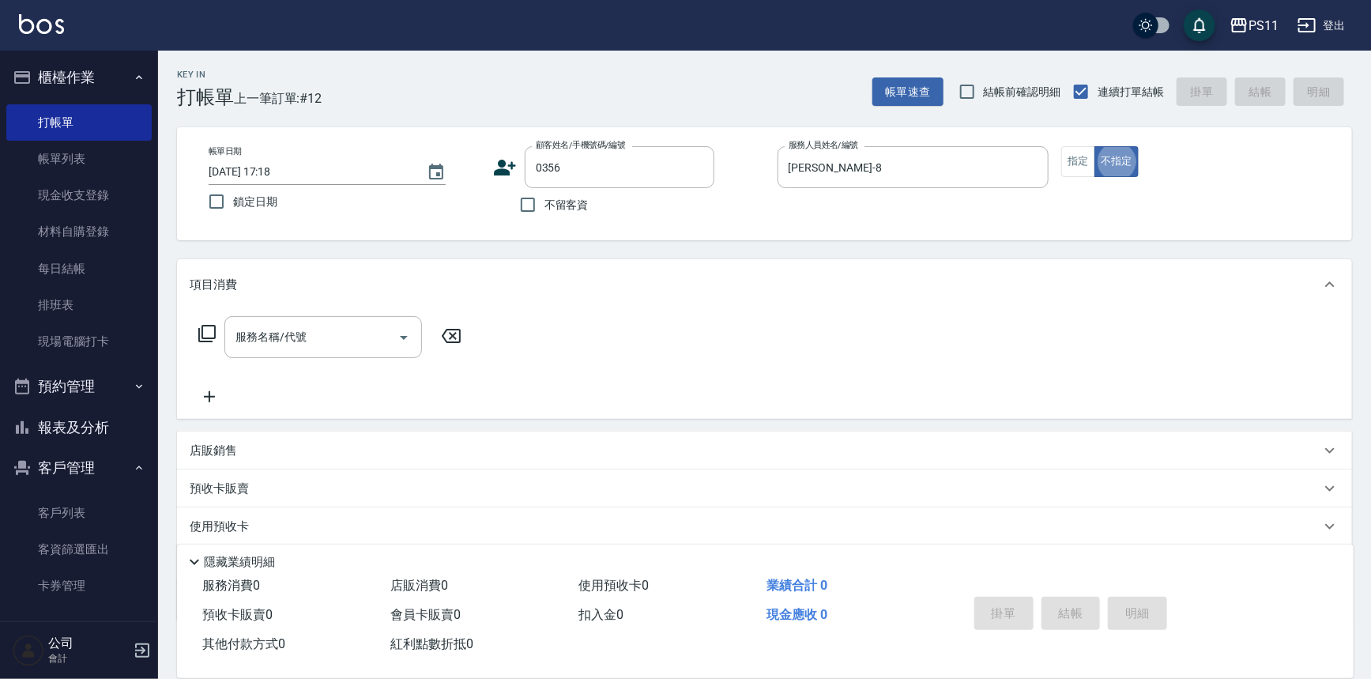
type button "false"
type input "[PERSON_NAME]/0981076384/0356"
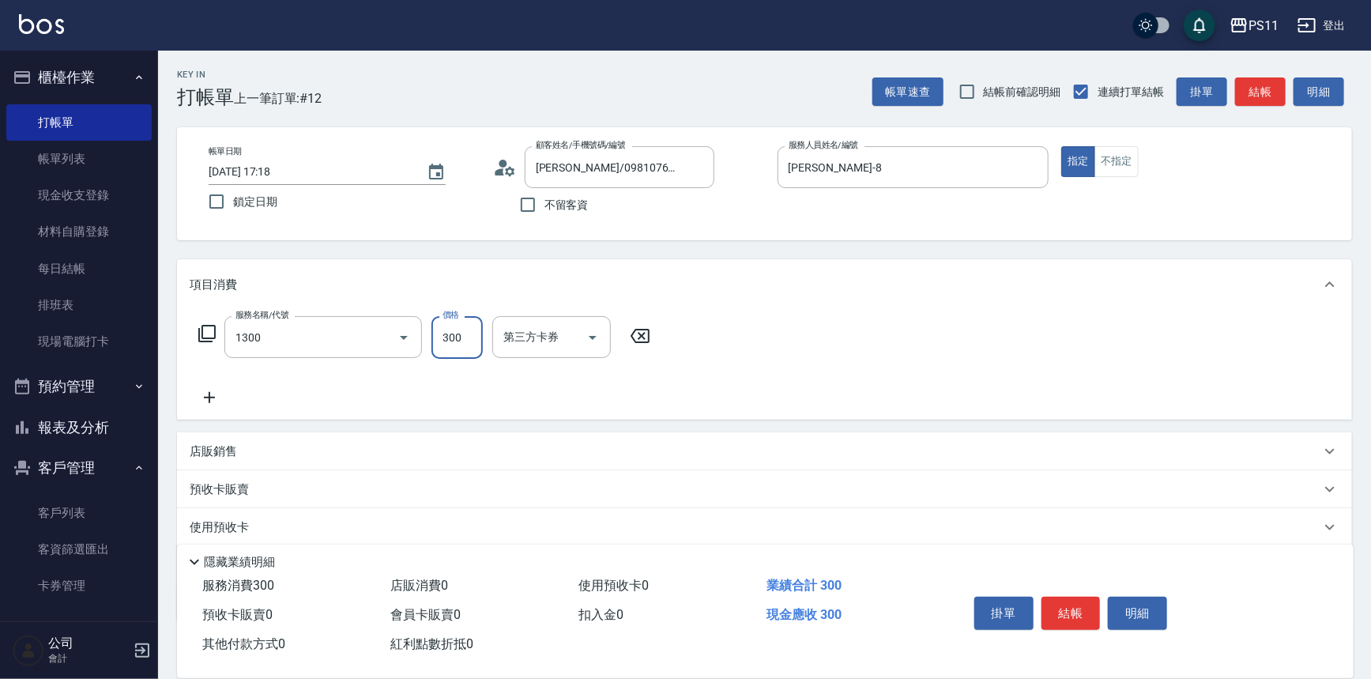
type input "洗髮300(1300)"
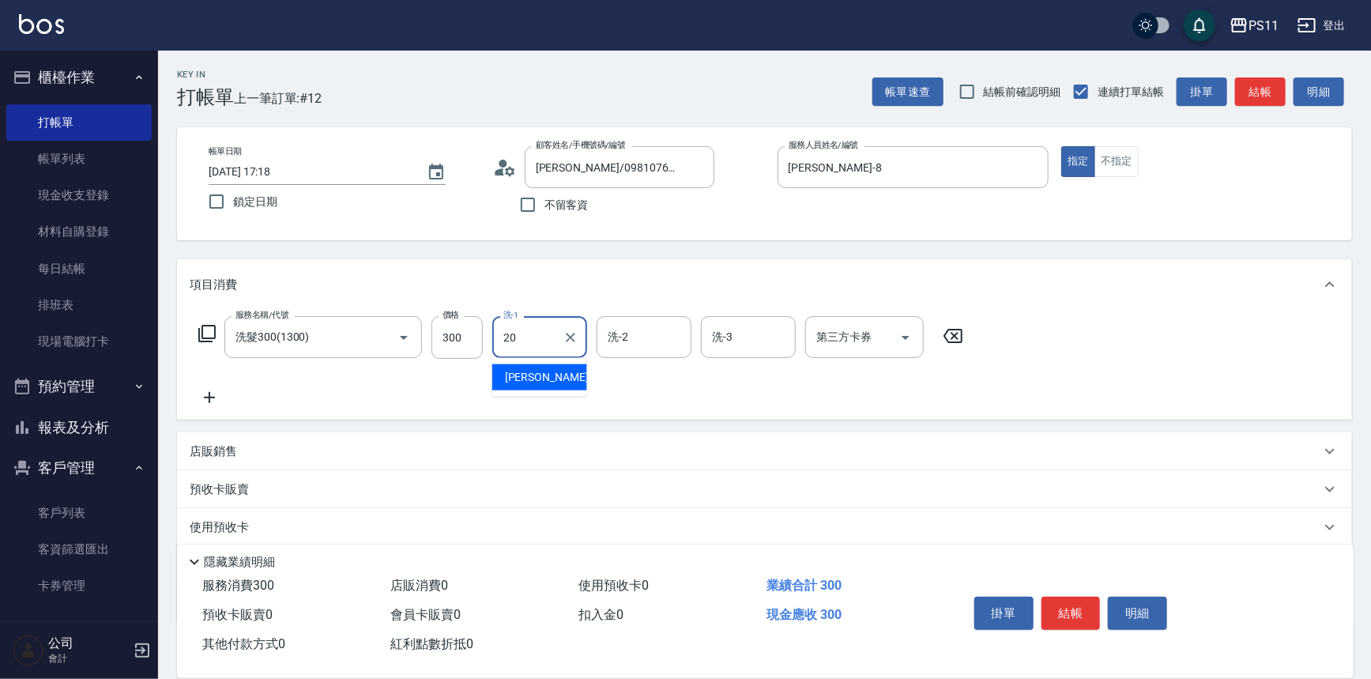
type input "[PERSON_NAME]-20"
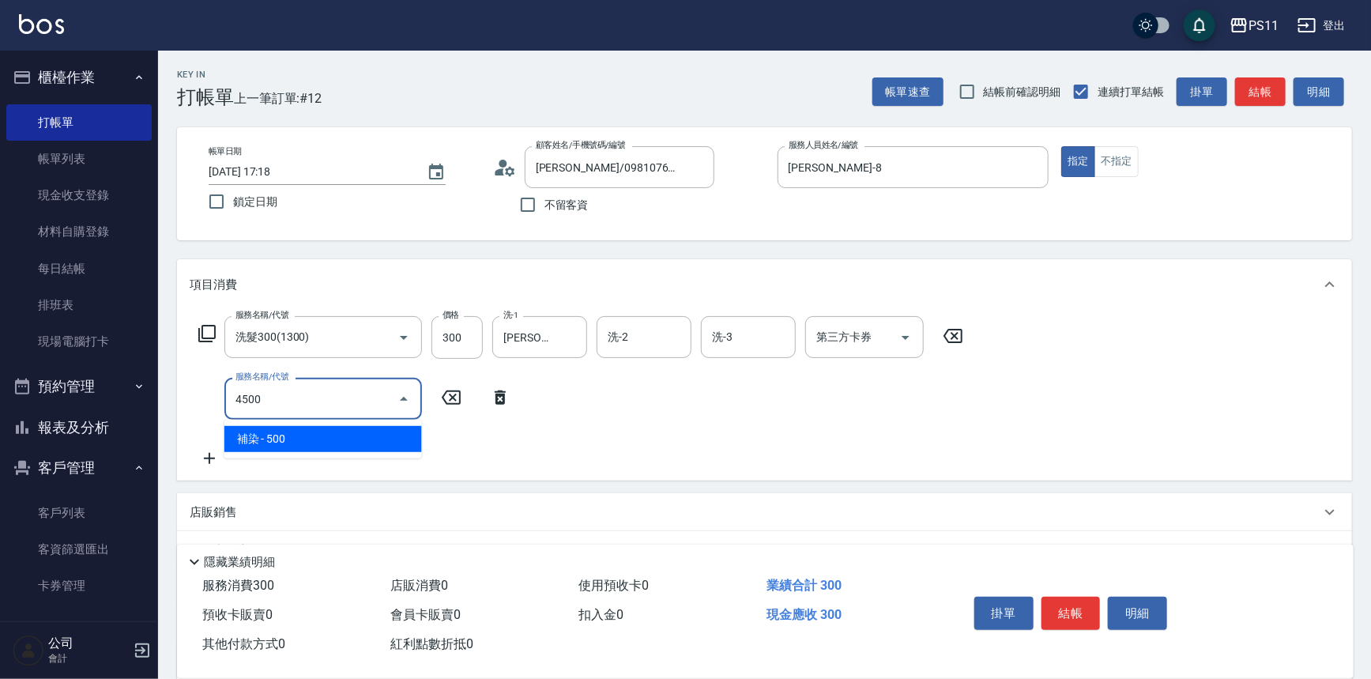
type input "補染(4500)"
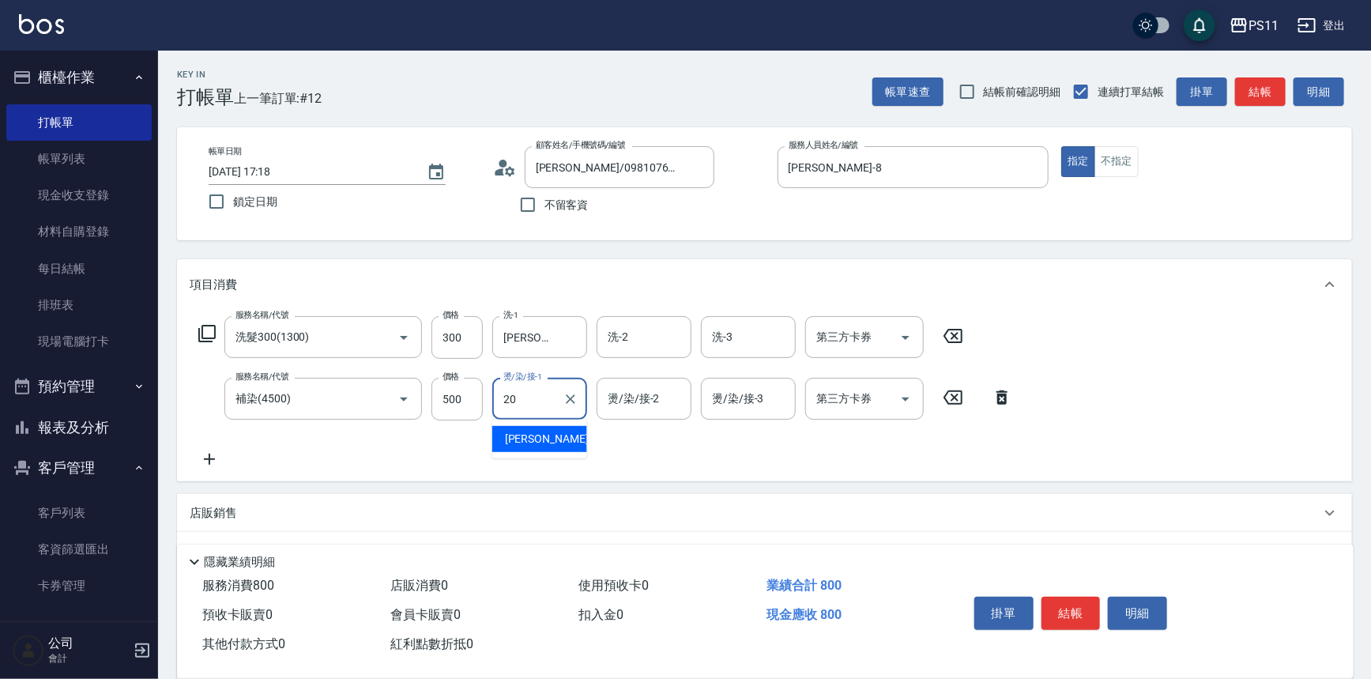
type input "[PERSON_NAME]-20"
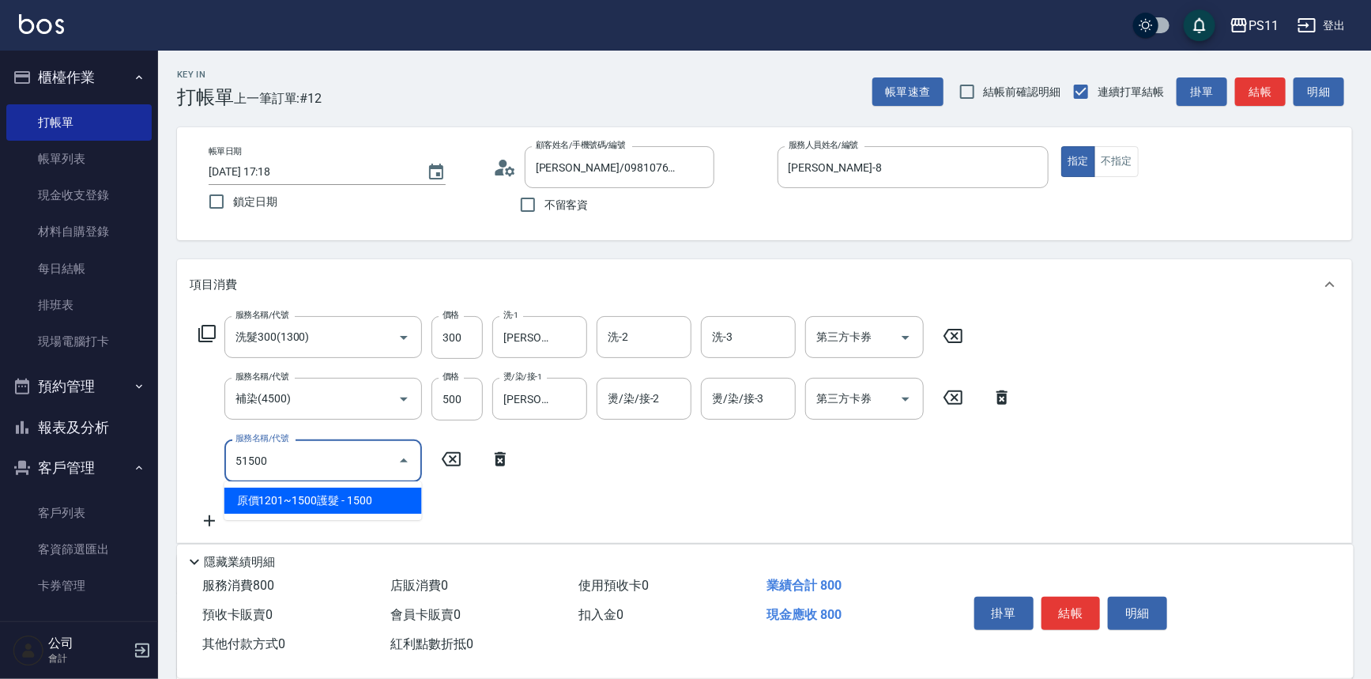
type input "原價1201~1500護髮(51500)"
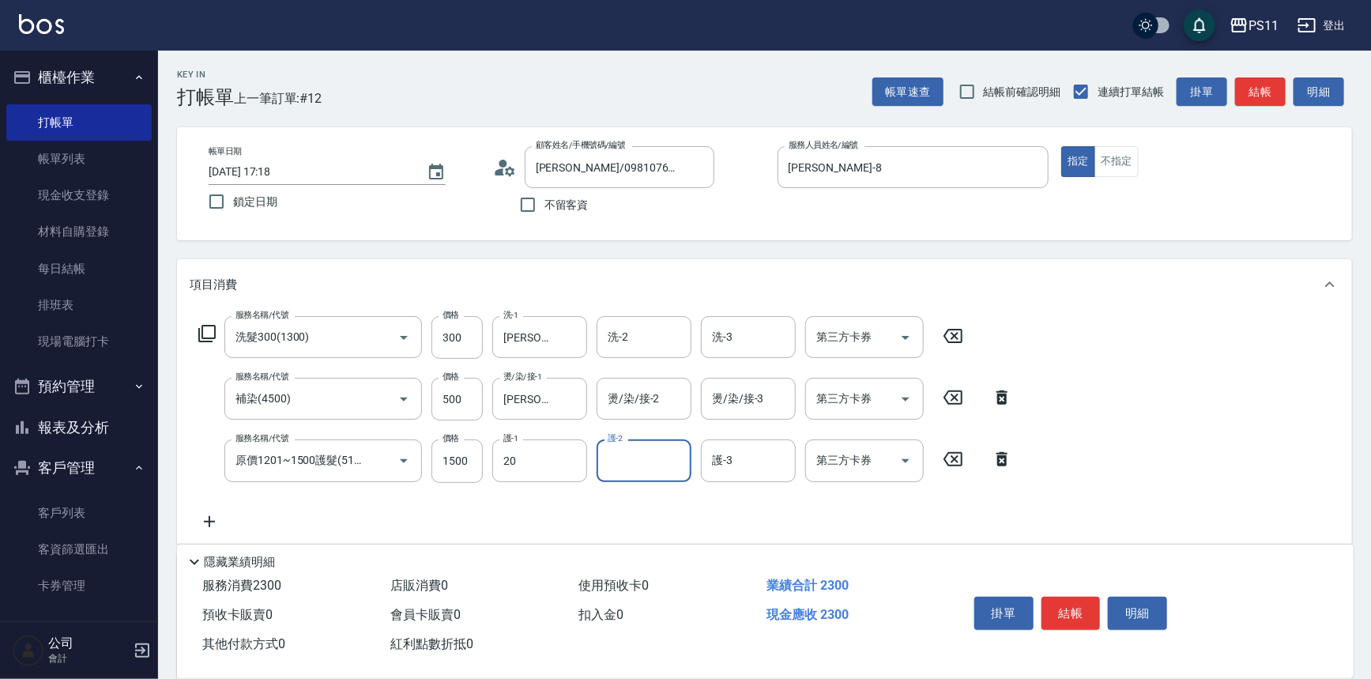
type input "[PERSON_NAME]-20"
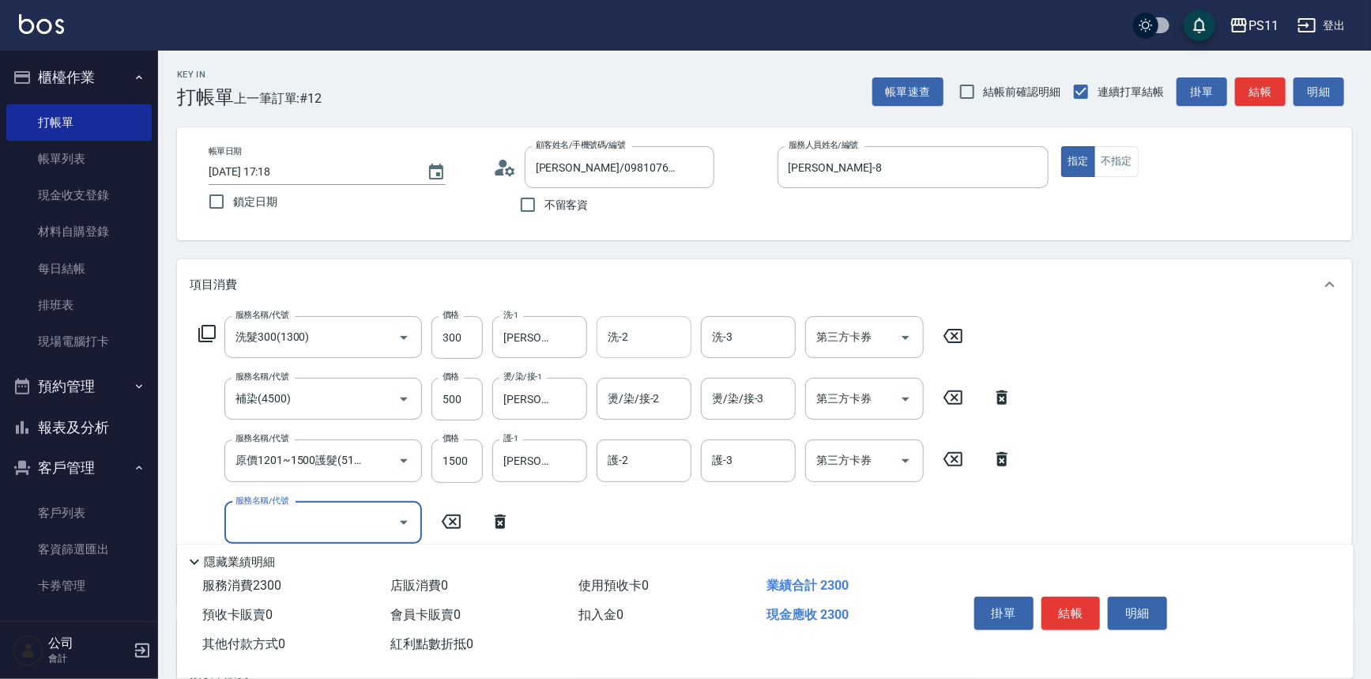
scroll to position [276, 0]
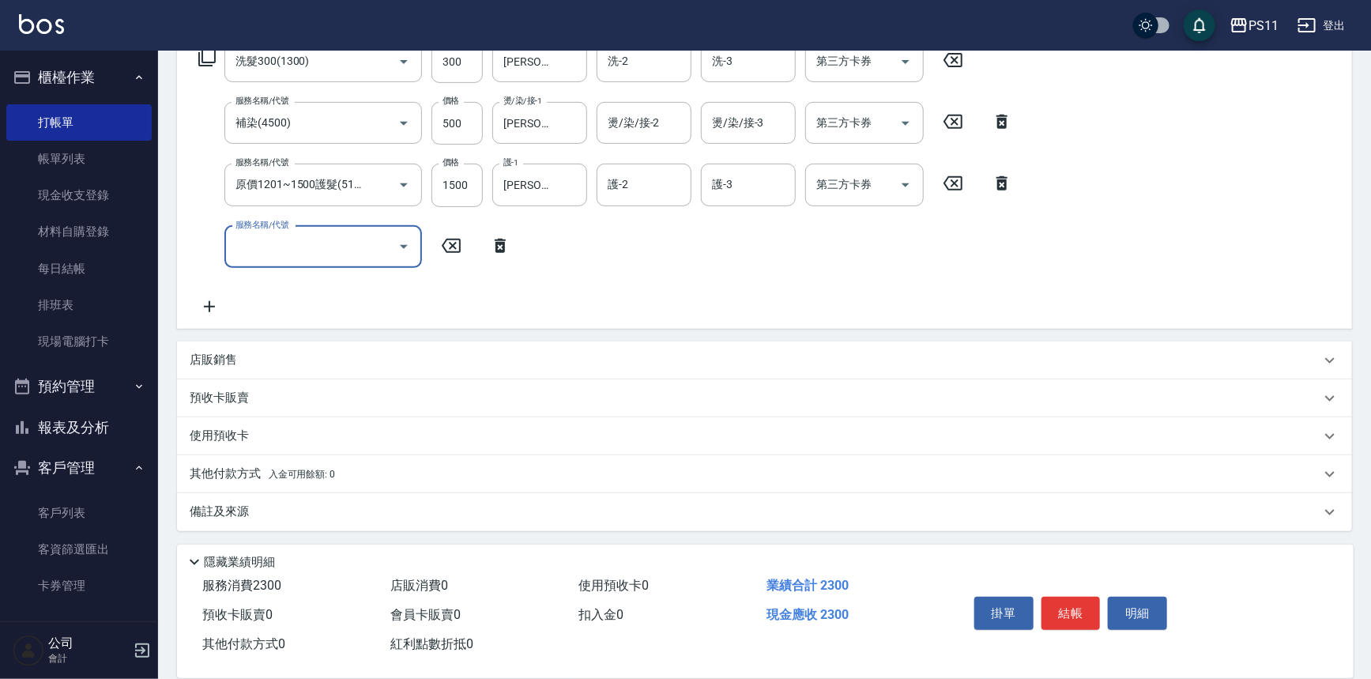
drag, startPoint x: 233, startPoint y: 469, endPoint x: 271, endPoint y: 464, distance: 38.2
click at [237, 469] on p "其他付款方式 入金可用餘額: 0" at bounding box center [262, 474] width 145 height 17
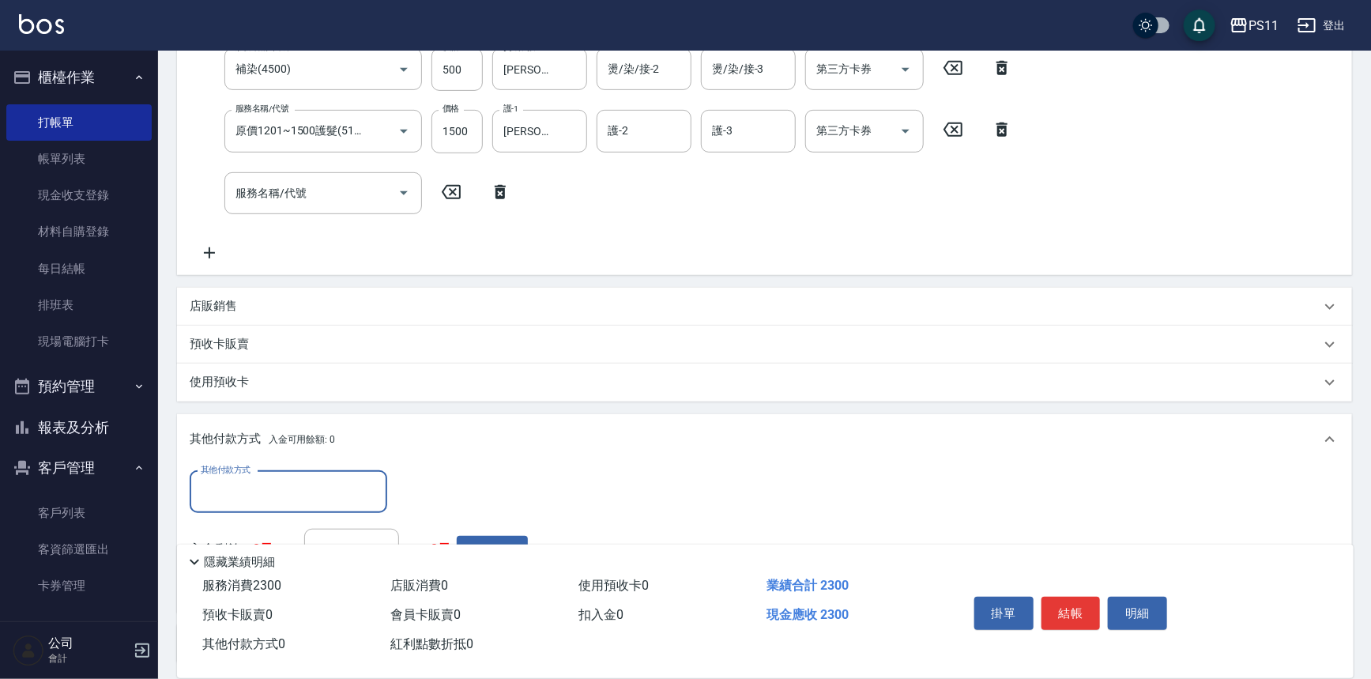
scroll to position [0, 0]
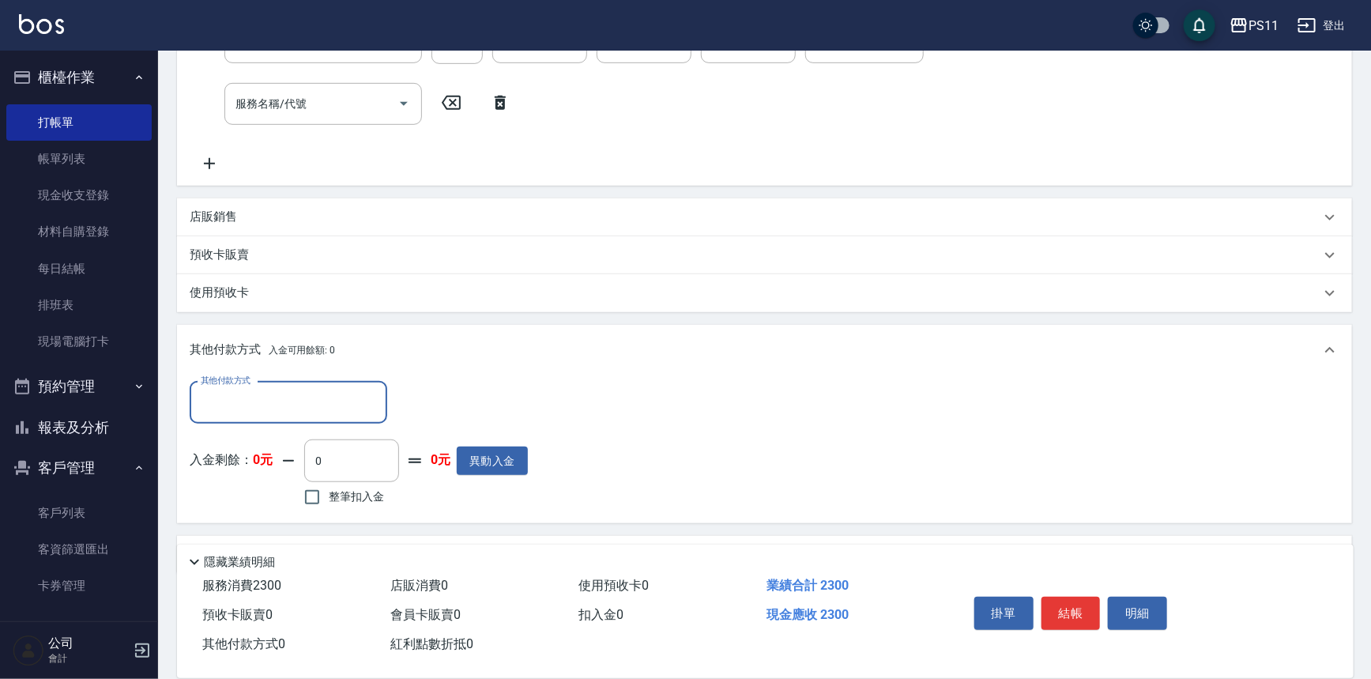
click at [316, 395] on input "其他付款方式" at bounding box center [288, 403] width 183 height 28
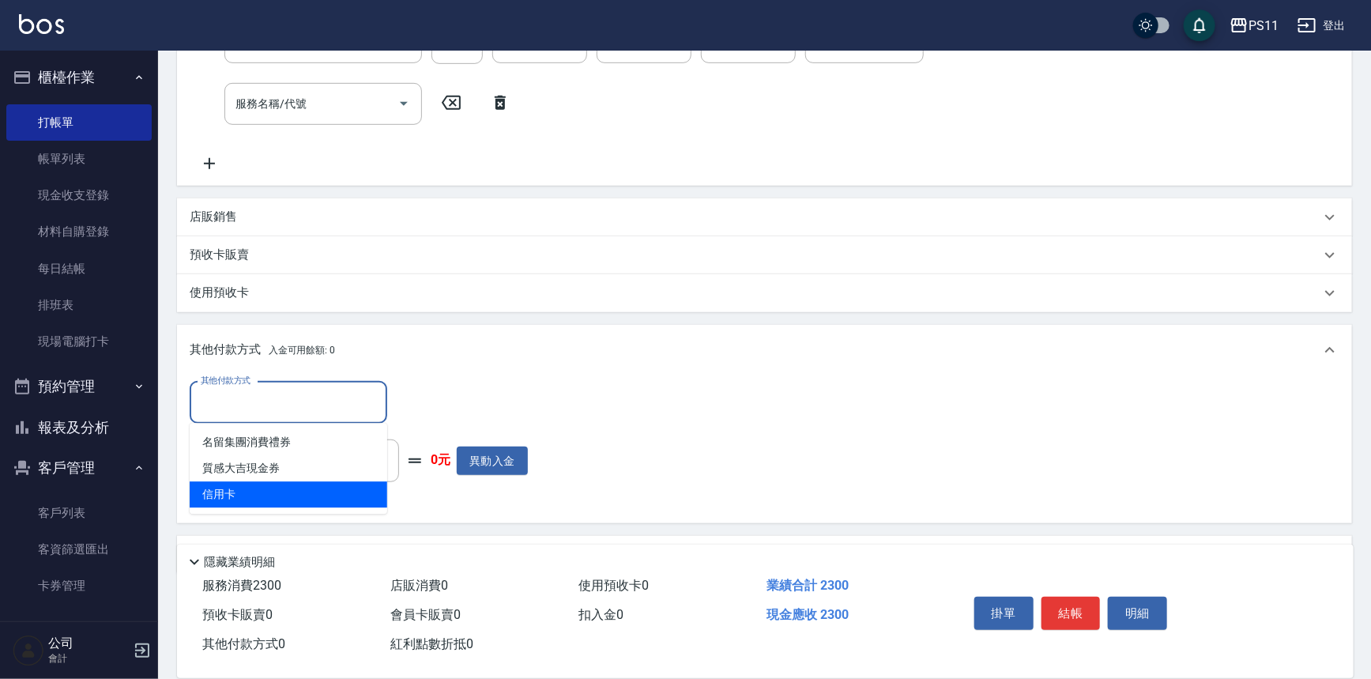
click at [318, 491] on span "信用卡" at bounding box center [289, 494] width 198 height 26
type input "信用卡"
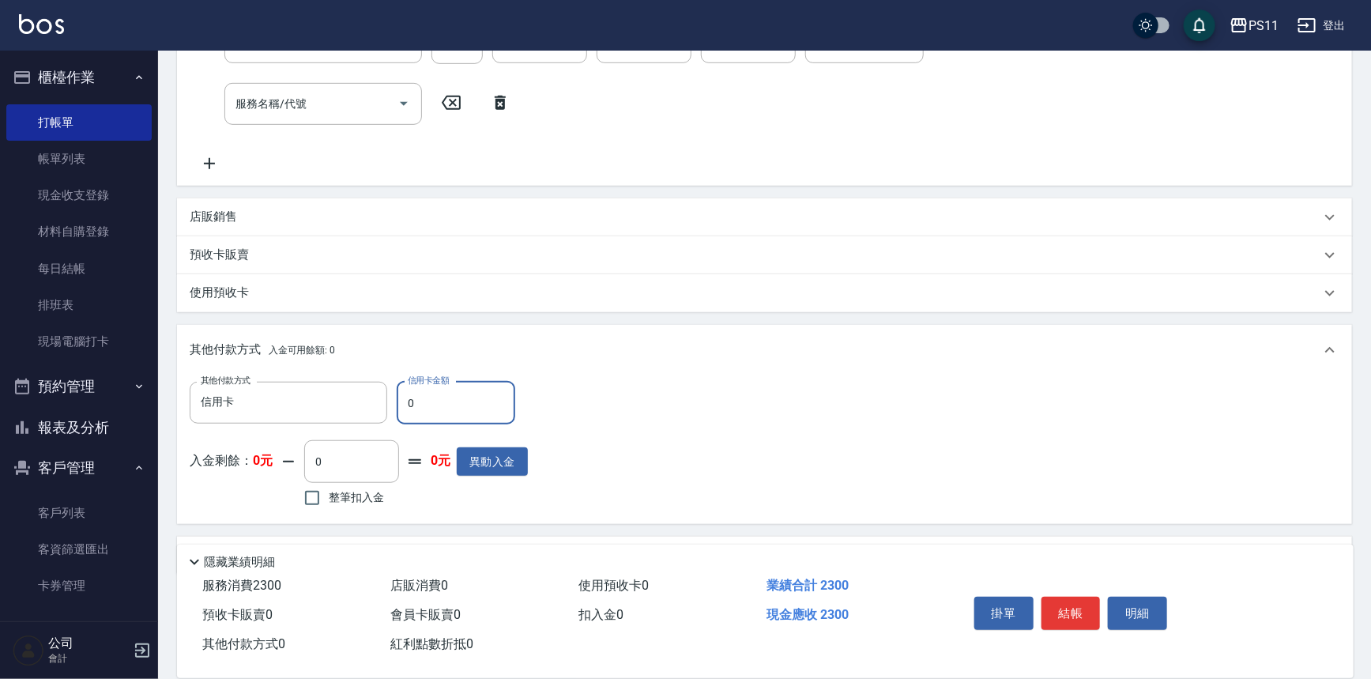
drag, startPoint x: 412, startPoint y: 409, endPoint x: 404, endPoint y: 409, distance: 7.9
click at [404, 409] on input "0" at bounding box center [456, 403] width 119 height 43
type input "2300"
type input "[DATE] 17:19"
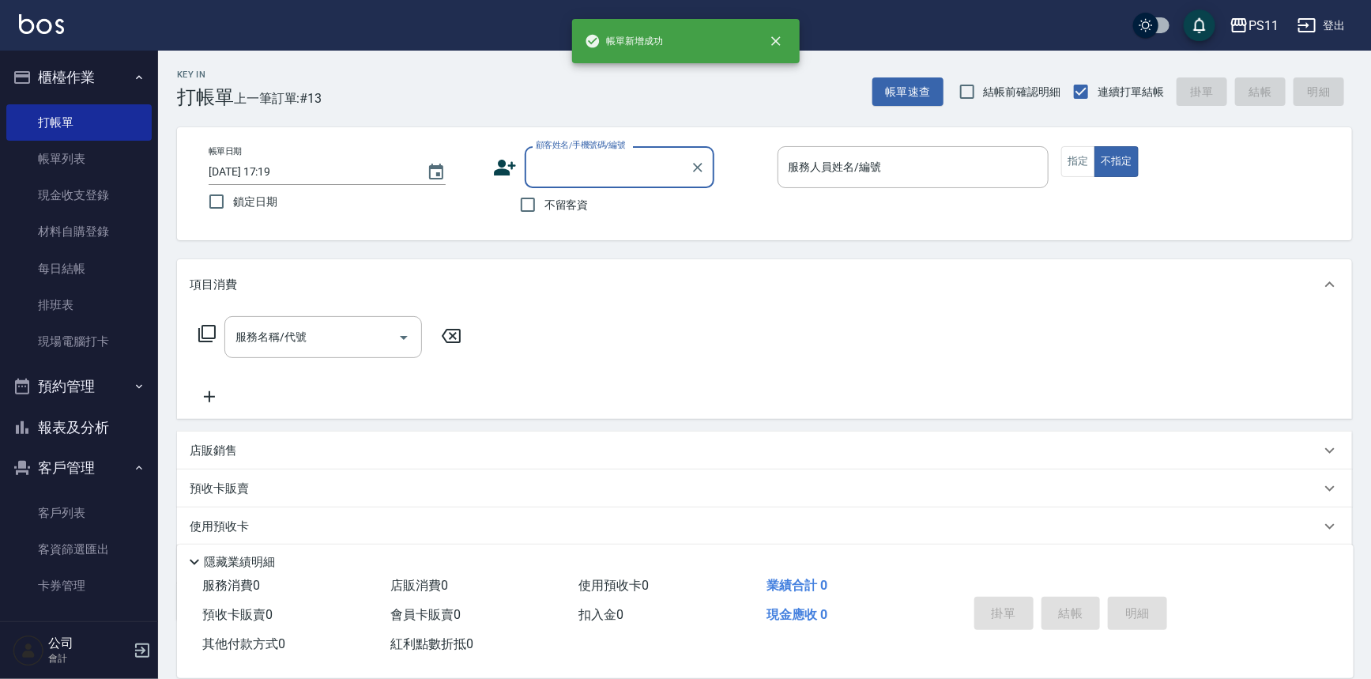
click at [105, 423] on button "報表及分析" at bounding box center [78, 427] width 145 height 41
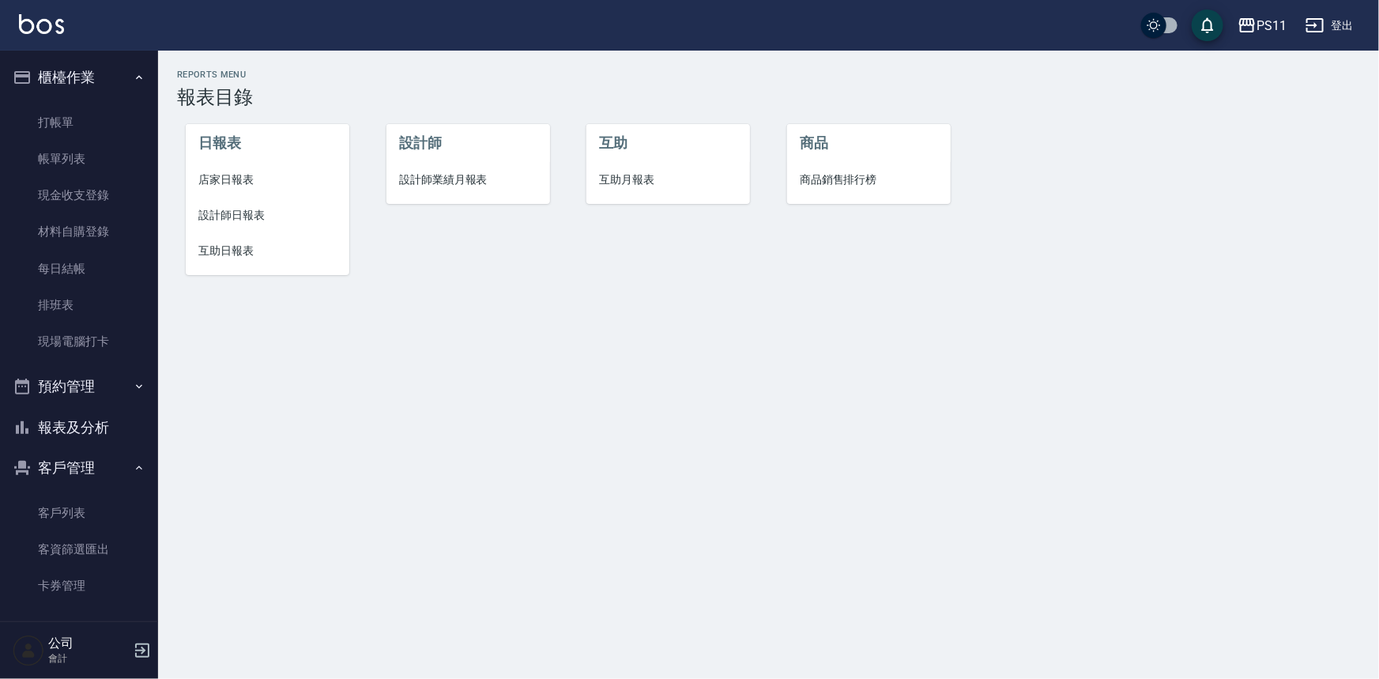
click at [251, 202] on li "設計師日報表" at bounding box center [268, 216] width 164 height 36
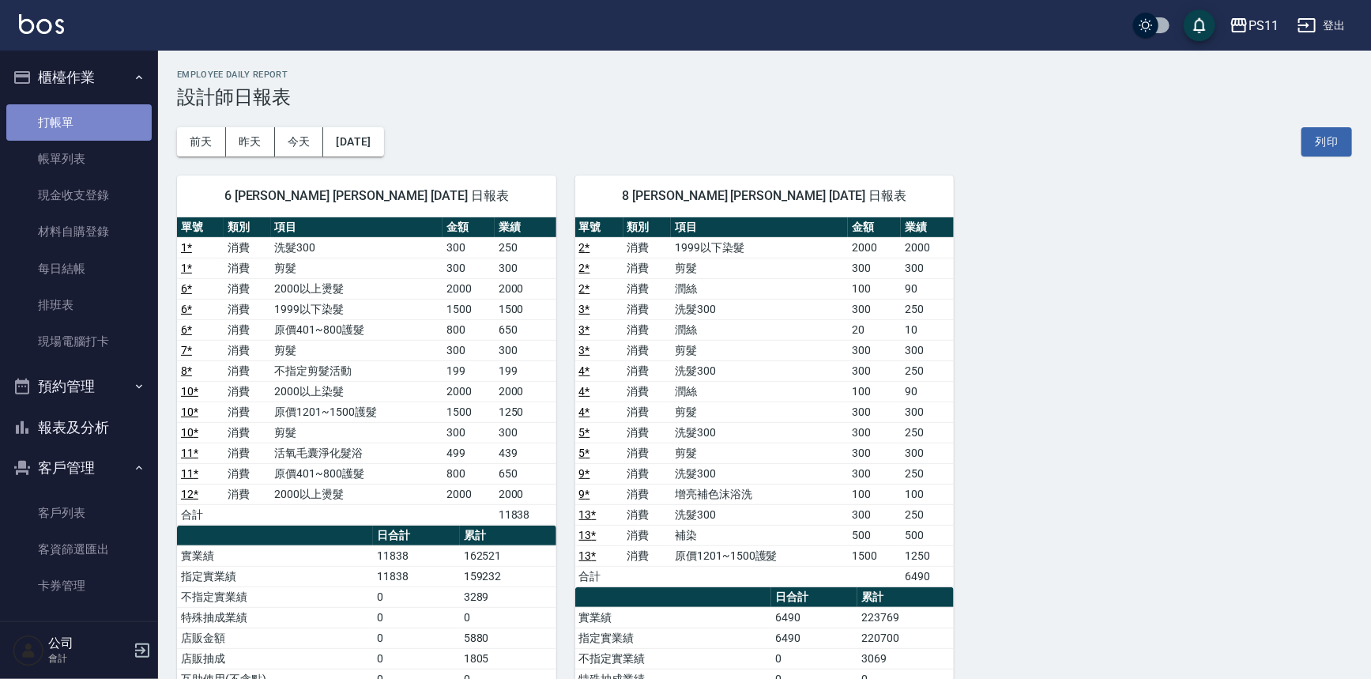
click at [104, 121] on link "打帳單" at bounding box center [78, 122] width 145 height 36
